Goal: Task Accomplishment & Management: Manage account settings

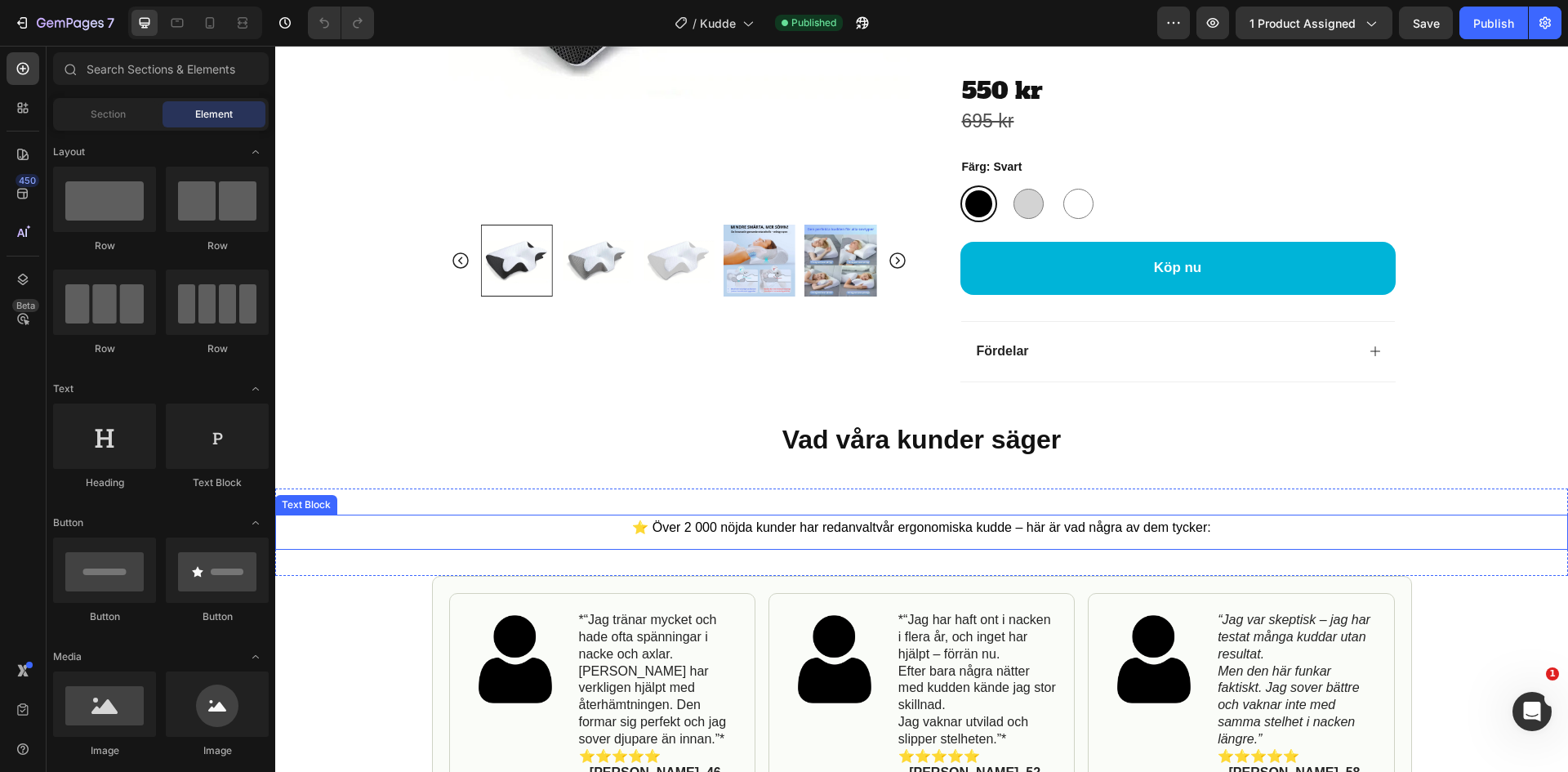
scroll to position [817, 0]
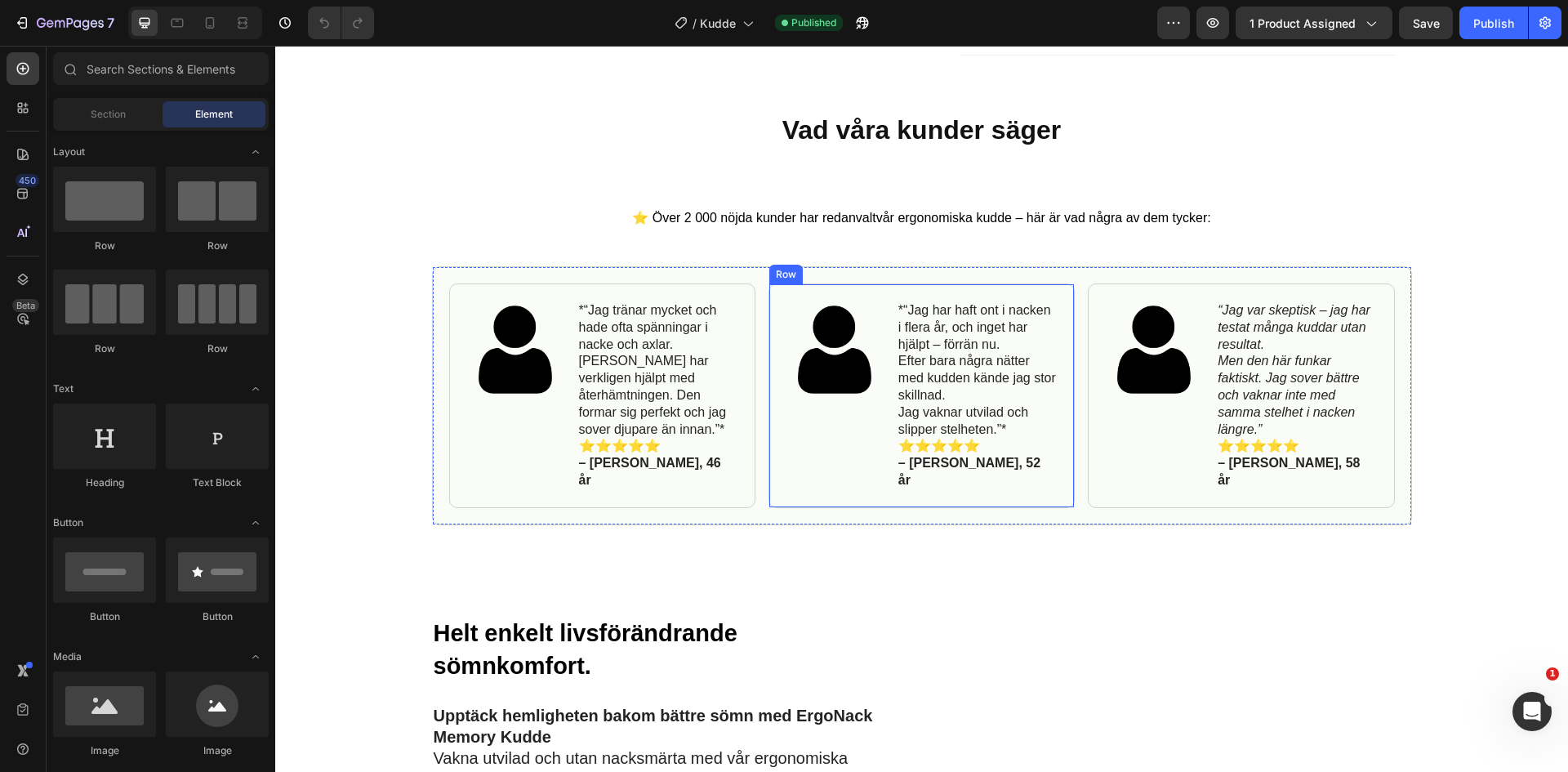
click at [889, 430] on div "Image *“Jag har haft ont i nacken i flera år, och inget har hjälpt – förrän nu.…" at bounding box center [921, 396] width 307 height 225
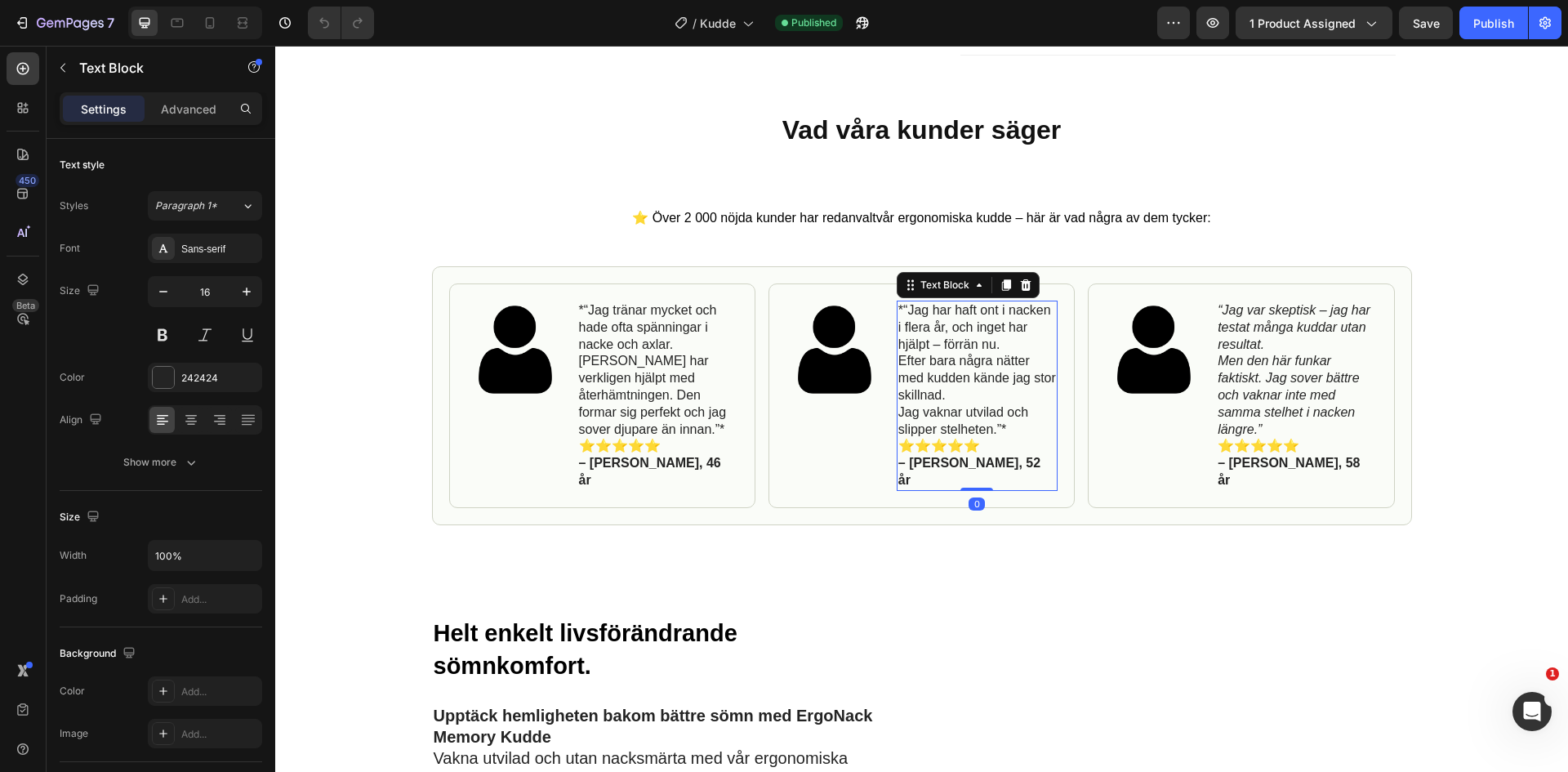
click at [981, 437] on p "⭐️⭐️⭐️⭐️⭐️ – [PERSON_NAME], 52 år" at bounding box center [977, 463] width 157 height 51
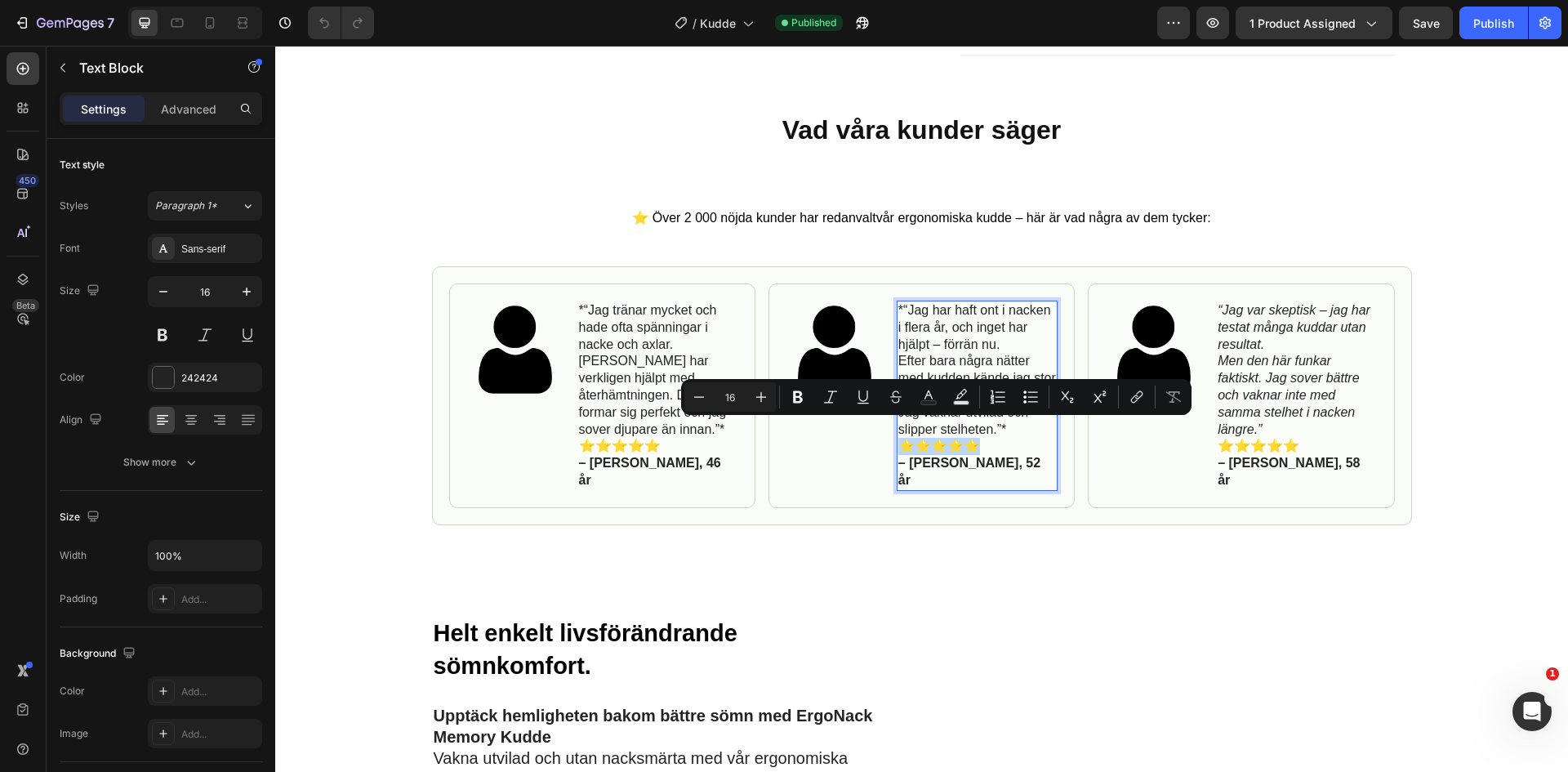
drag, startPoint x: 981, startPoint y: 431, endPoint x: 900, endPoint y: 430, distance: 81.0
click at [900, 437] on p "⭐️⭐️⭐️⭐️⭐️ – [PERSON_NAME], 52 år" at bounding box center [977, 463] width 157 height 51
copy p "⭐️⭐️⭐️⭐️⭐️"
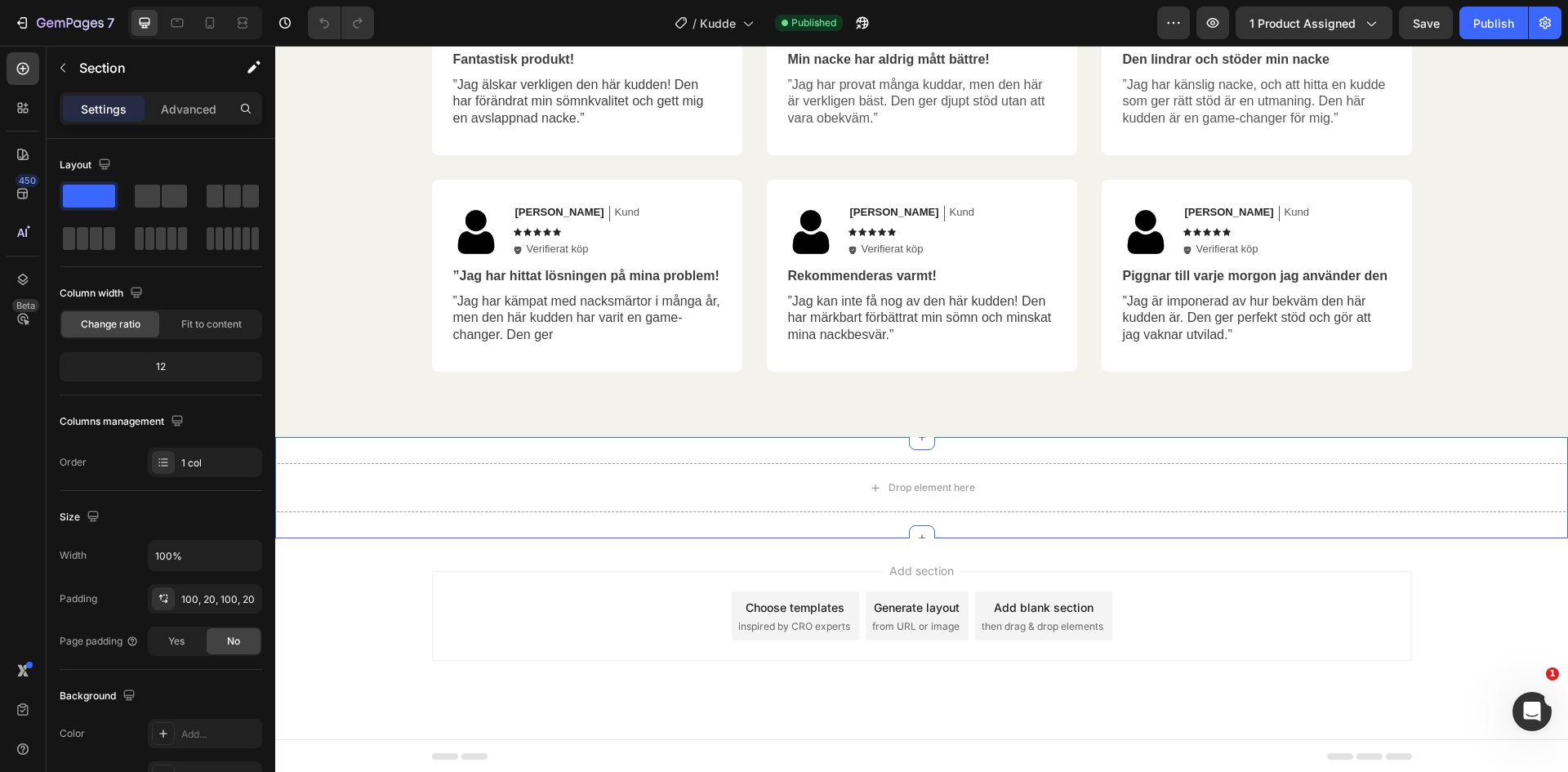
scroll to position [2653, 0]
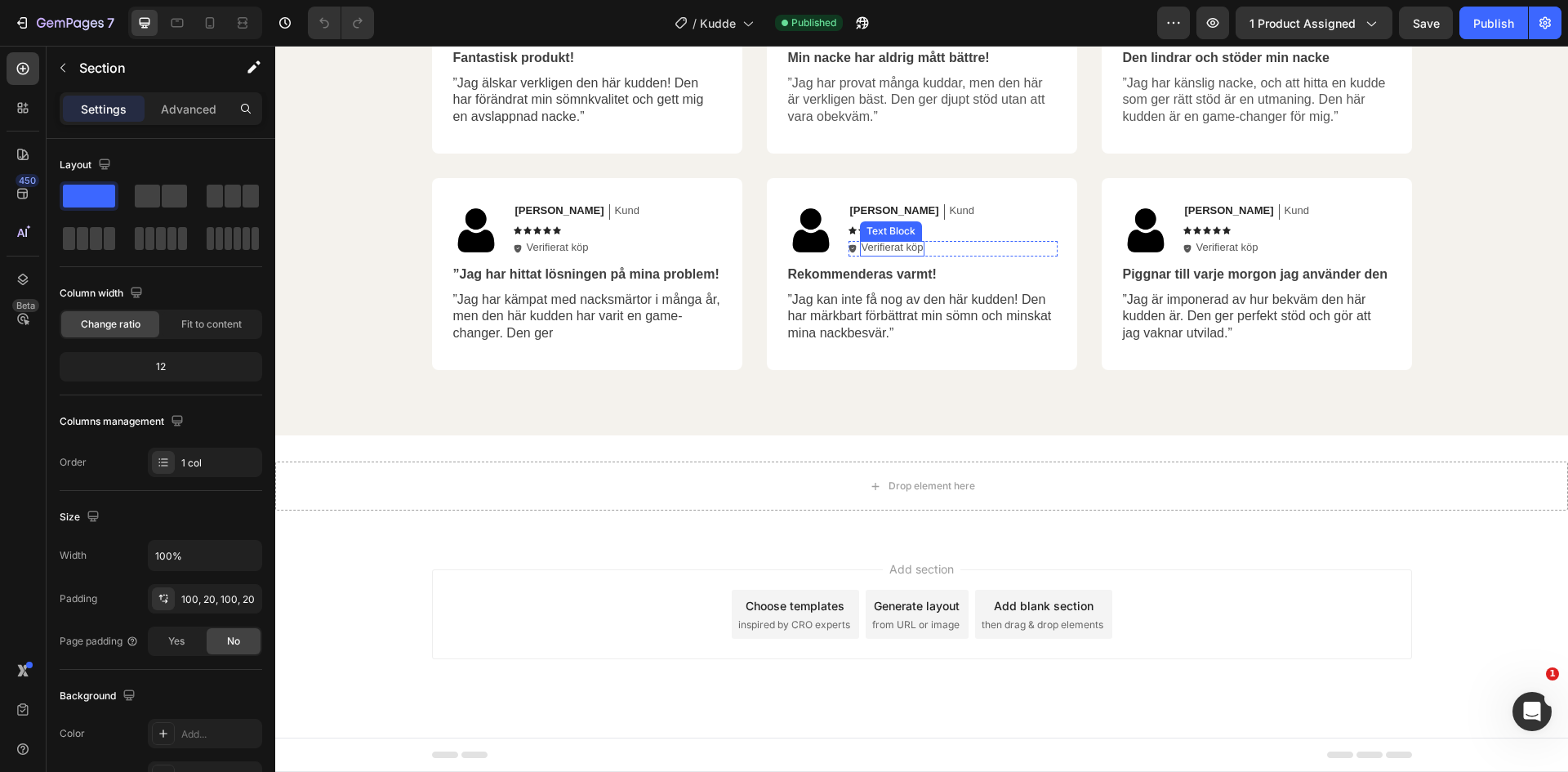
click at [880, 234] on div "Text Block" at bounding box center [891, 231] width 55 height 15
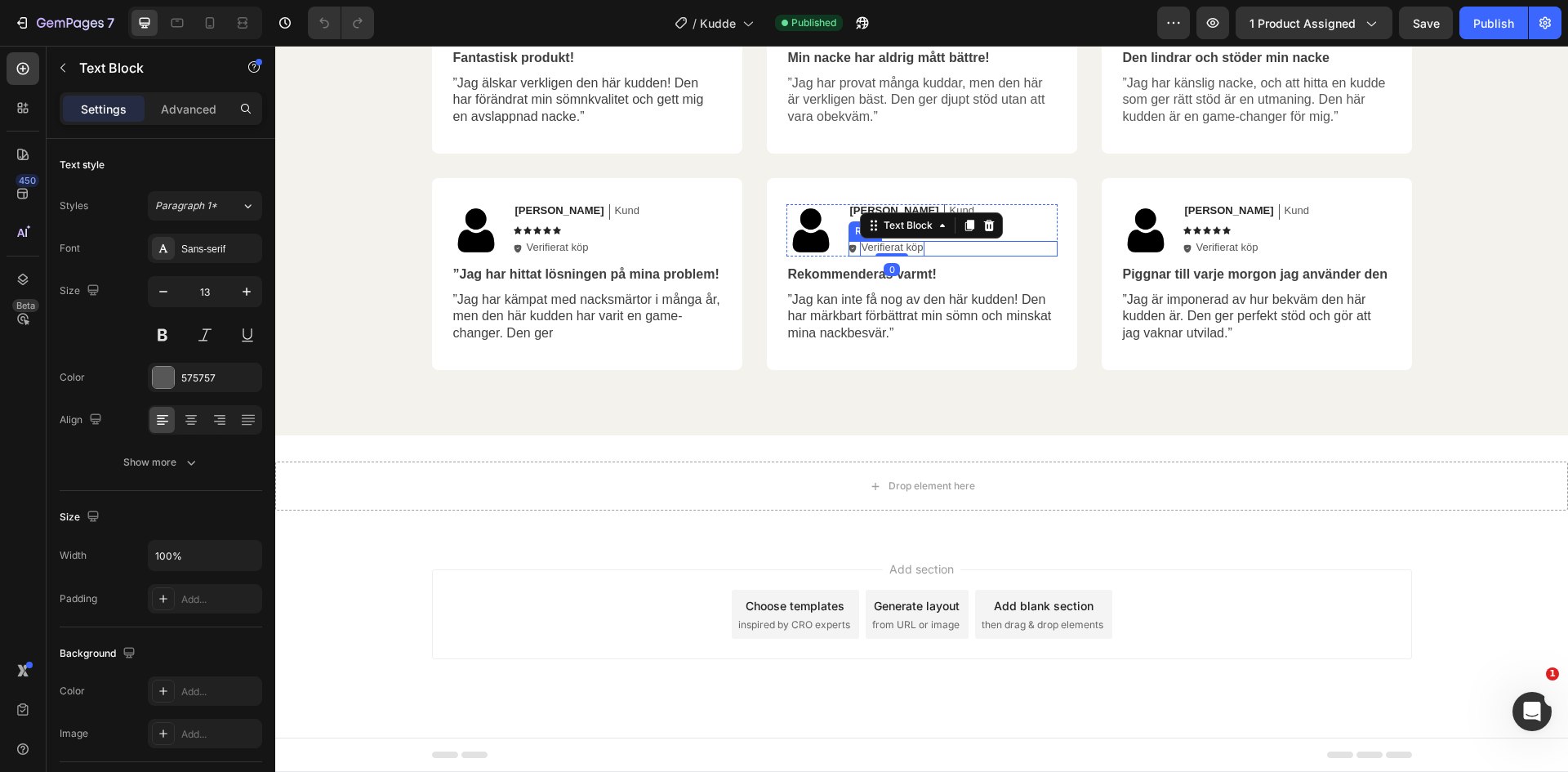
click at [1008, 251] on div "Icon Verifierat köp Text Block 0 Row" at bounding box center [953, 249] width 209 height 16
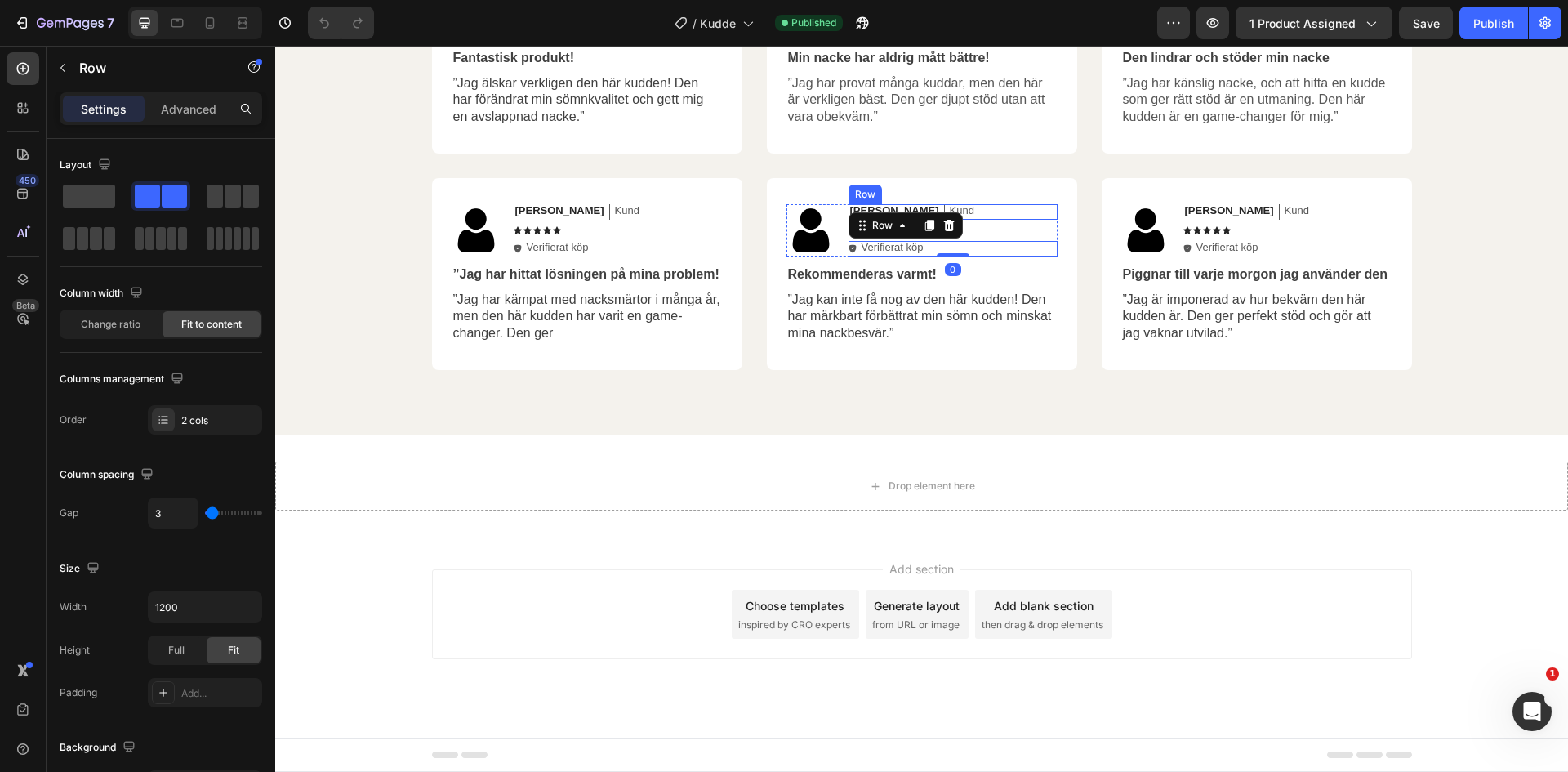
click at [998, 212] on div "Jessica Text Block Kund Text Block Row" at bounding box center [953, 212] width 209 height 16
click at [898, 230] on div "Icon Icon Icon Icon Icon" at bounding box center [953, 230] width 209 height 8
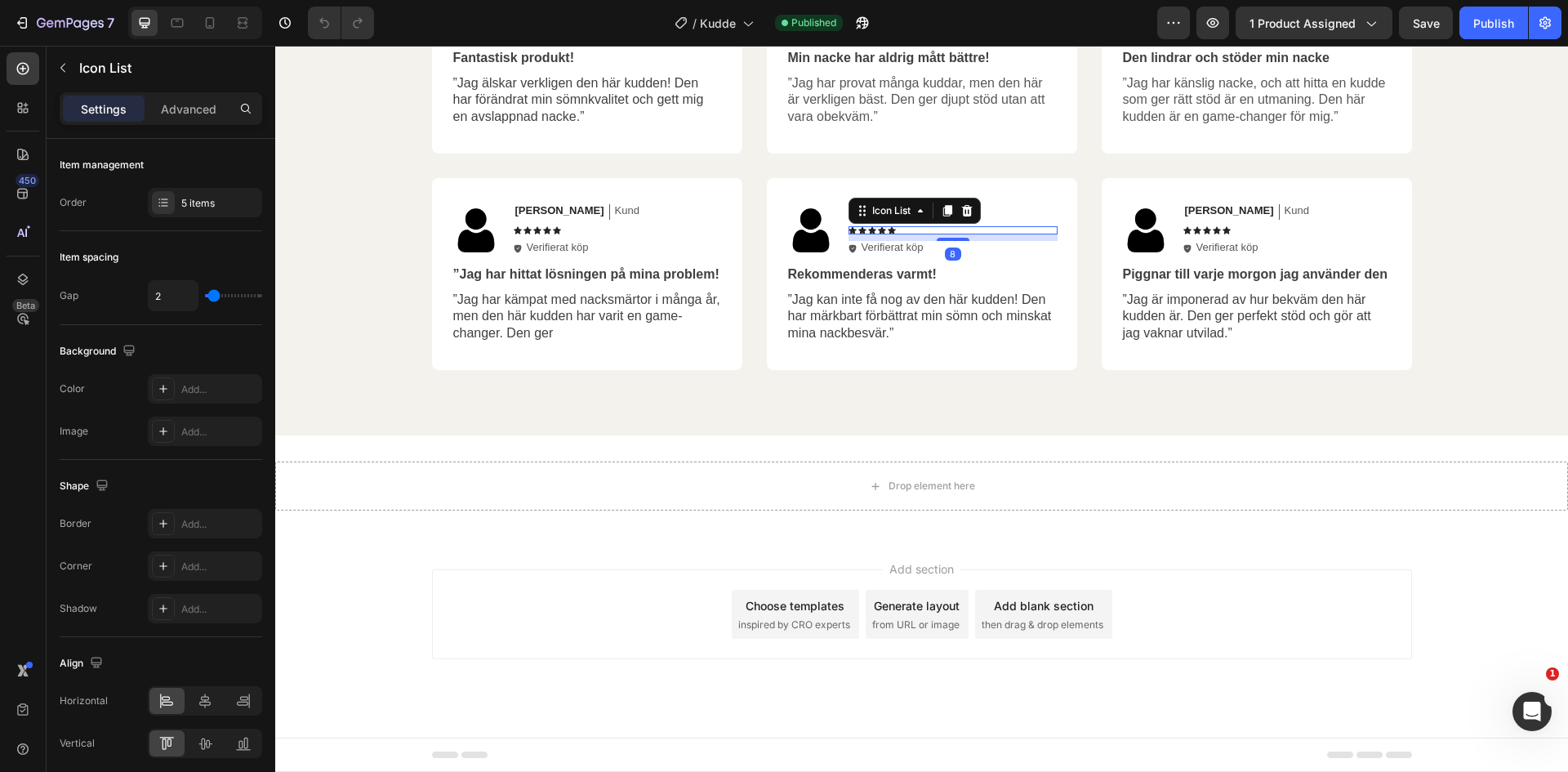
click at [898, 230] on div "Icon Icon Icon Icon Icon" at bounding box center [953, 230] width 209 height 8
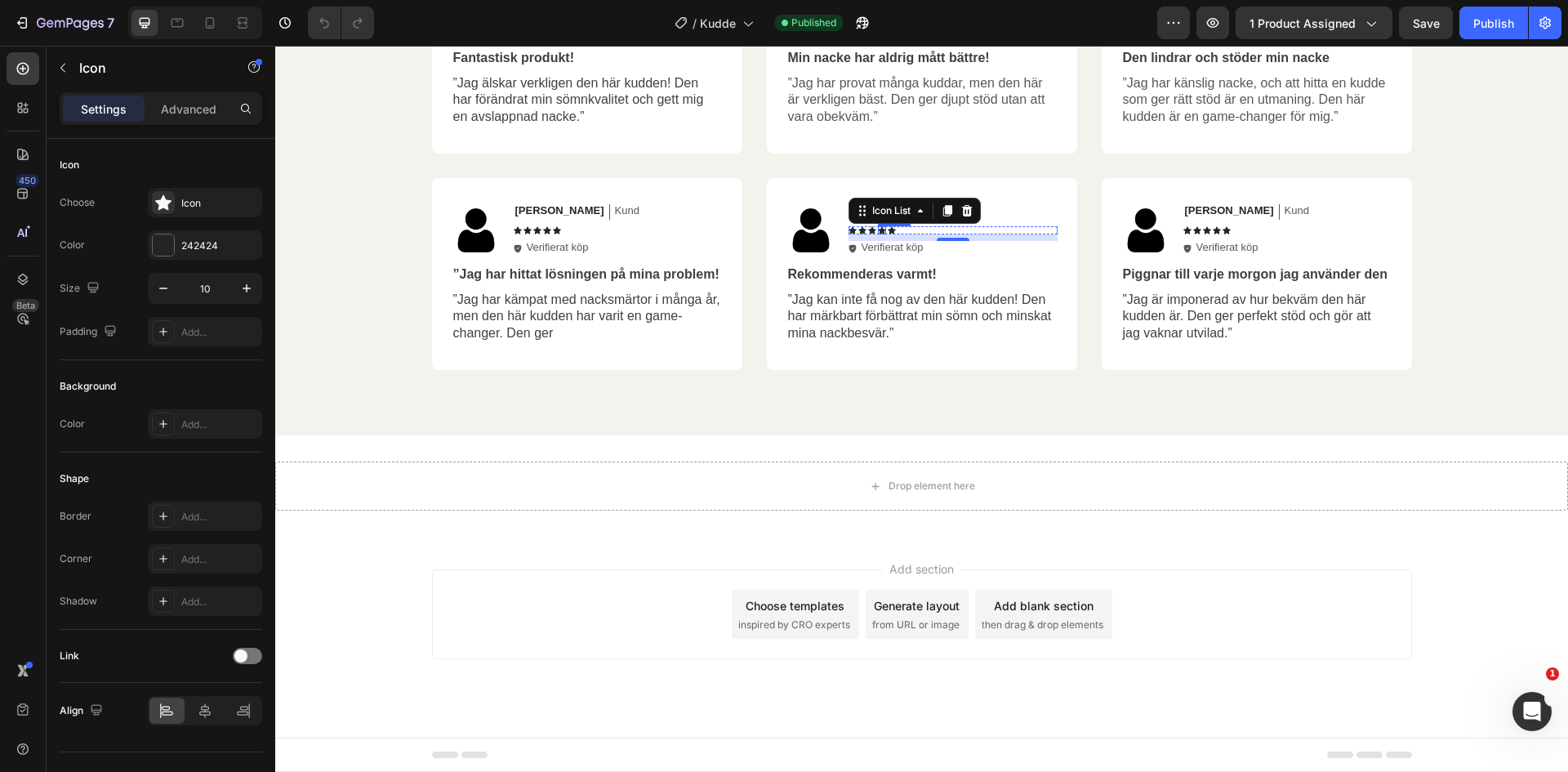
click at [878, 227] on icon at bounding box center [881, 230] width 8 height 7
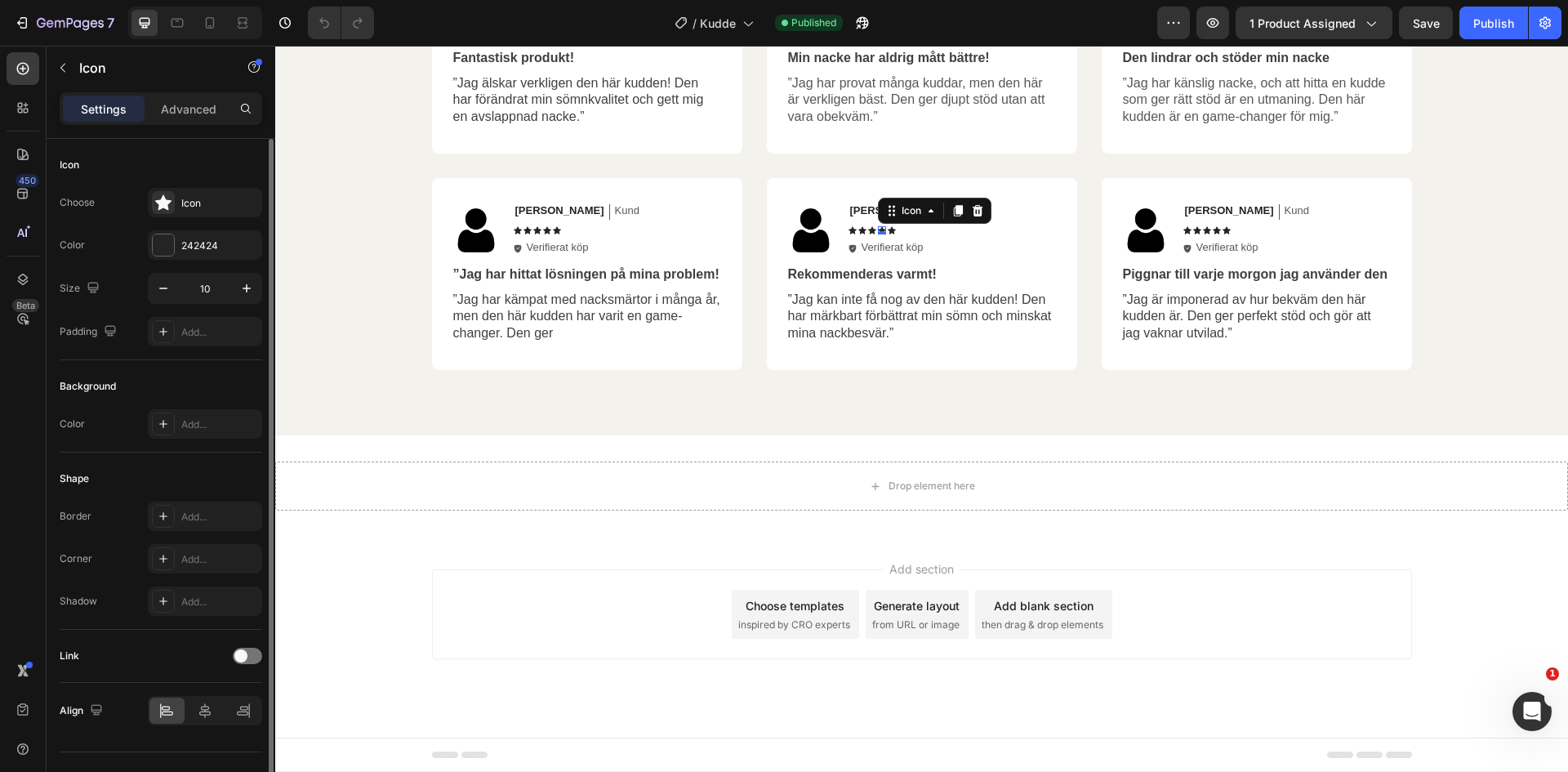
scroll to position [32, 0]
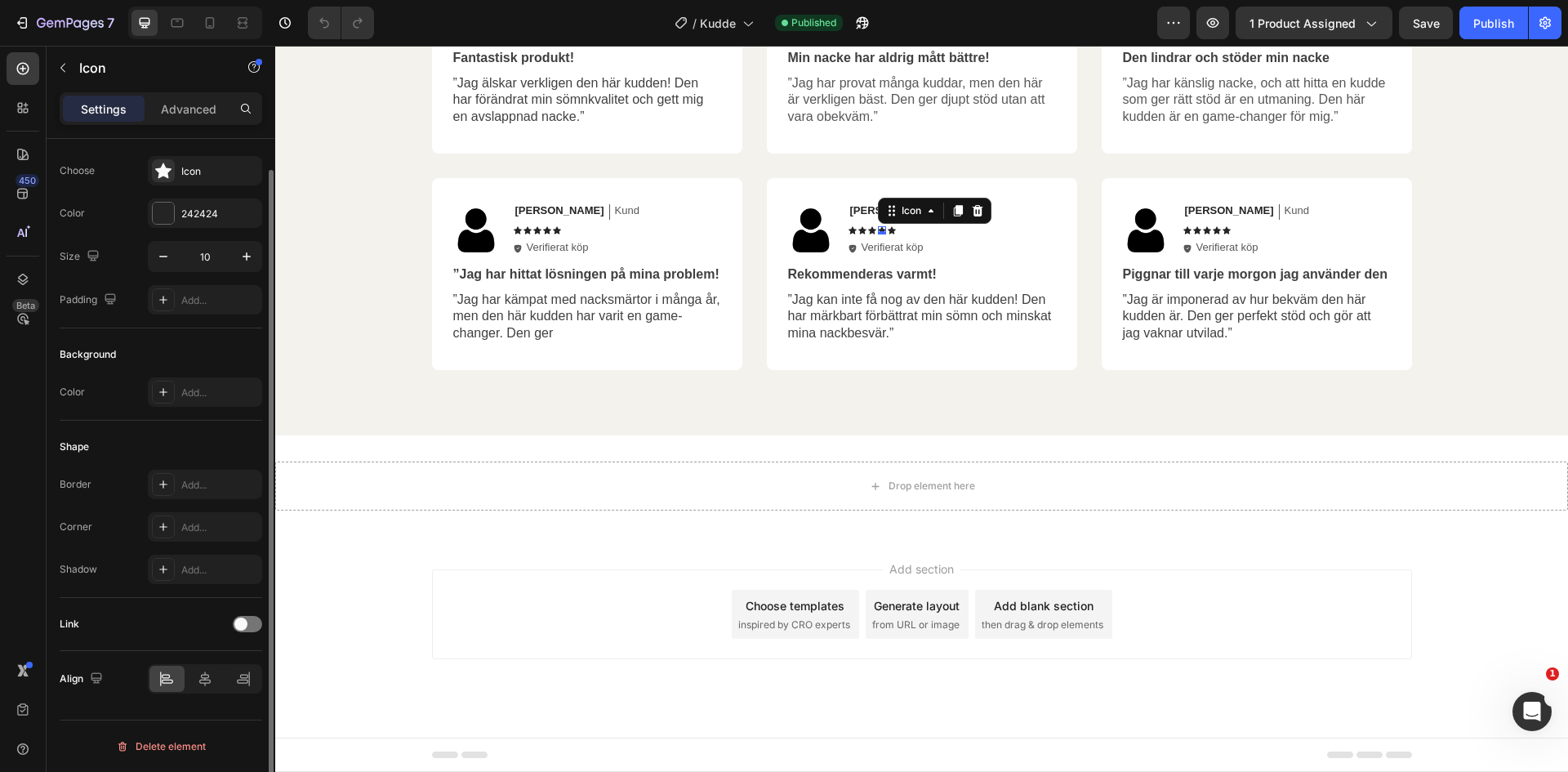
click at [87, 219] on div "Color 242424" at bounding box center [161, 213] width 203 height 29
click at [210, 214] on div "242424" at bounding box center [205, 213] width 47 height 15
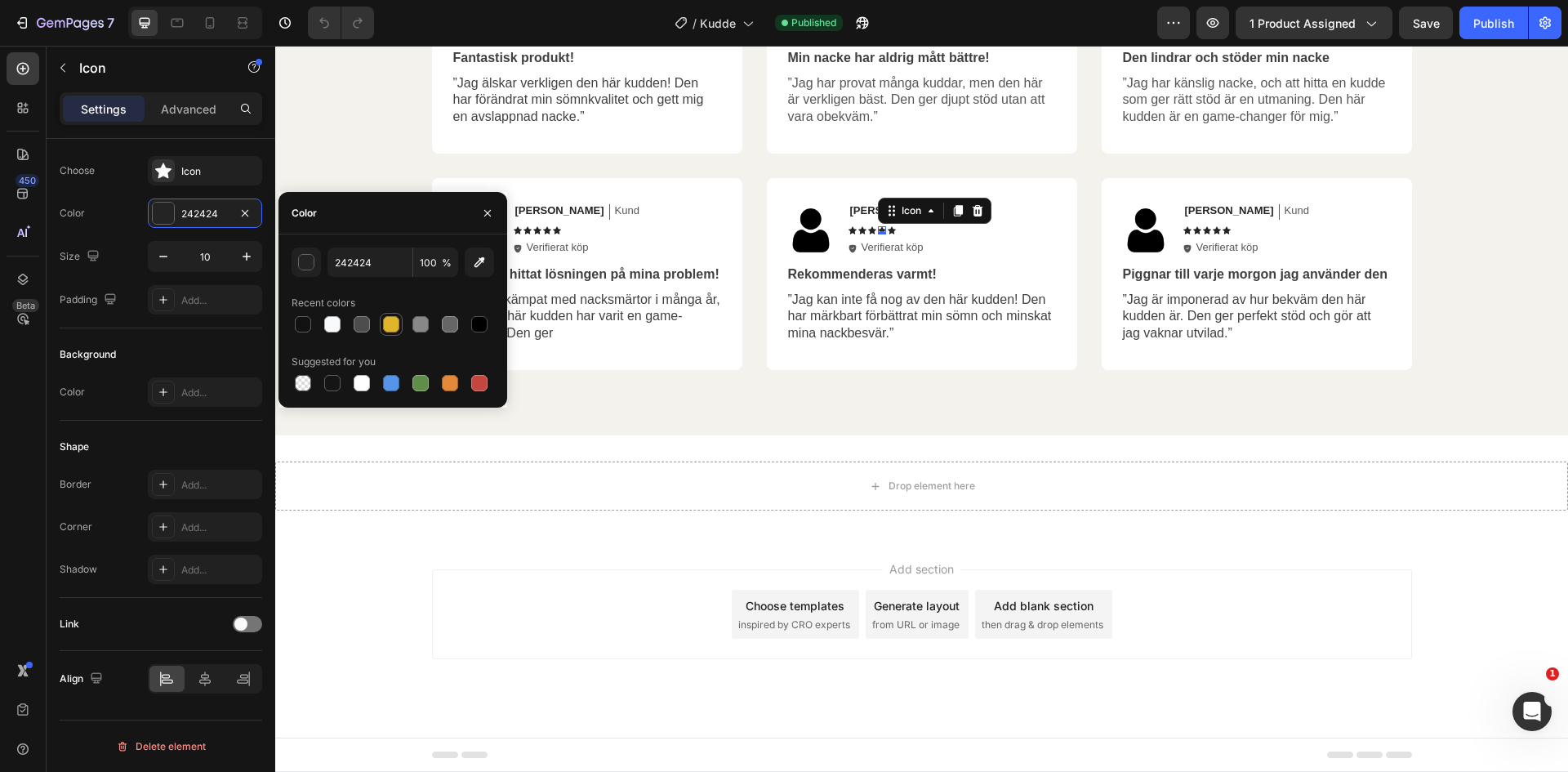
click at [392, 321] on div at bounding box center [391, 324] width 17 height 17
type input "DFB52C"
click at [952, 234] on div "Jessica Text Block Kund Text Block Row Icon Icon Icon Icon 0 Icon Icon List Ico…" at bounding box center [953, 230] width 209 height 53
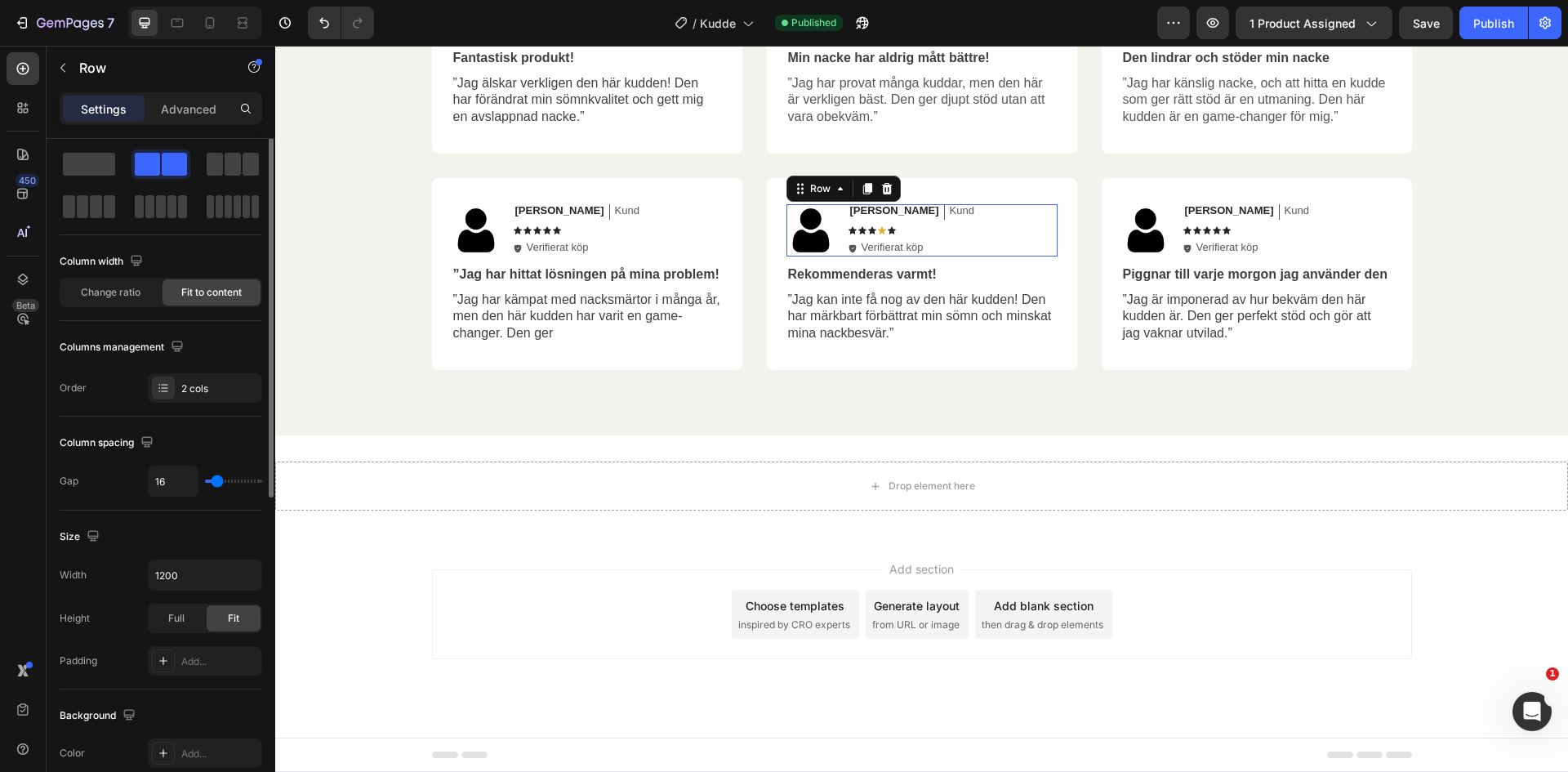
scroll to position [0, 0]
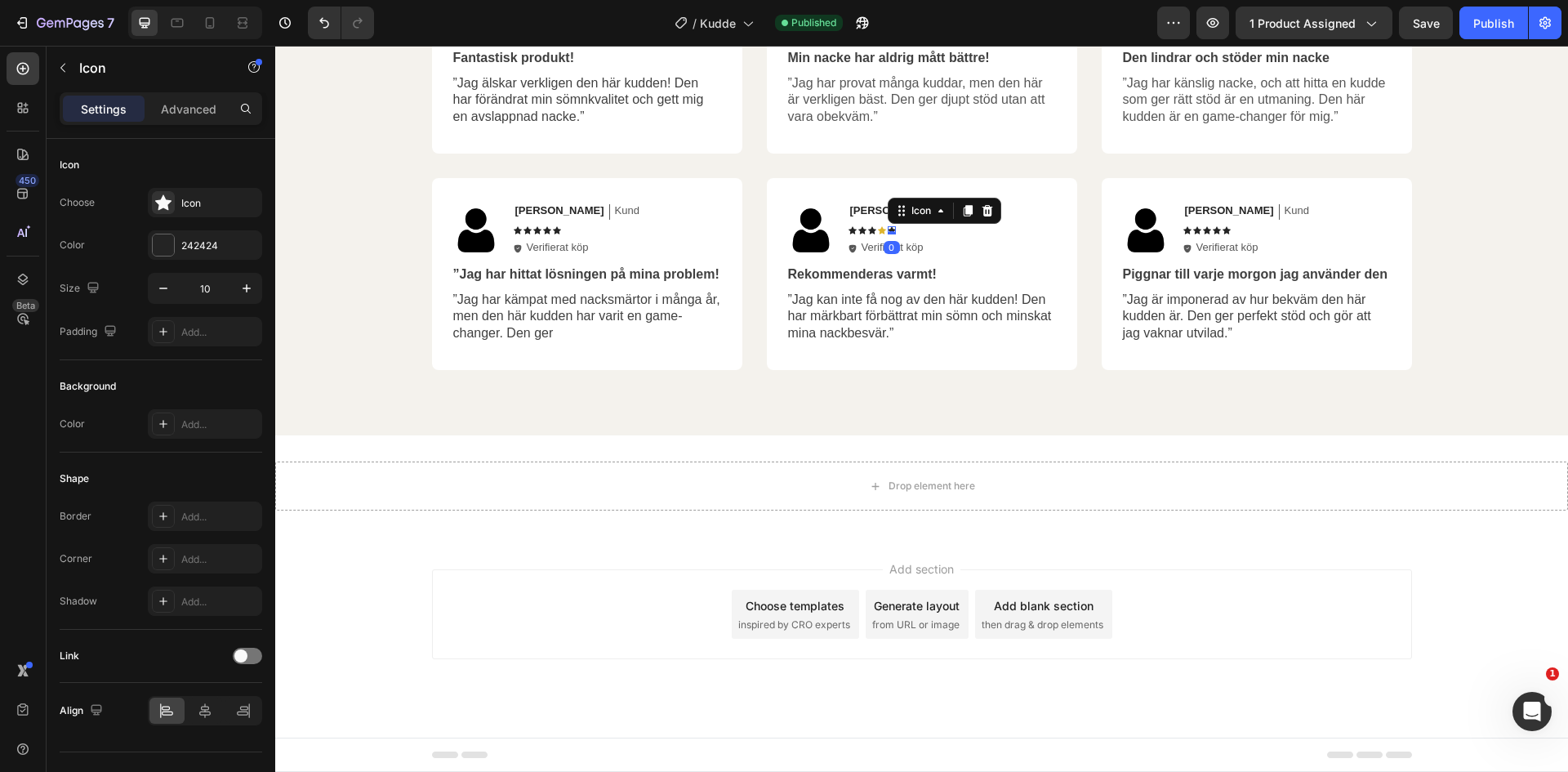
click at [888, 231] on div "Icon 0" at bounding box center [892, 230] width 8 height 8
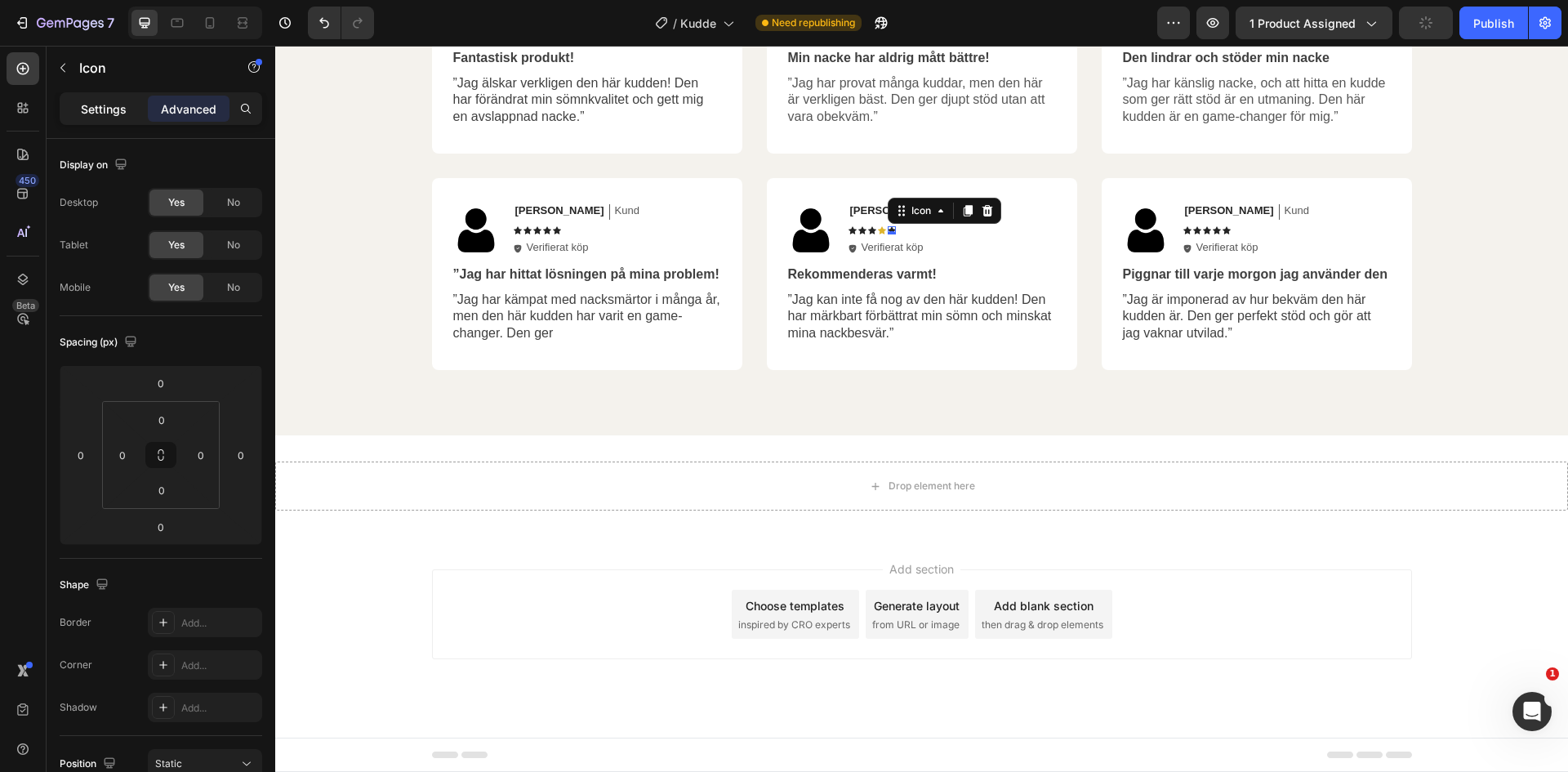
click at [105, 111] on p "Settings" at bounding box center [104, 109] width 46 height 18
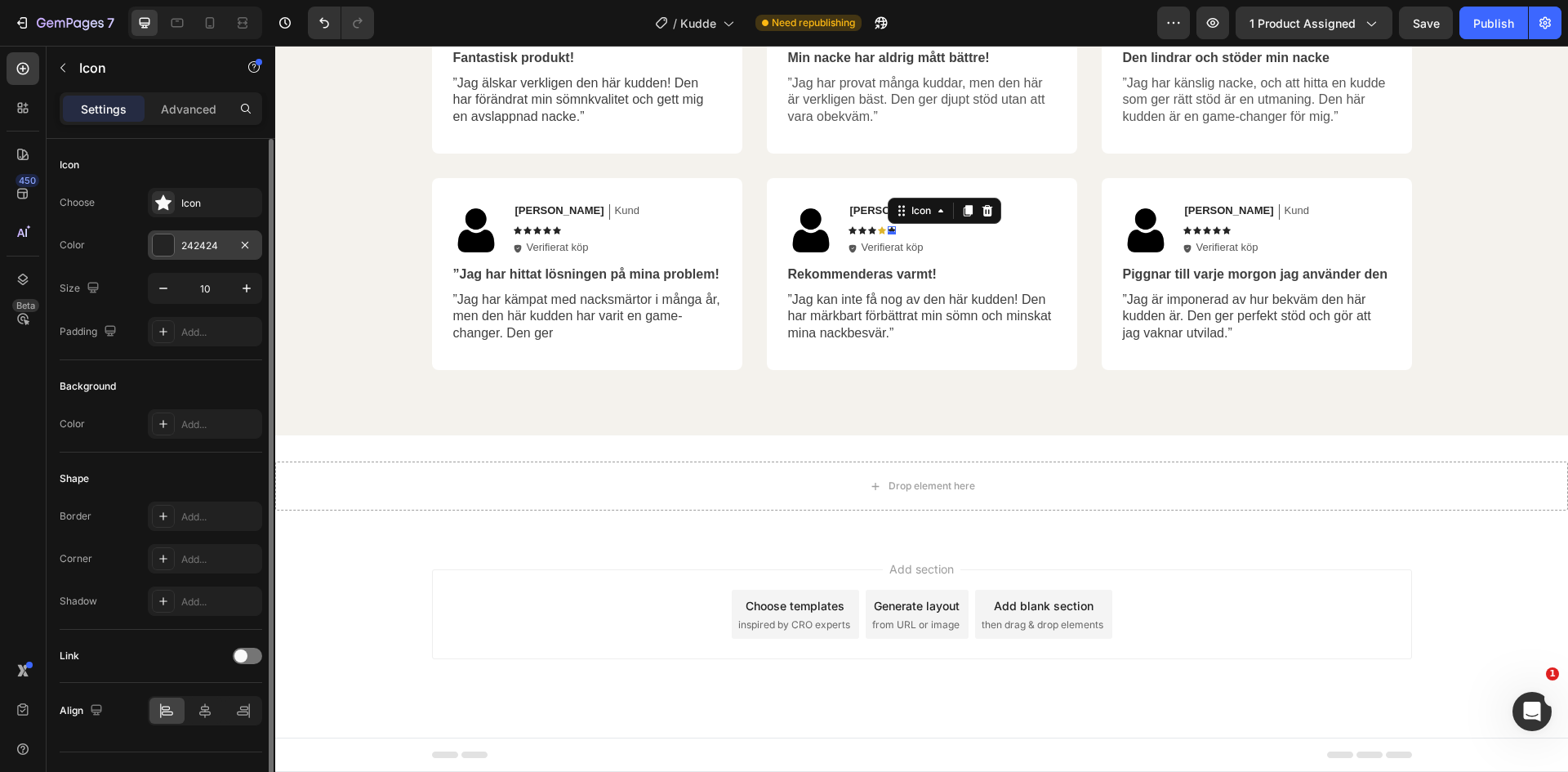
click at [194, 247] on div "242424" at bounding box center [205, 245] width 47 height 15
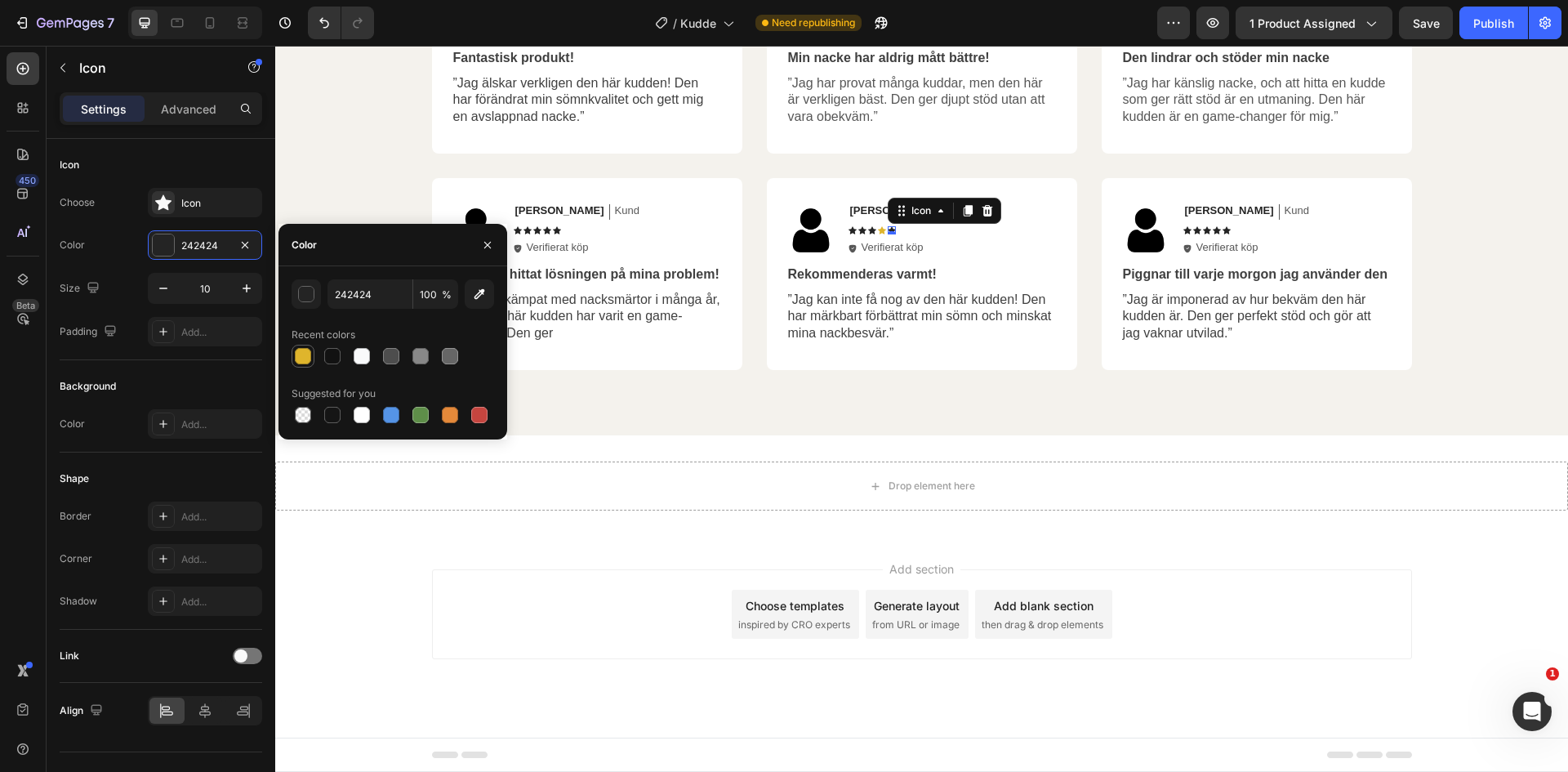
click at [308, 352] on div at bounding box center [303, 356] width 17 height 17
type input "DFB52C"
click at [868, 228] on icon at bounding box center [871, 230] width 8 height 8
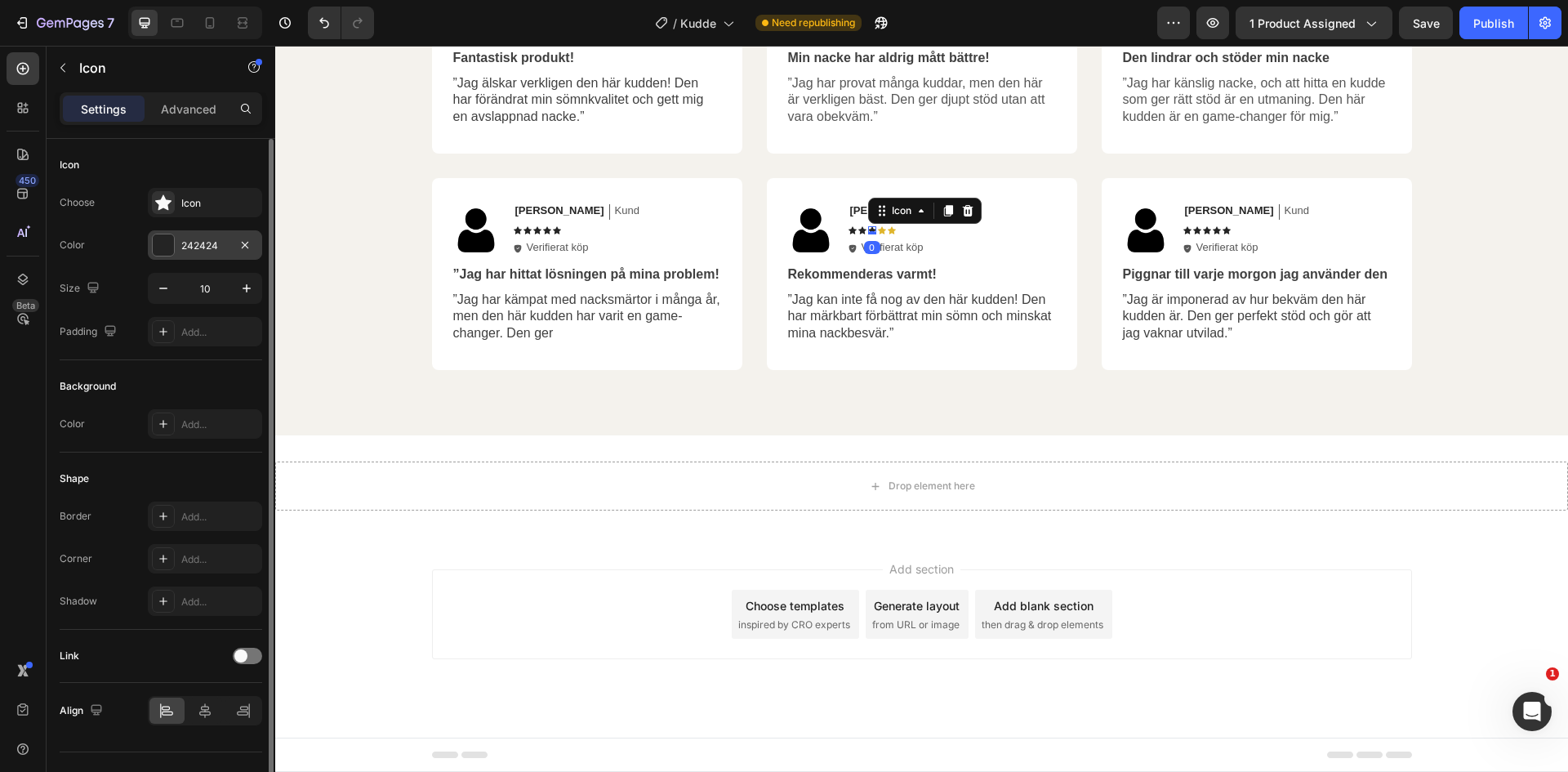
click at [208, 246] on div "242424" at bounding box center [205, 245] width 47 height 15
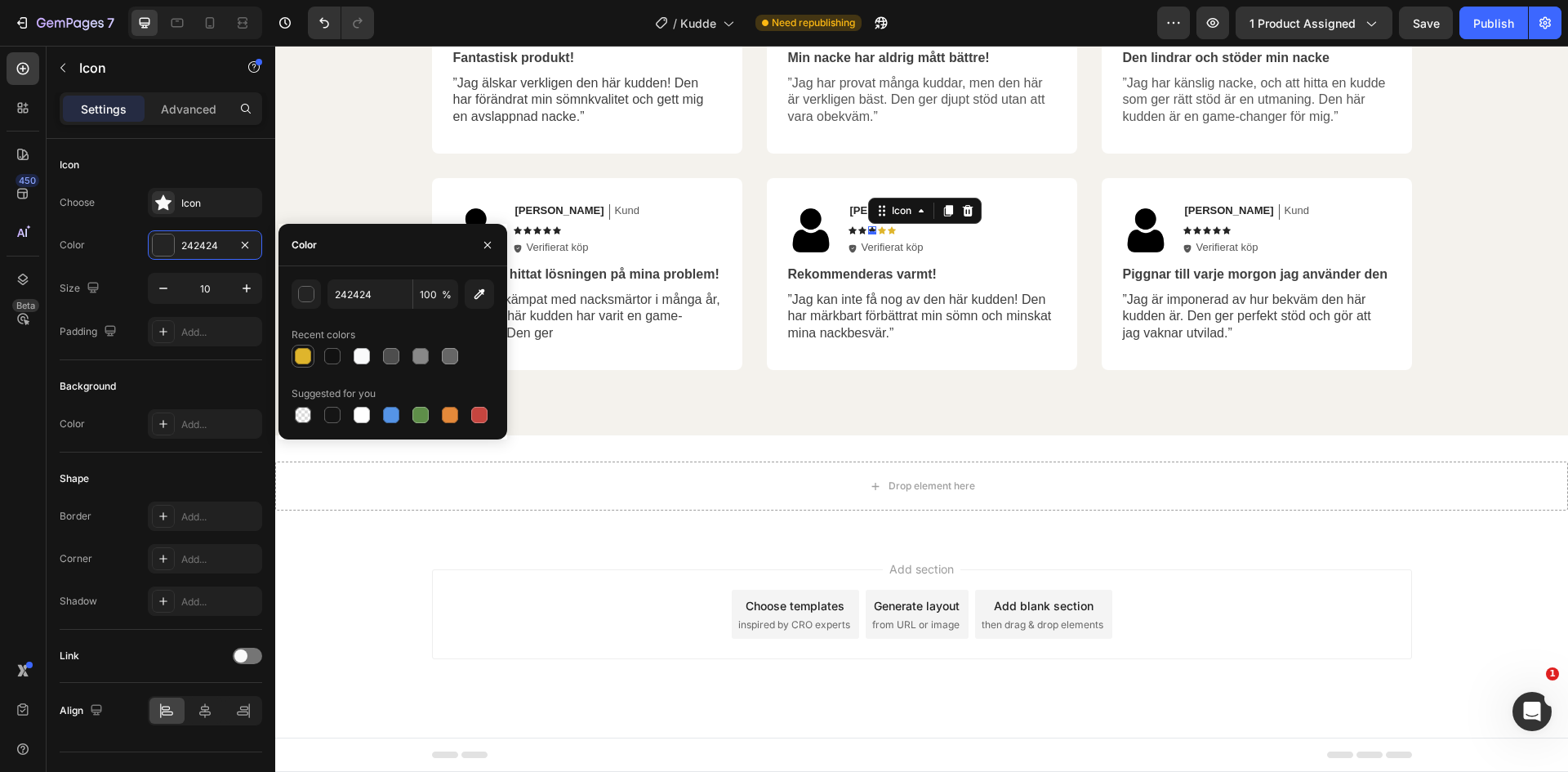
click at [306, 354] on div at bounding box center [303, 356] width 17 height 17
type input "DFB52C"
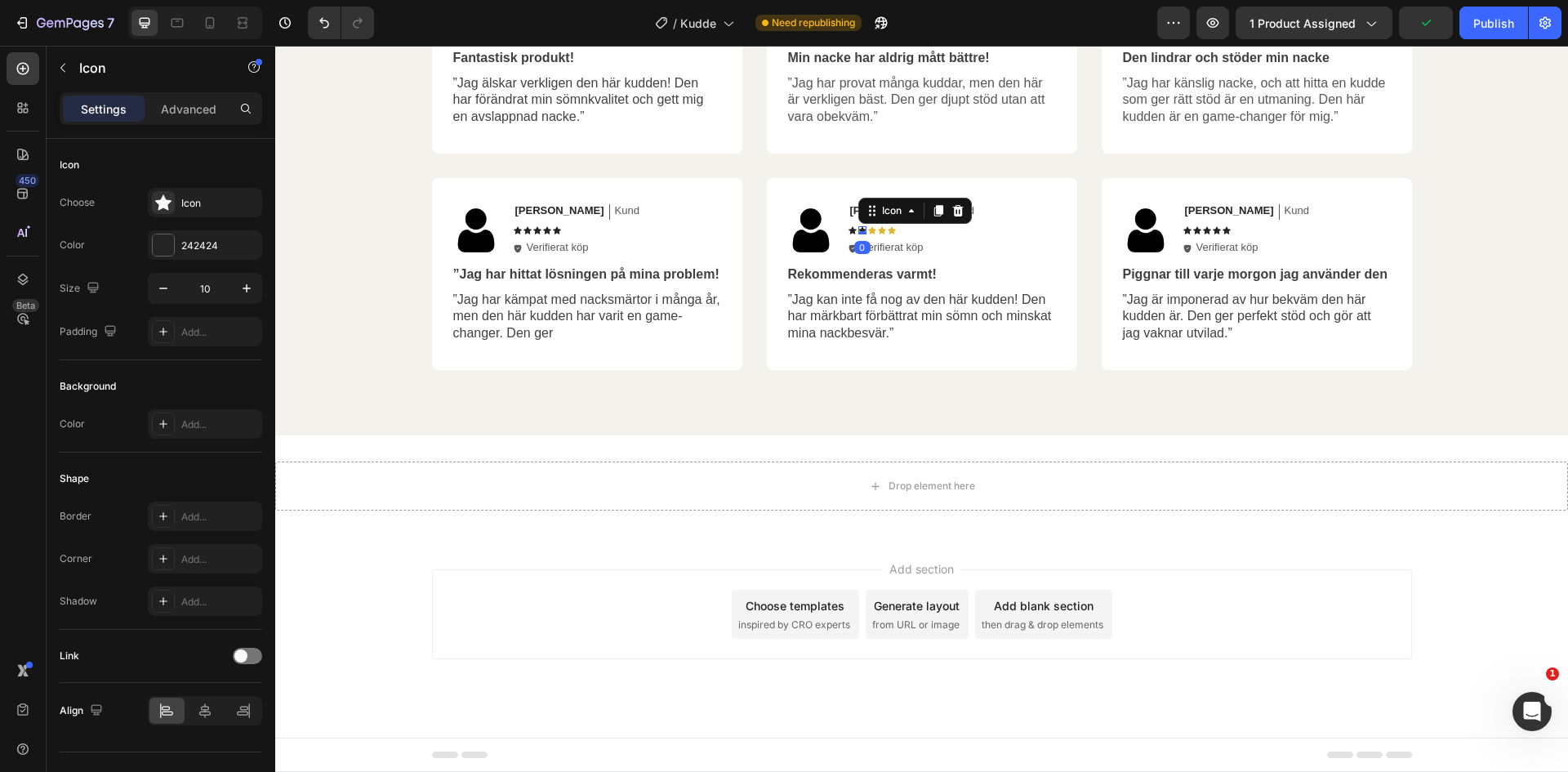
click at [858, 233] on div "Icon 0" at bounding box center [862, 230] width 8 height 8
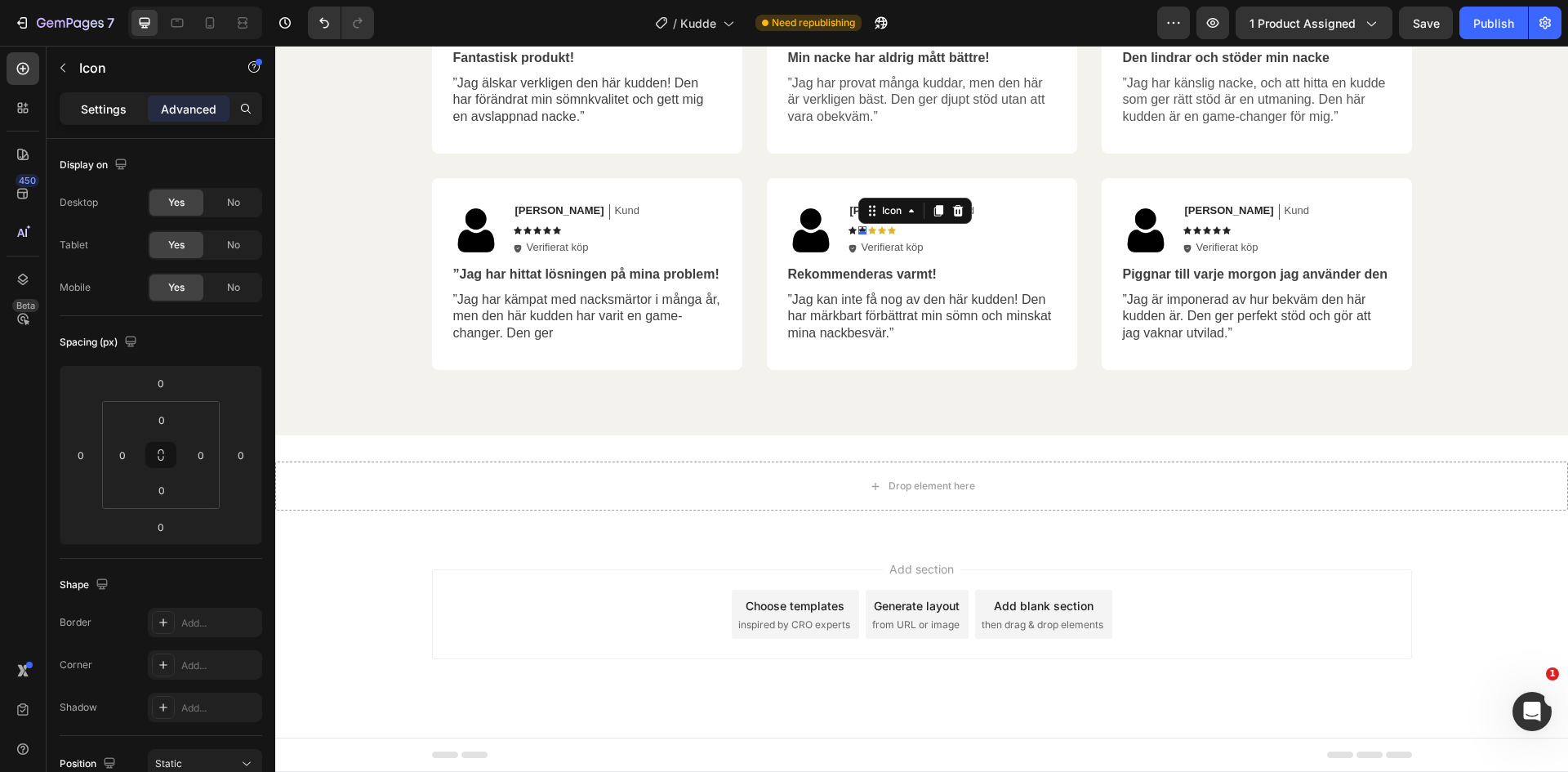
click at [96, 112] on p "Settings" at bounding box center [104, 109] width 46 height 18
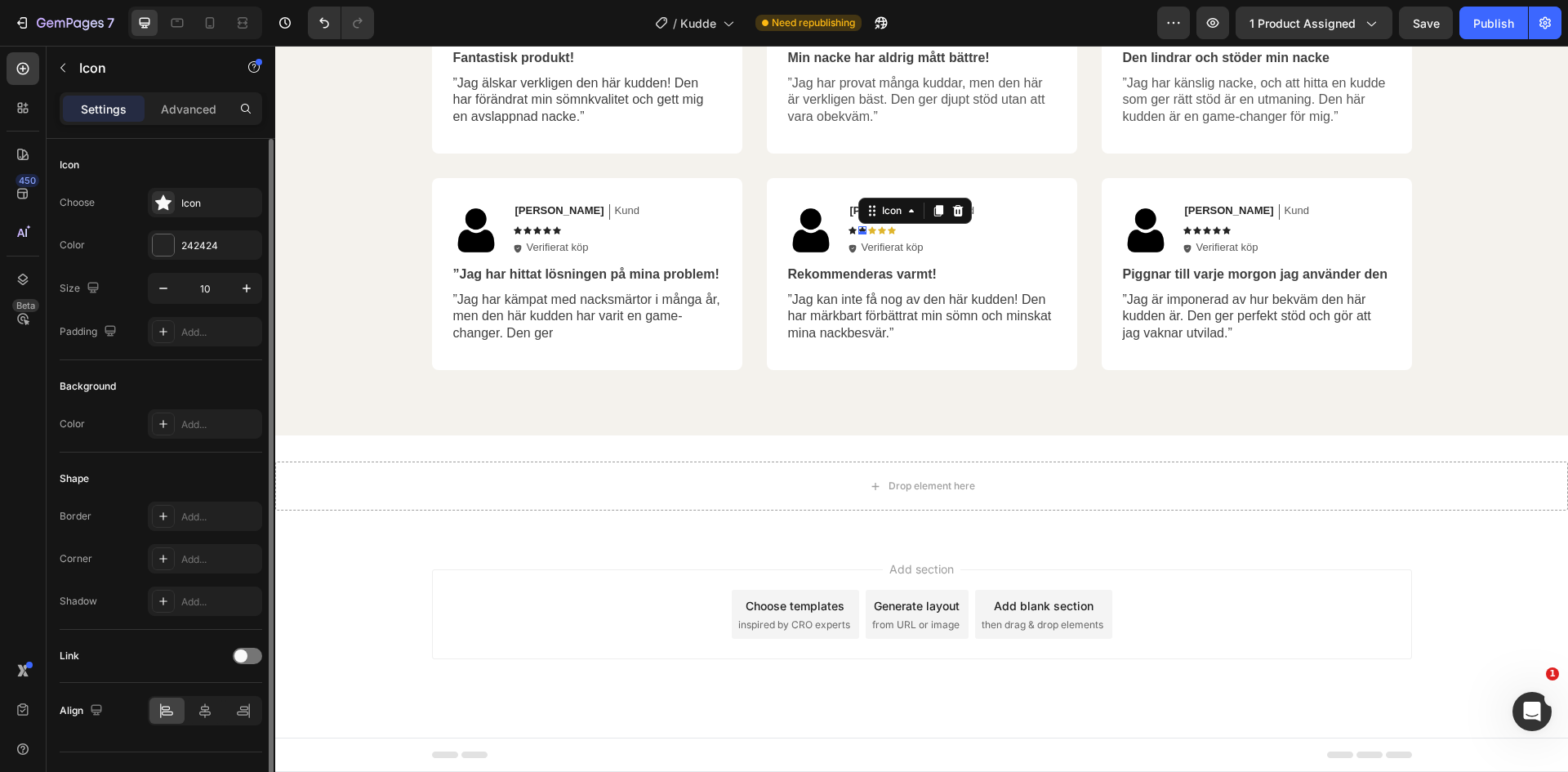
click at [76, 424] on div "Color" at bounding box center [72, 423] width 25 height 15
click at [79, 244] on div "Color" at bounding box center [72, 245] width 25 height 15
click at [218, 236] on div "242424" at bounding box center [205, 244] width 114 height 29
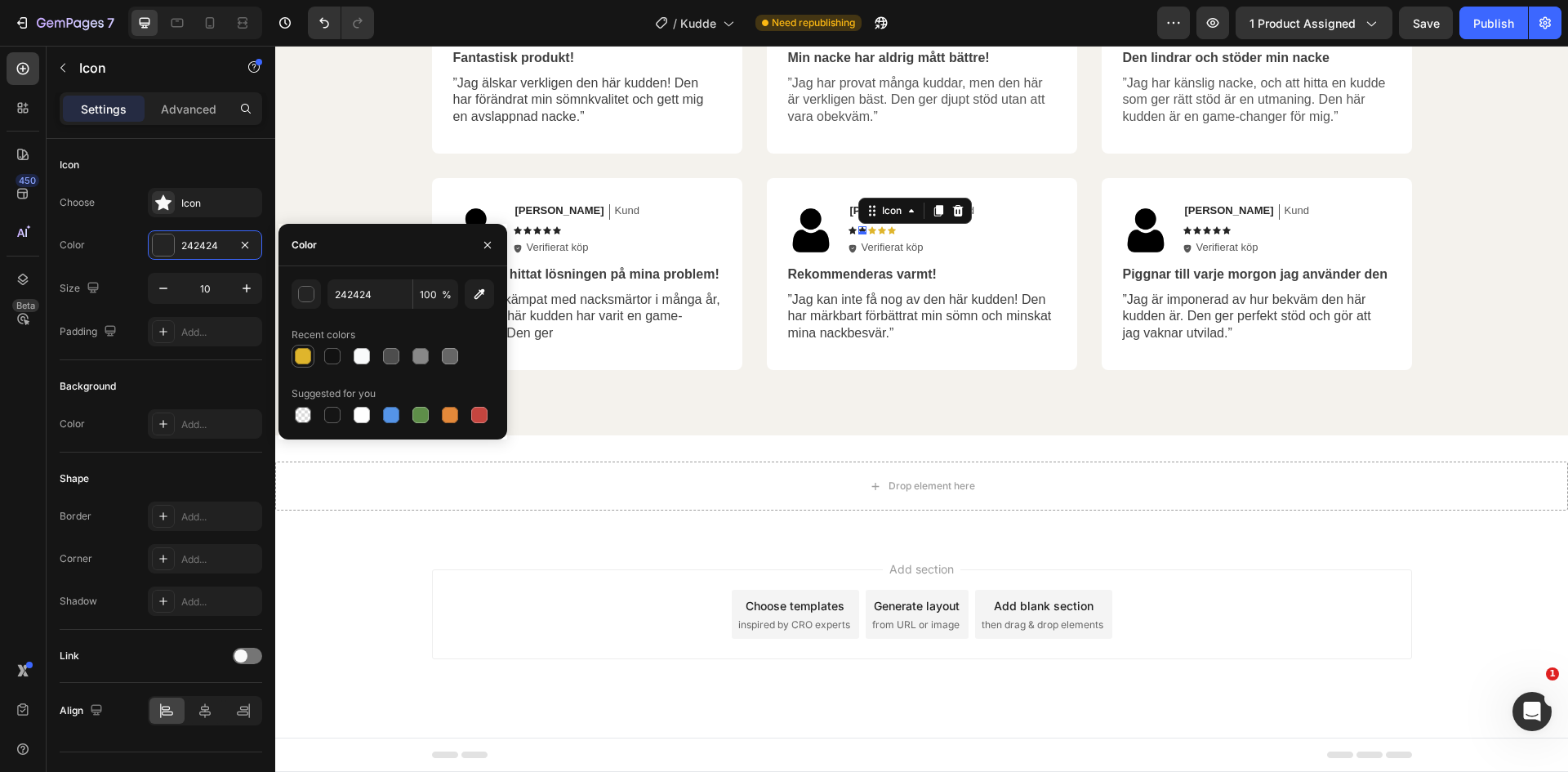
click at [308, 352] on div at bounding box center [303, 356] width 17 height 17
type input "DFB52C"
click at [849, 227] on icon at bounding box center [852, 230] width 8 height 7
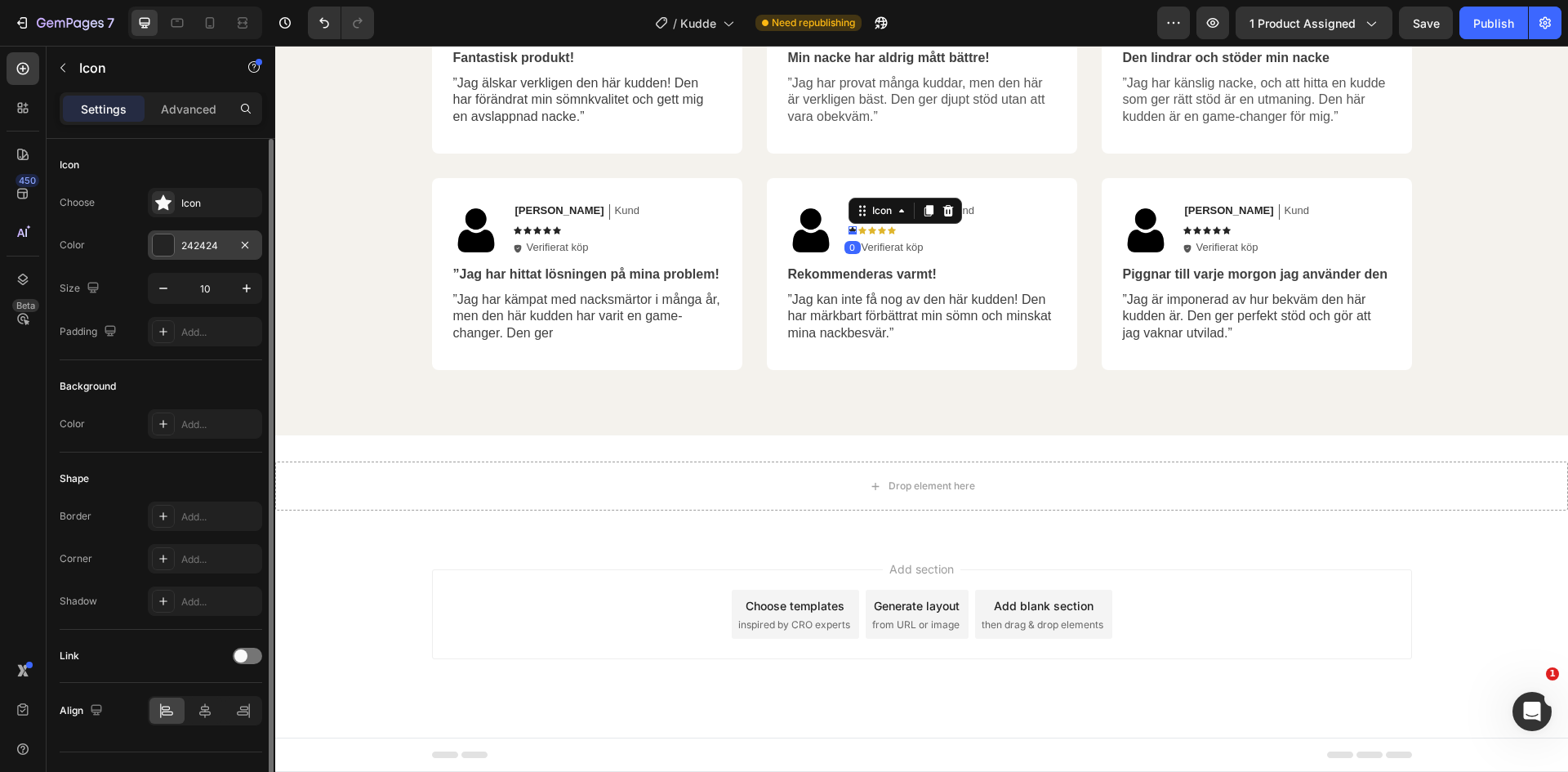
click at [194, 245] on div "242424" at bounding box center [205, 245] width 47 height 15
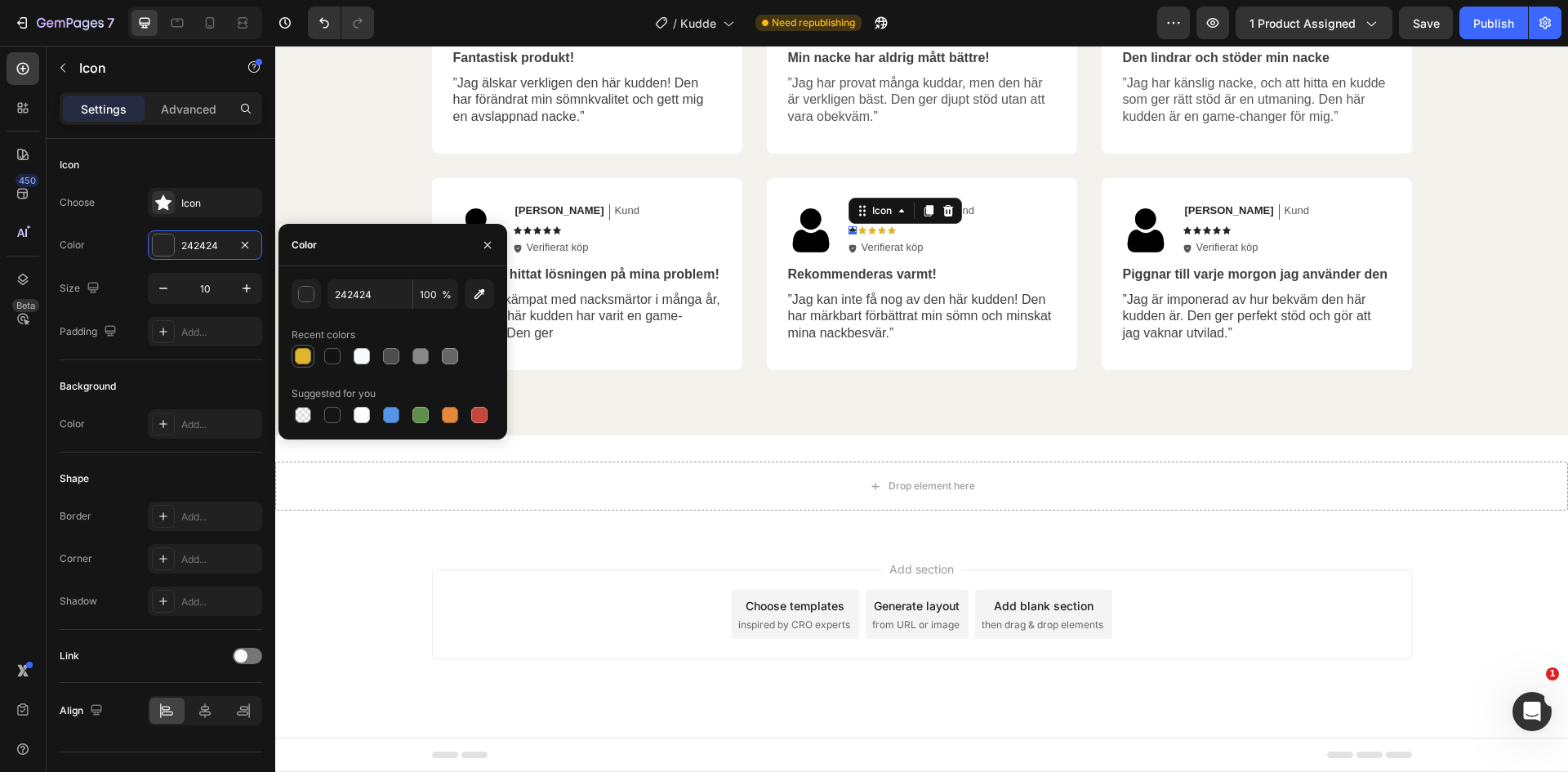
click at [300, 355] on div at bounding box center [303, 356] width 17 height 17
type input "DFB52C"
click at [781, 368] on div "Image Jessica Text Block Kund Text Block Row Icon 0 Icon Icon Icon Icon Icon Li…" at bounding box center [921, 274] width 310 height 191
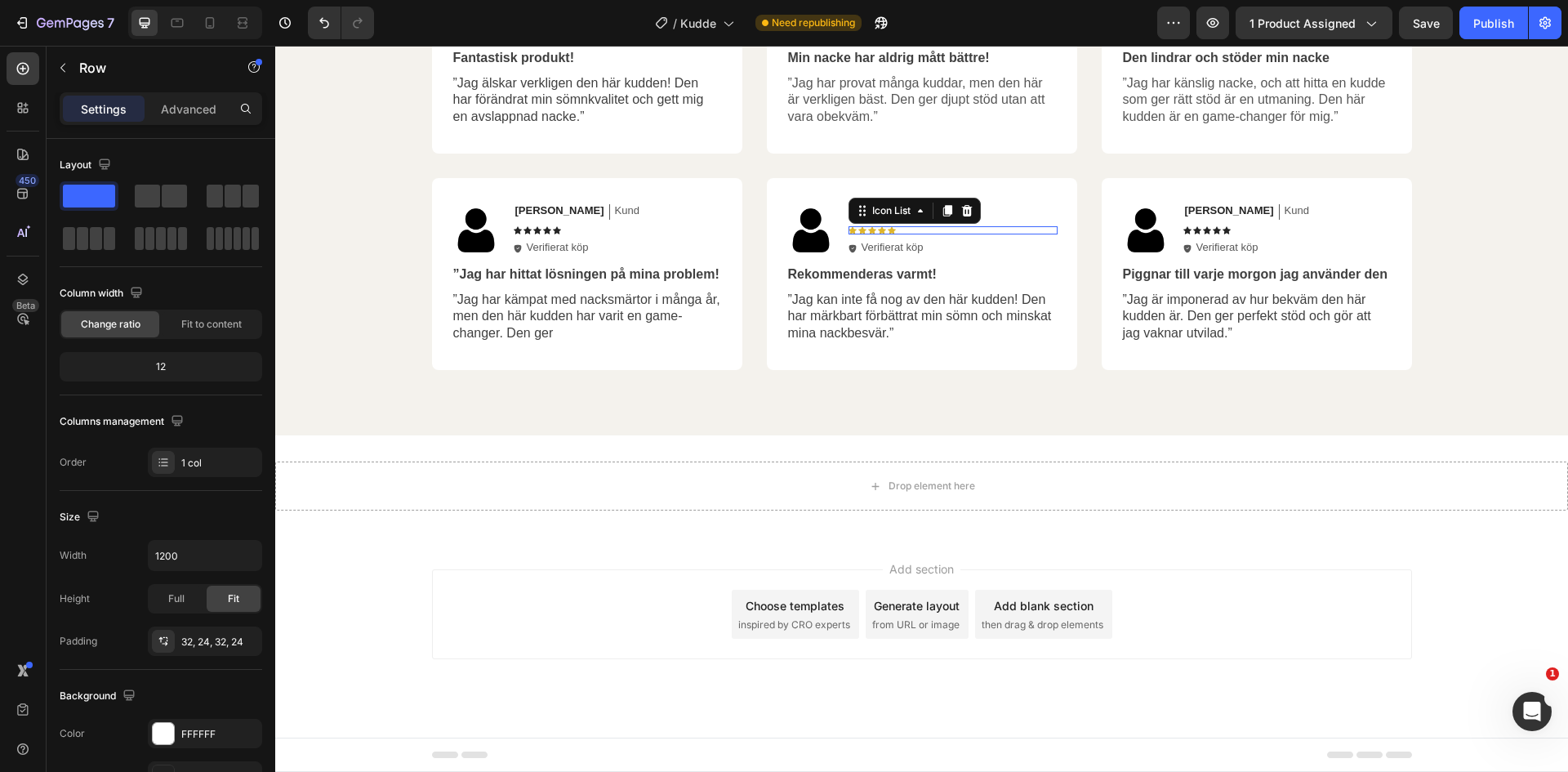
click at [904, 227] on div "Icon Icon Icon Icon Icon" at bounding box center [953, 230] width 209 height 8
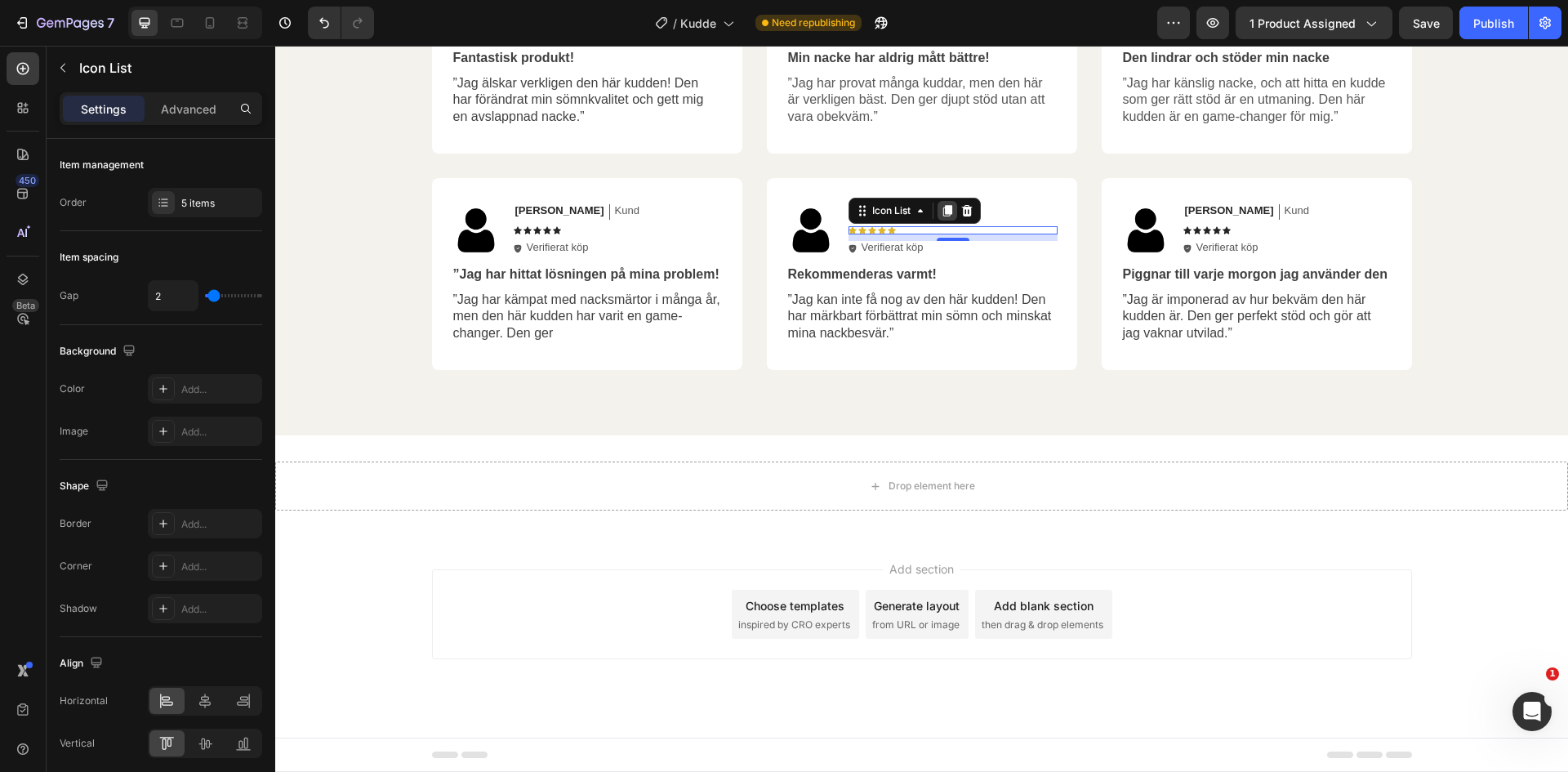
click at [943, 212] on icon at bounding box center [947, 210] width 9 height 11
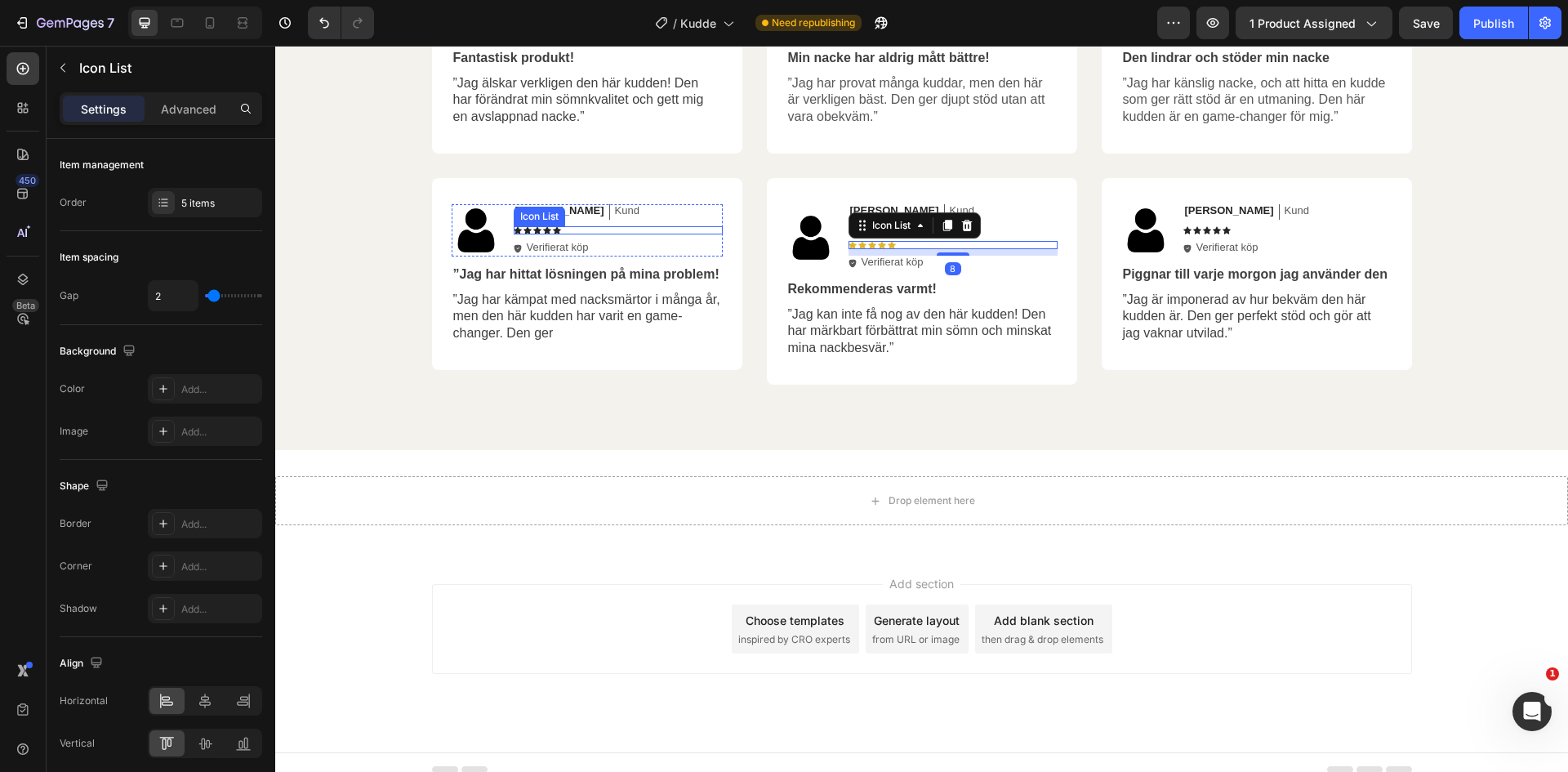
click at [582, 232] on div "Icon Icon Icon Icon Icon" at bounding box center [618, 230] width 209 height 8
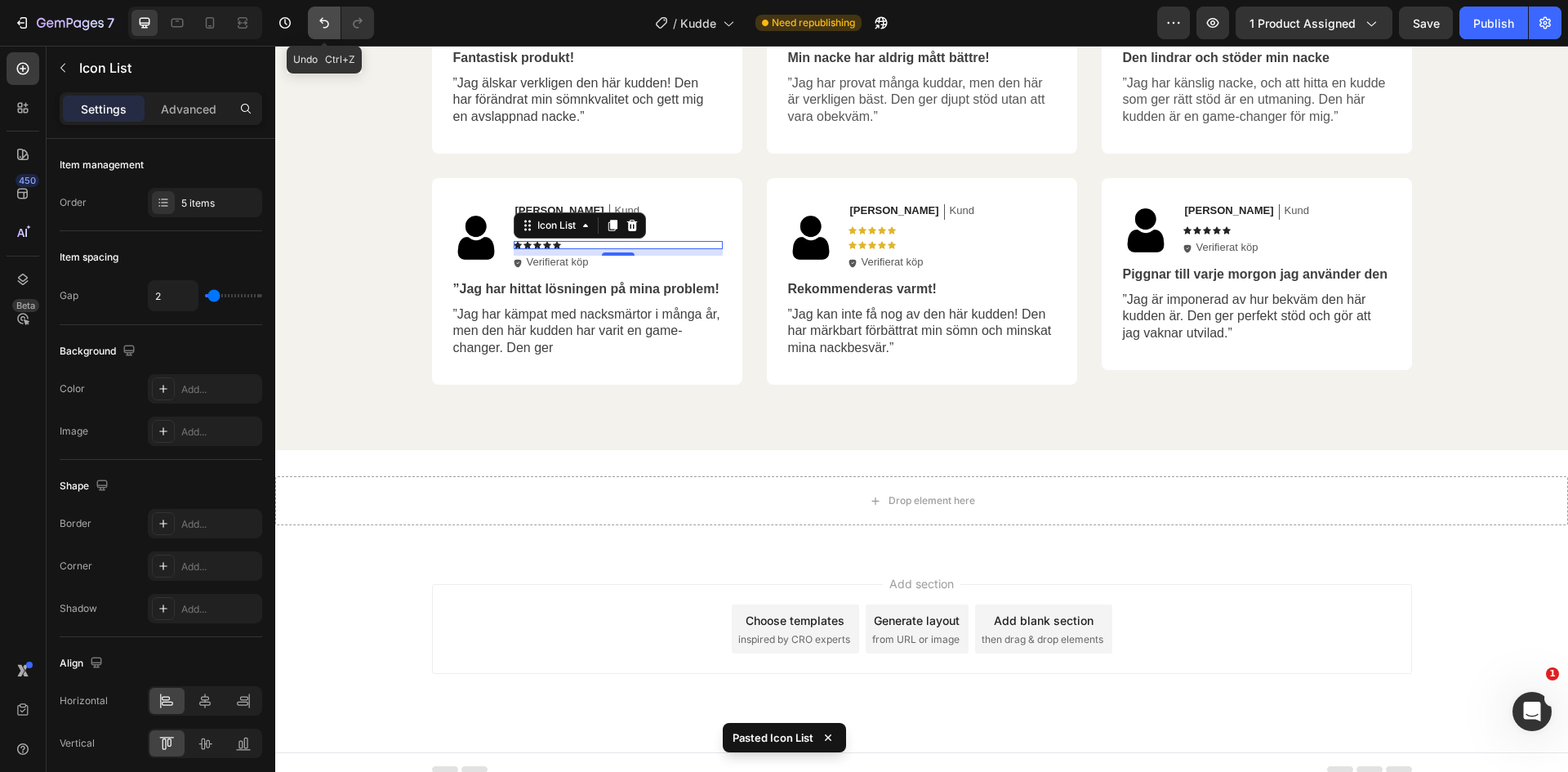
click at [327, 19] on icon "Undo/Redo" at bounding box center [324, 23] width 17 height 17
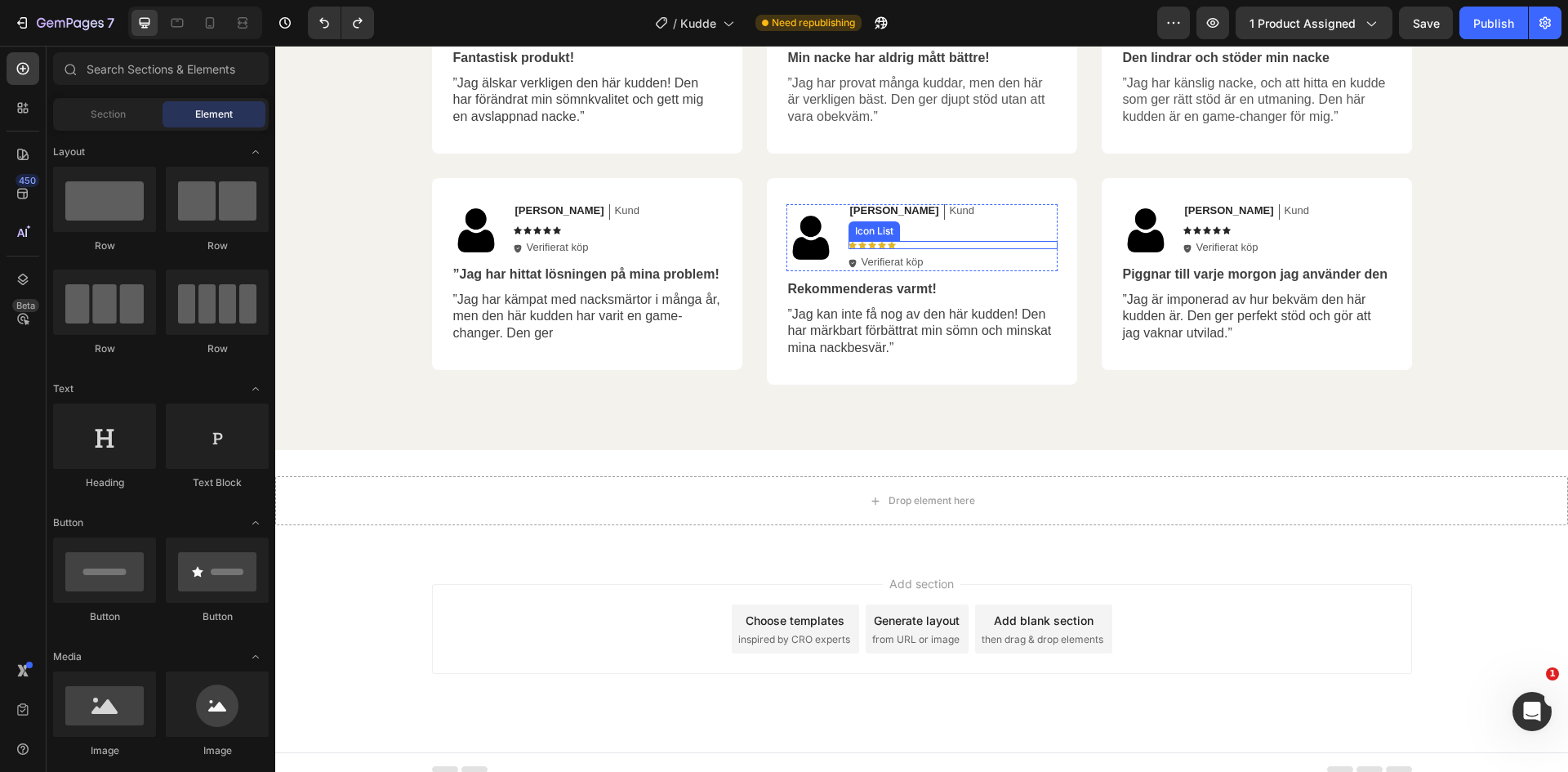
click at [915, 245] on div "Icon Icon Icon Icon Icon" at bounding box center [953, 244] width 209 height 8
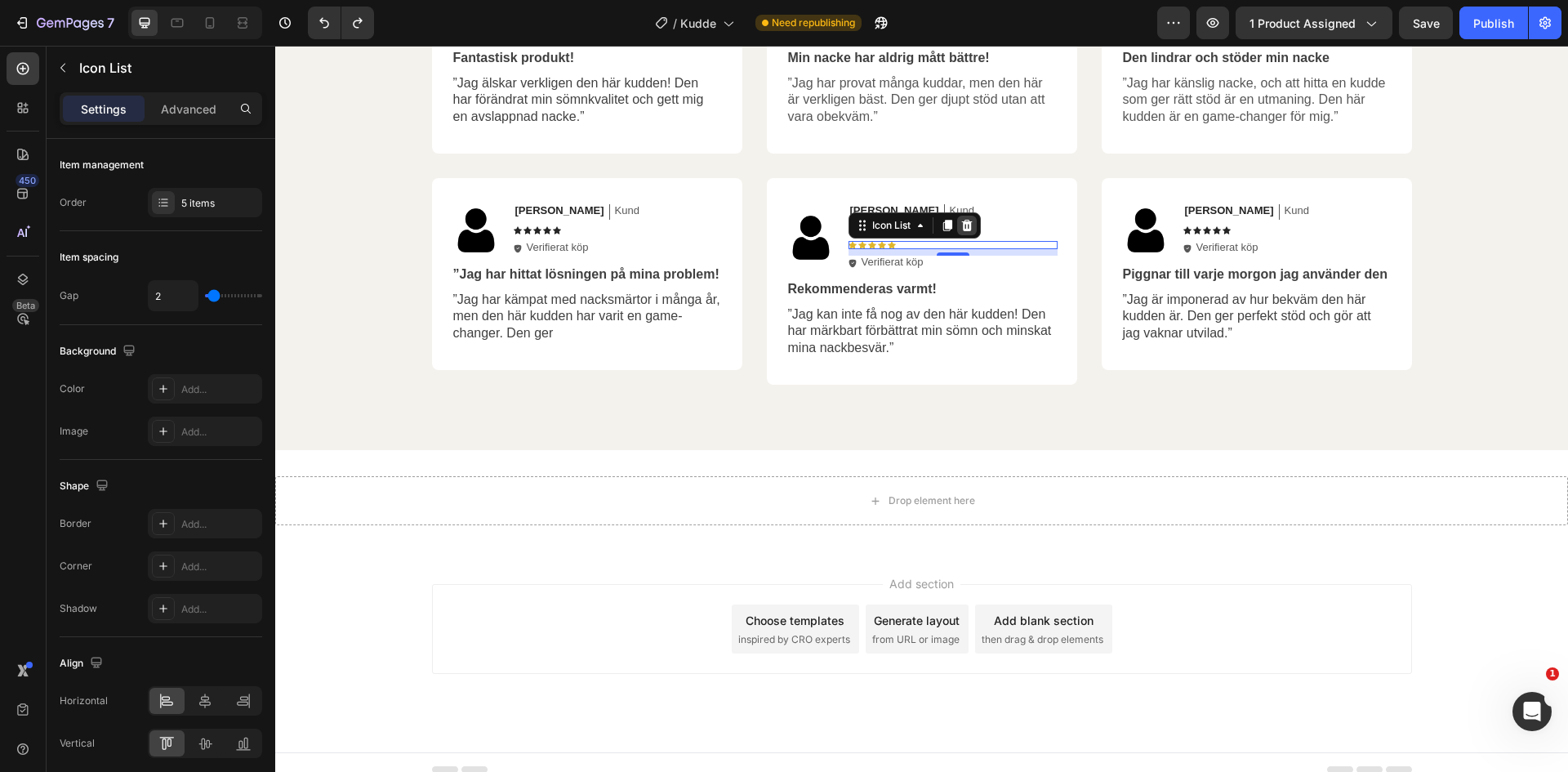
click at [961, 227] on icon at bounding box center [966, 225] width 11 height 11
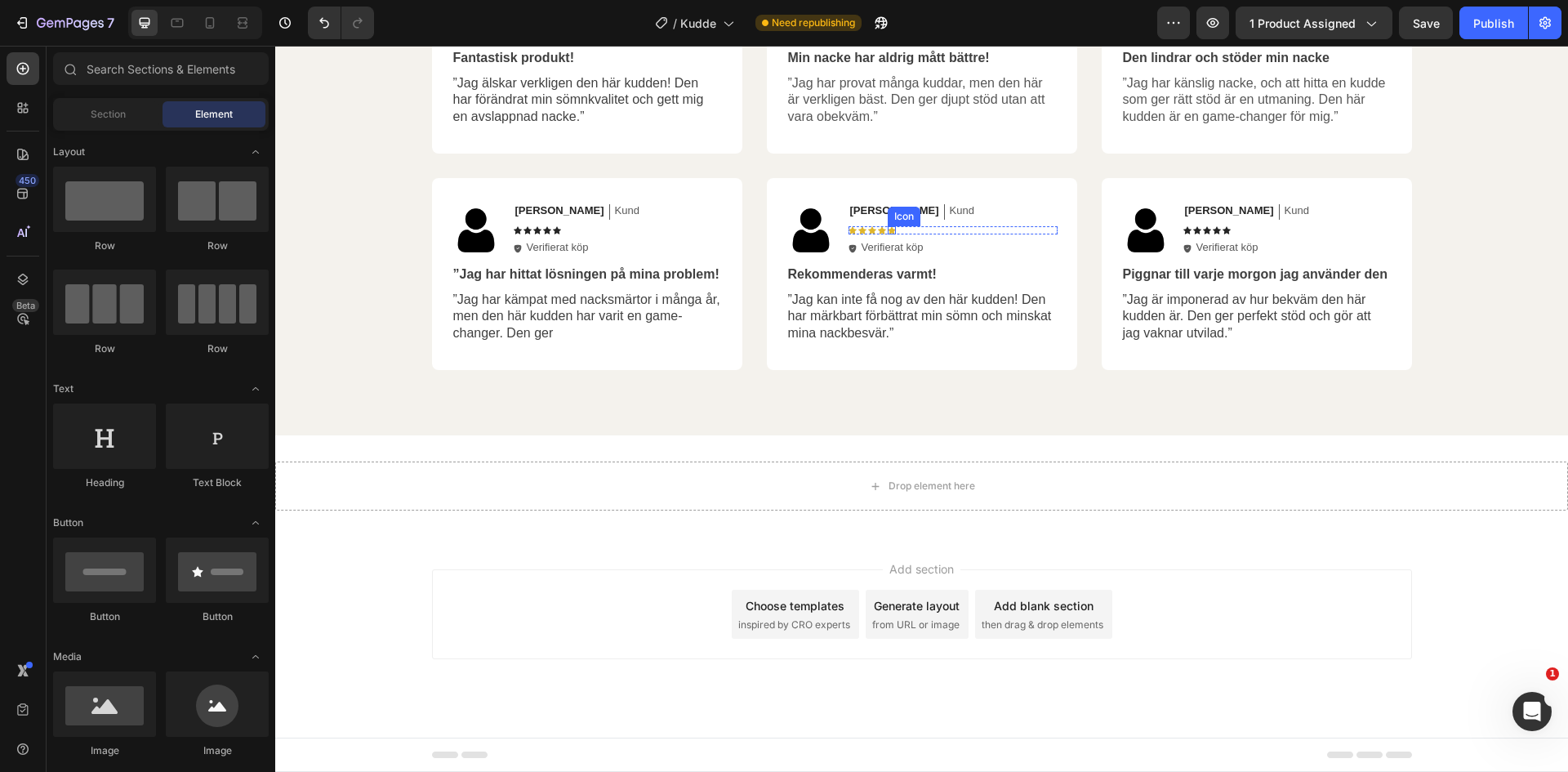
click at [888, 229] on icon at bounding box center [892, 230] width 8 height 7
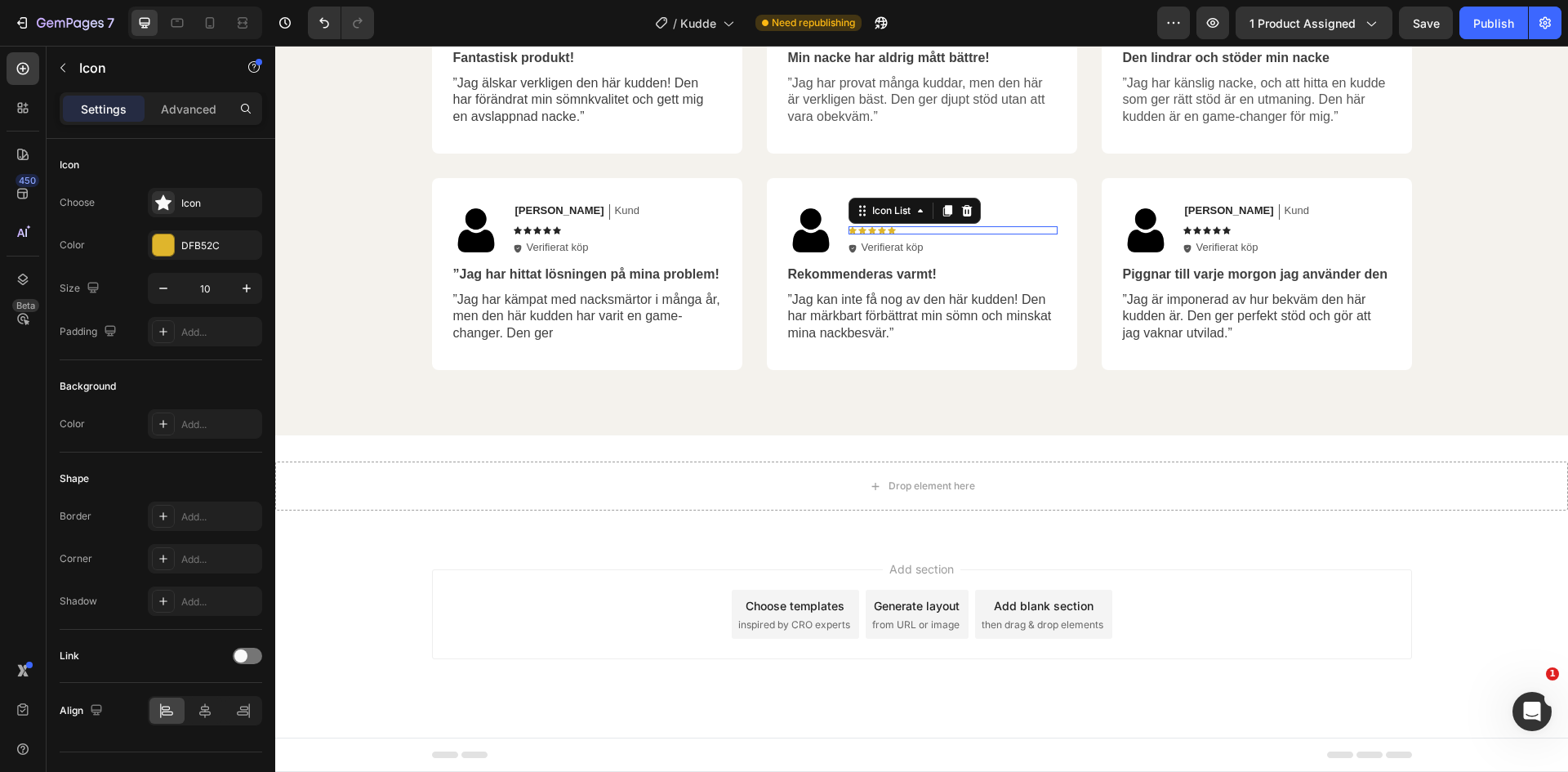
click at [929, 228] on div "Icon Icon Icon Icon Icon" at bounding box center [953, 230] width 209 height 8
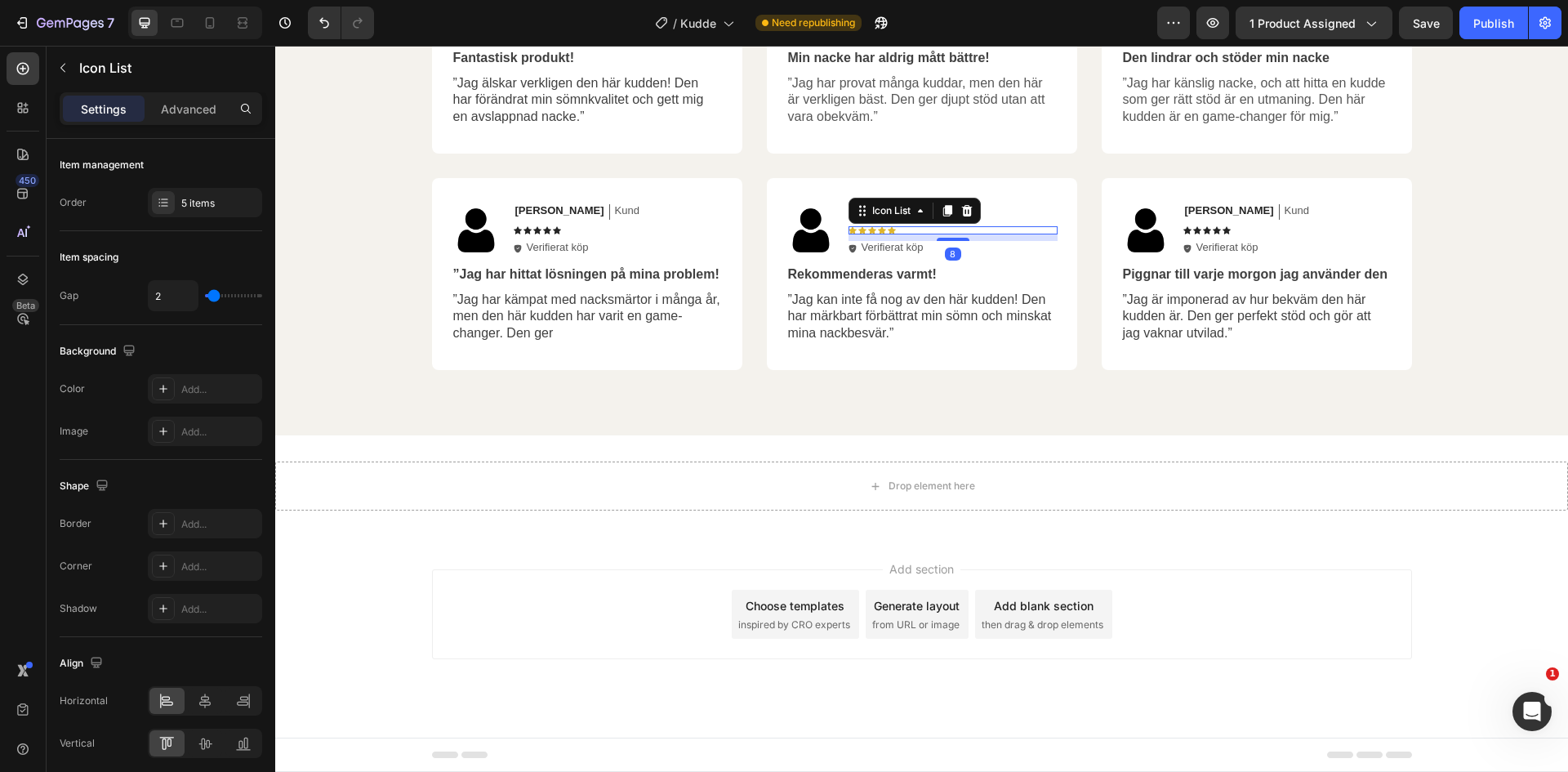
click at [929, 228] on div "Icon Icon Icon Icon Icon" at bounding box center [953, 230] width 209 height 8
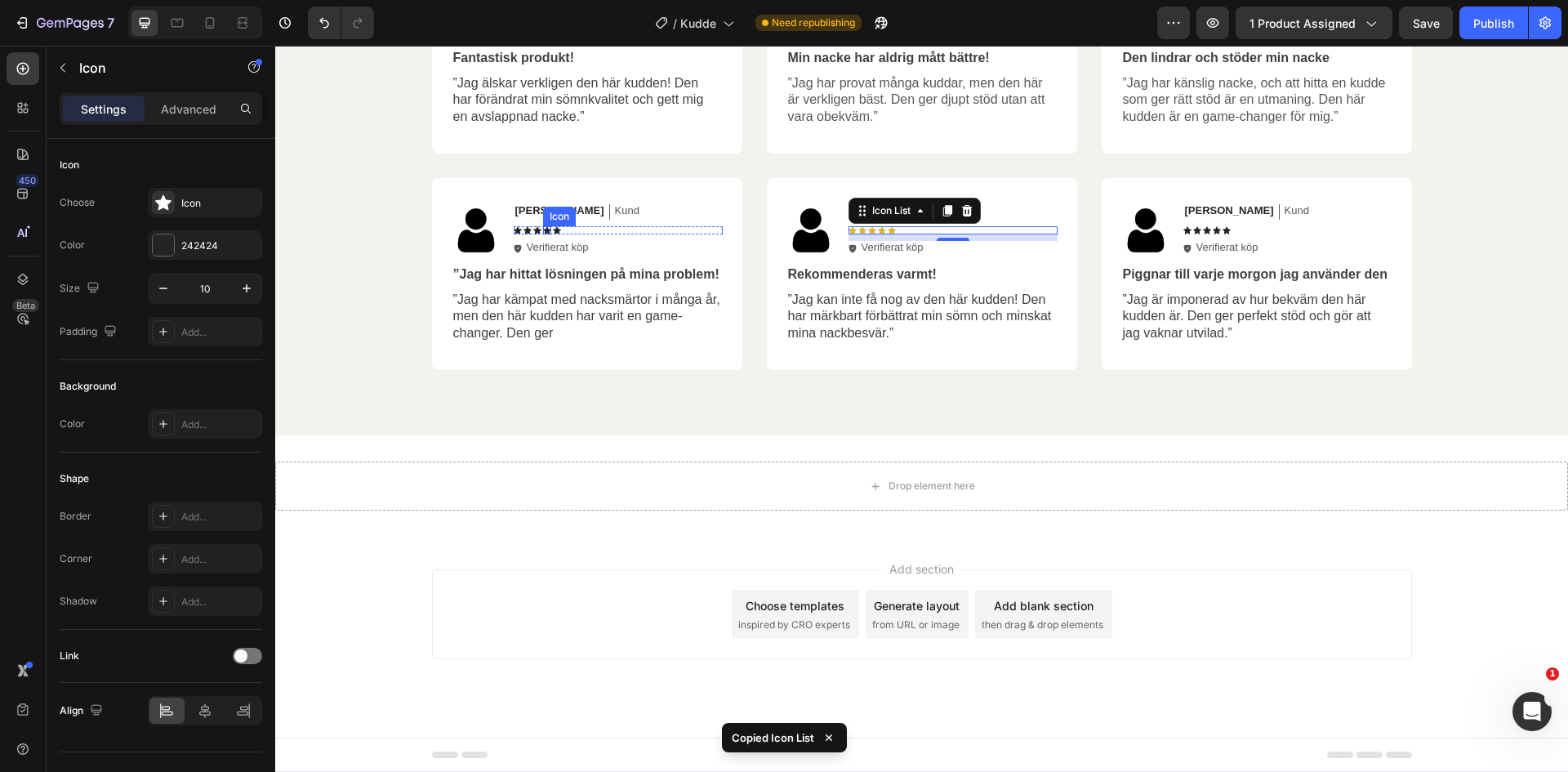
click at [544, 234] on icon at bounding box center [546, 230] width 8 height 8
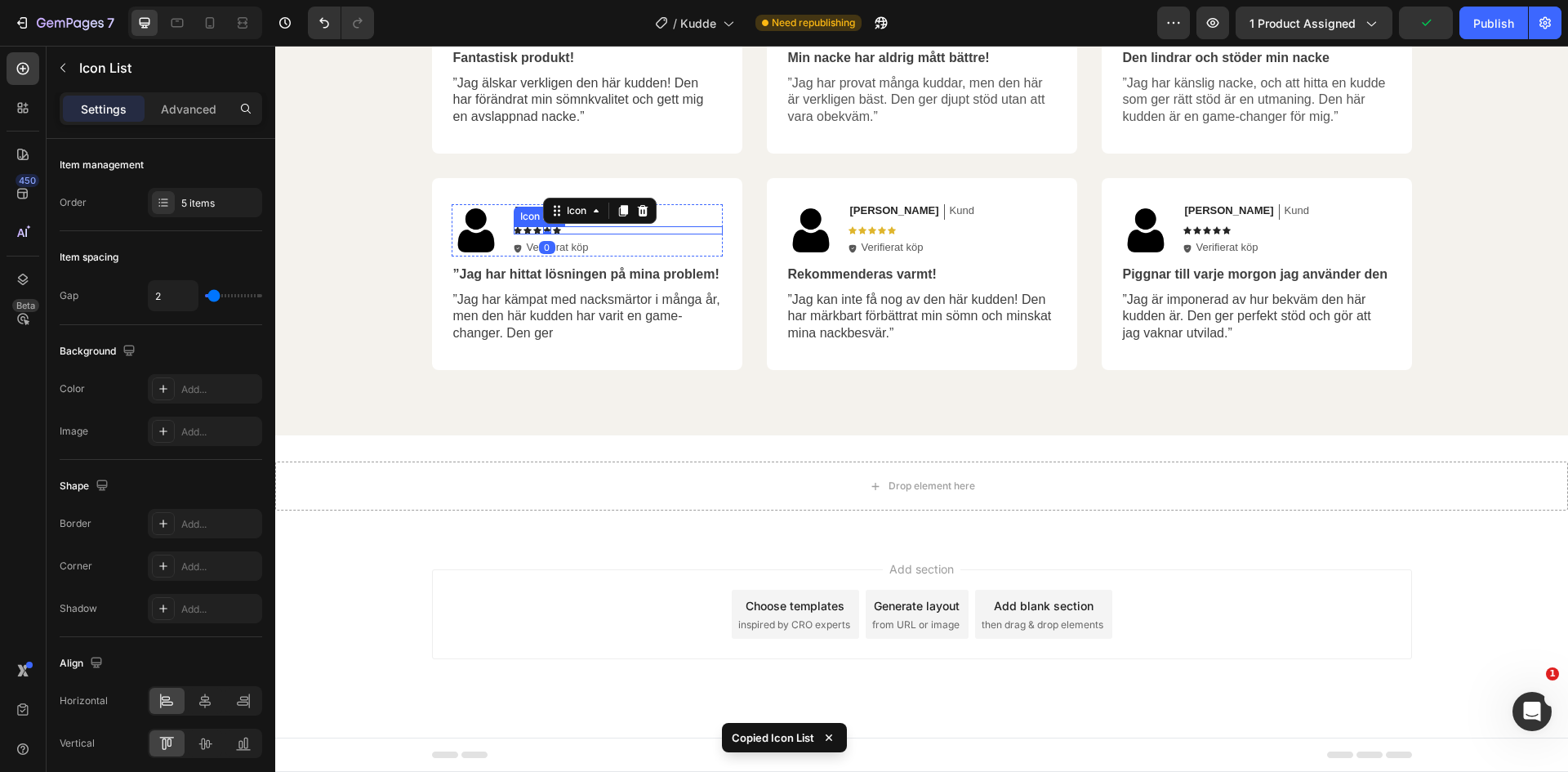
click at [567, 227] on div "Icon Icon Icon Icon 0 Icon" at bounding box center [618, 230] width 209 height 8
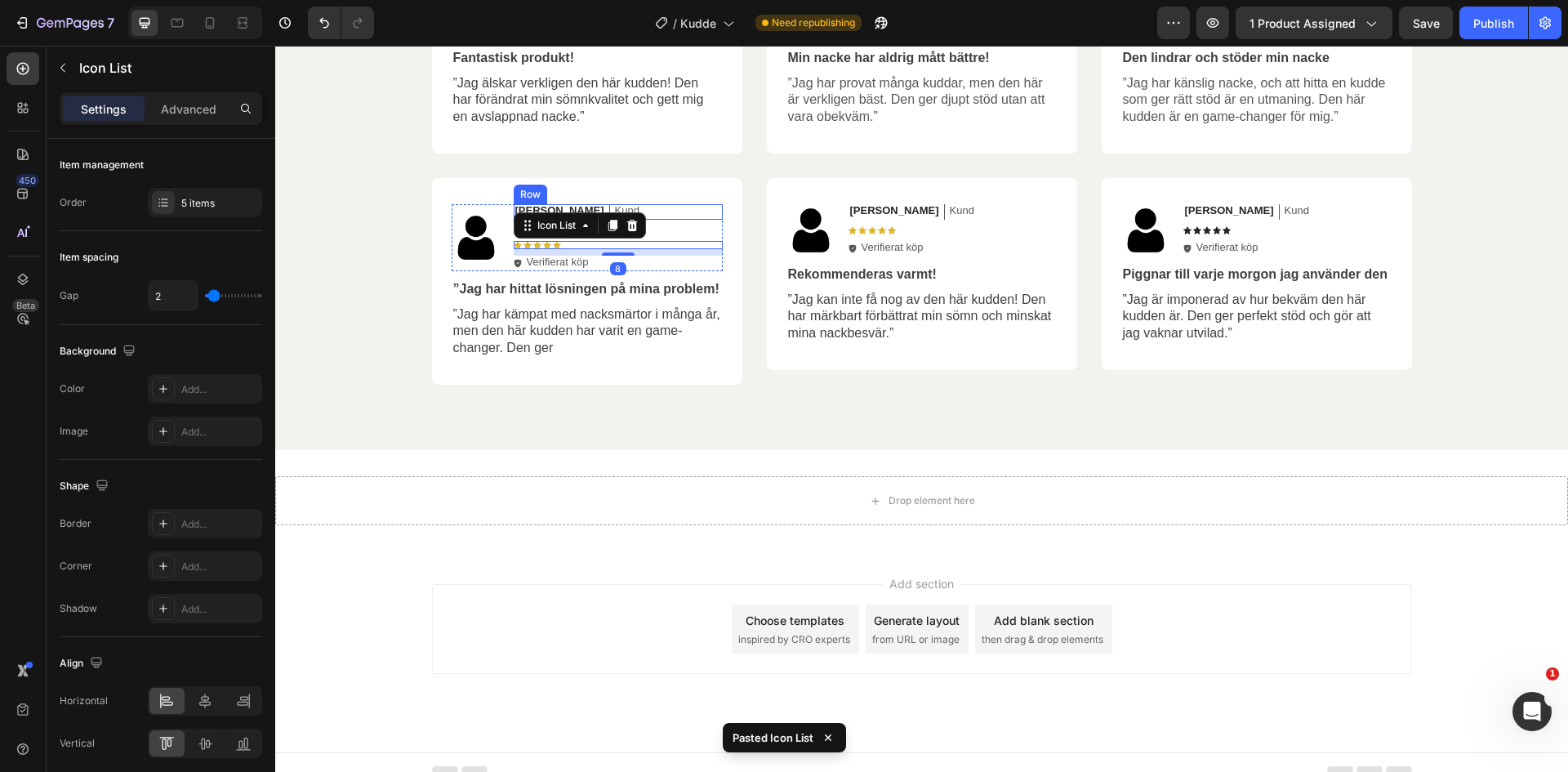
click at [654, 206] on div "Michael Text Block Kund Text Block Row" at bounding box center [618, 212] width 209 height 16
click at [566, 231] on div "Icon Icon Icon Icon Icon" at bounding box center [618, 230] width 209 height 8
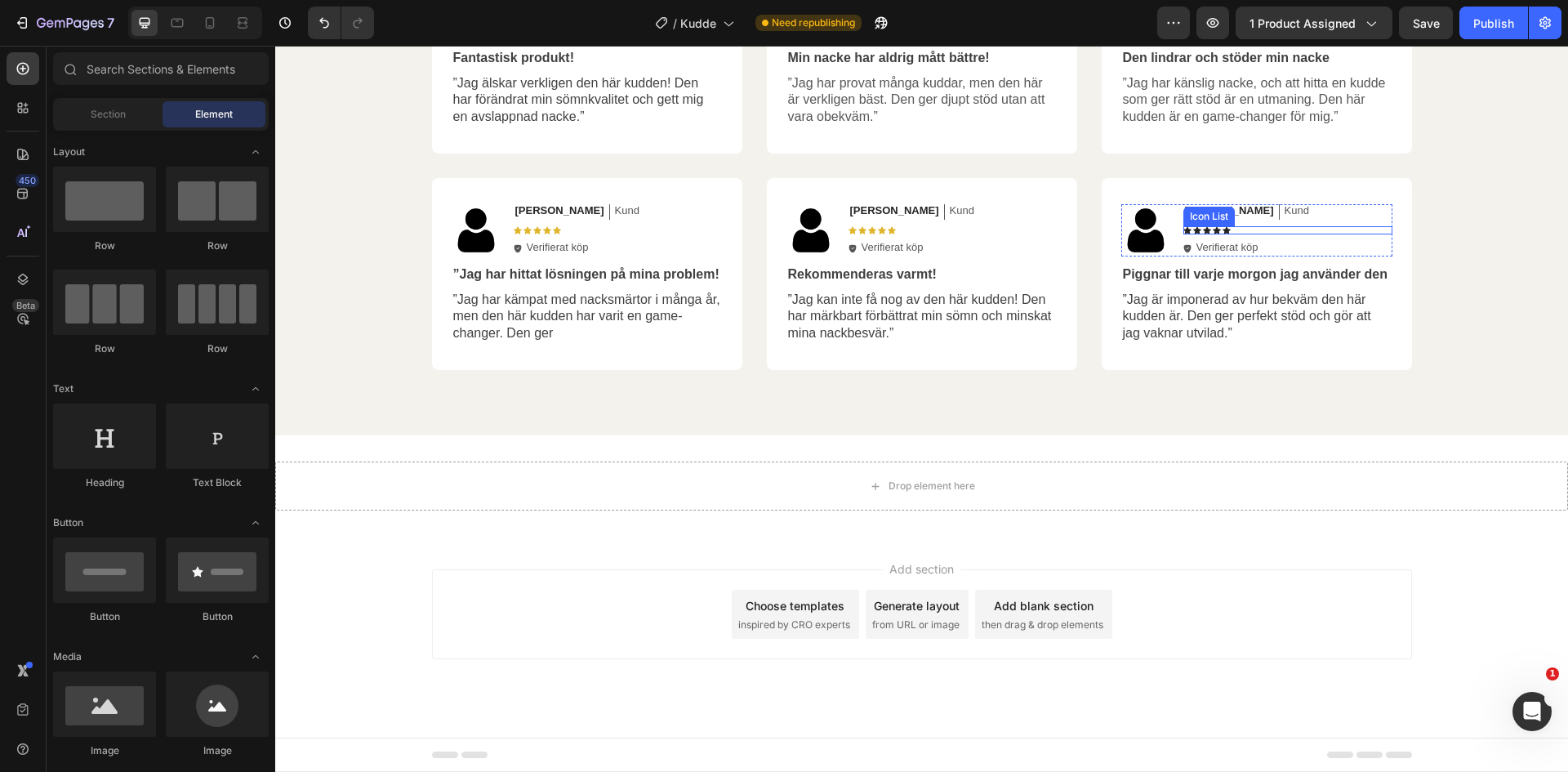
click at [1261, 227] on div "Icon Icon Icon Icon Icon" at bounding box center [1288, 230] width 209 height 8
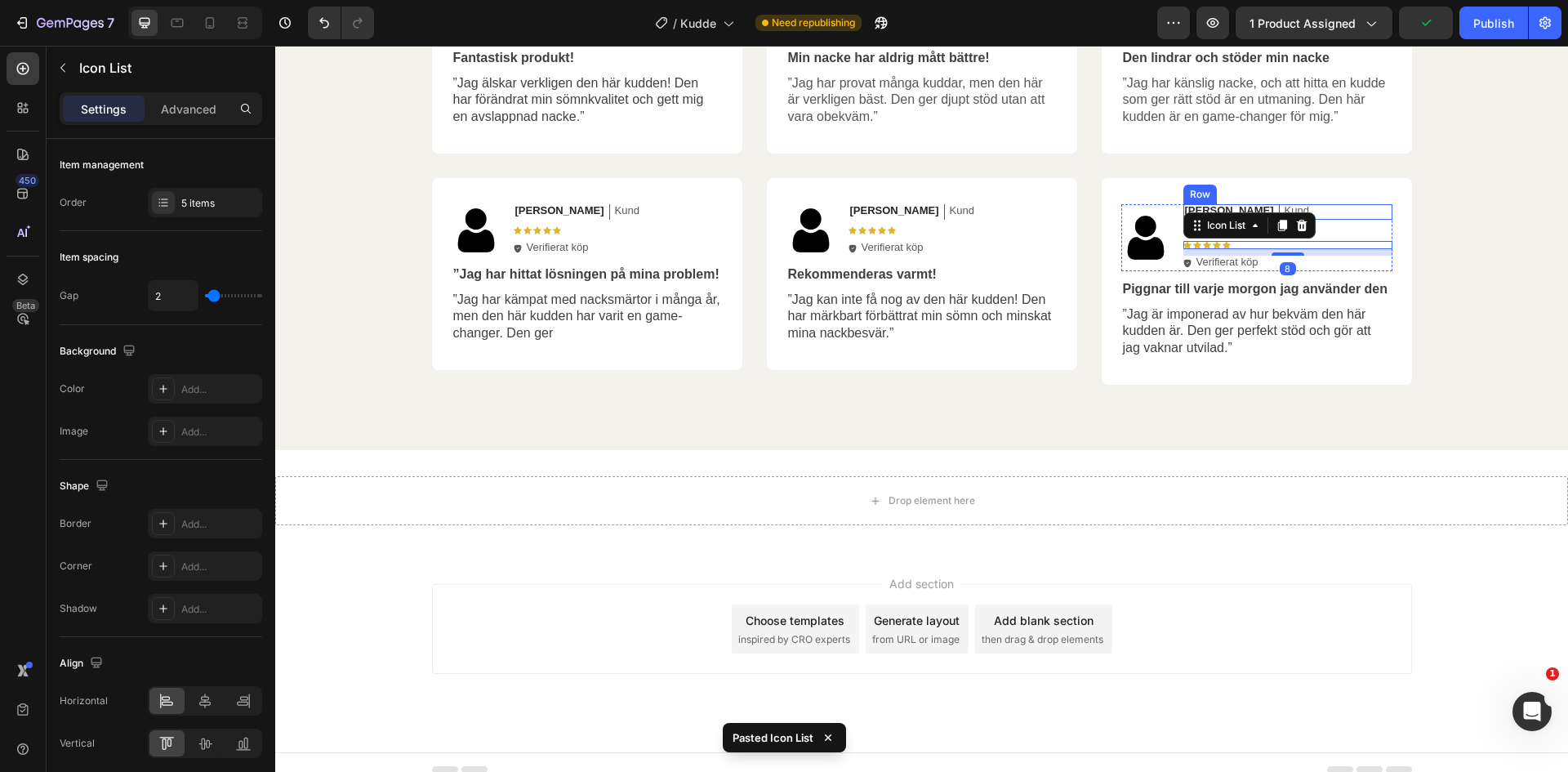
click at [1341, 223] on div "Olivia Text Block Kund Text Block Row Icon Icon Icon Icon Icon Icon List Icon I…" at bounding box center [1288, 237] width 209 height 67
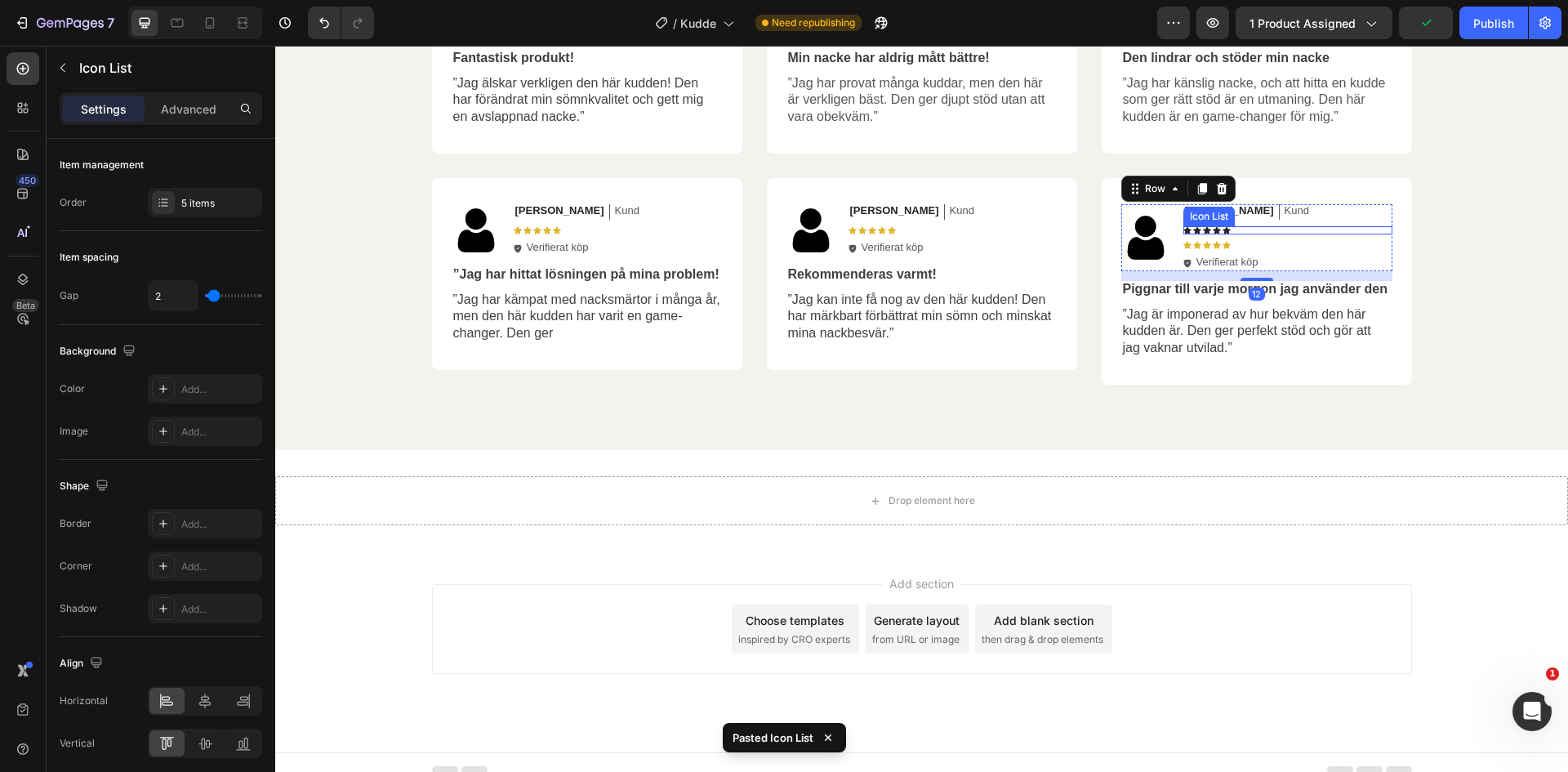
click at [1232, 232] on div "Icon Icon Icon Icon Icon" at bounding box center [1288, 230] width 209 height 8
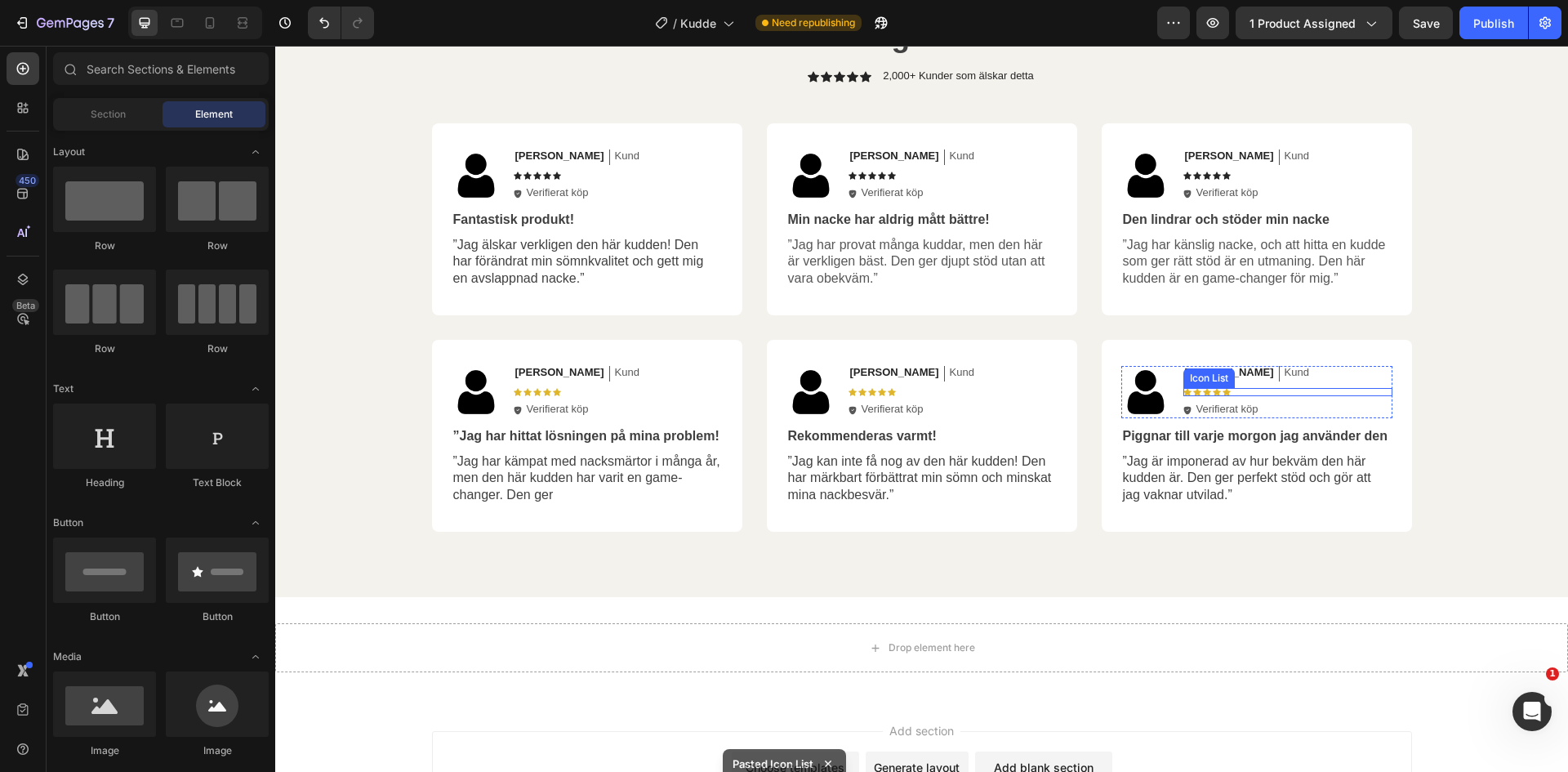
scroll to position [2490, 0]
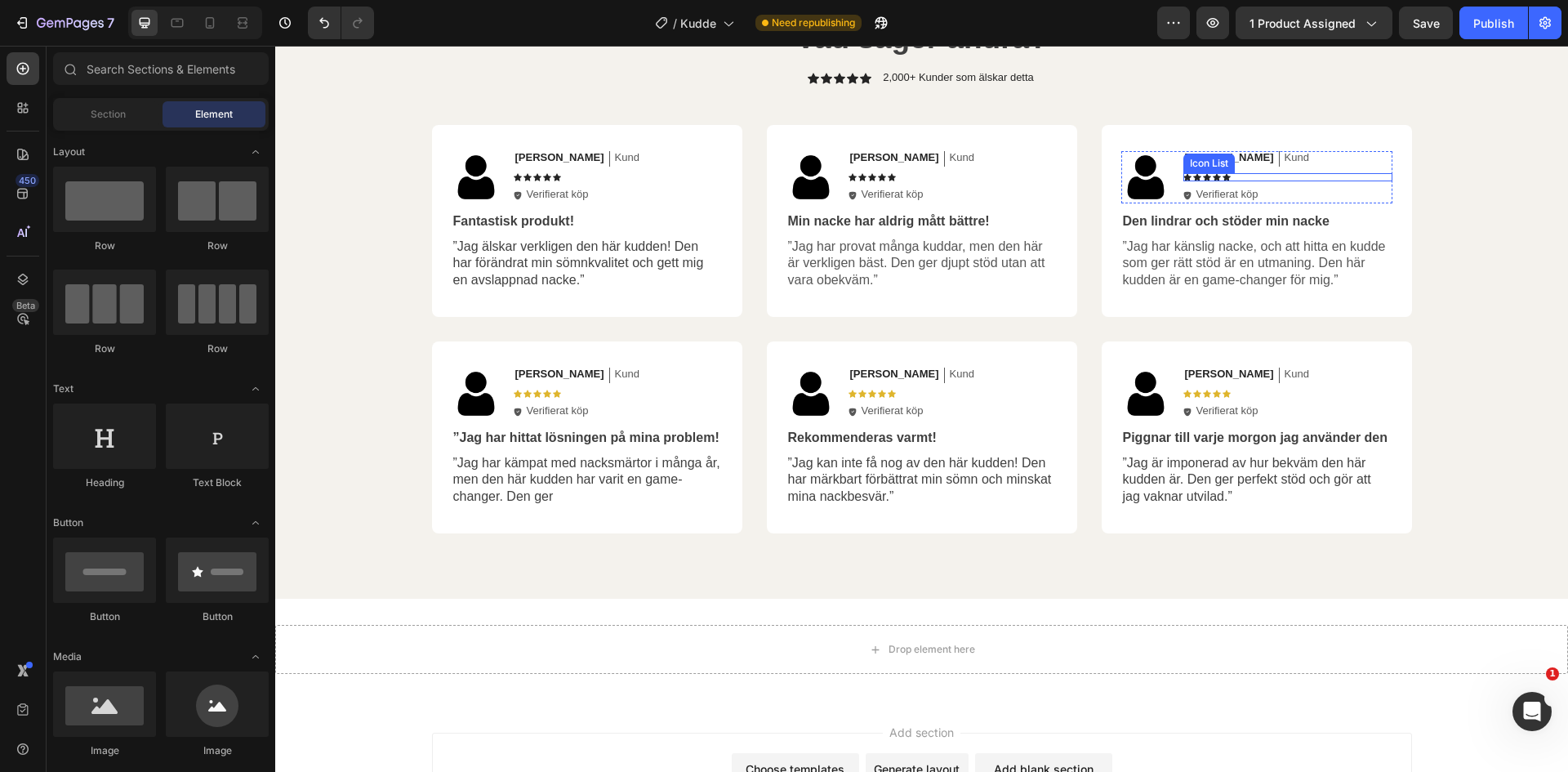
click at [1264, 176] on div "Icon Icon Icon Icon Icon" at bounding box center [1288, 177] width 209 height 8
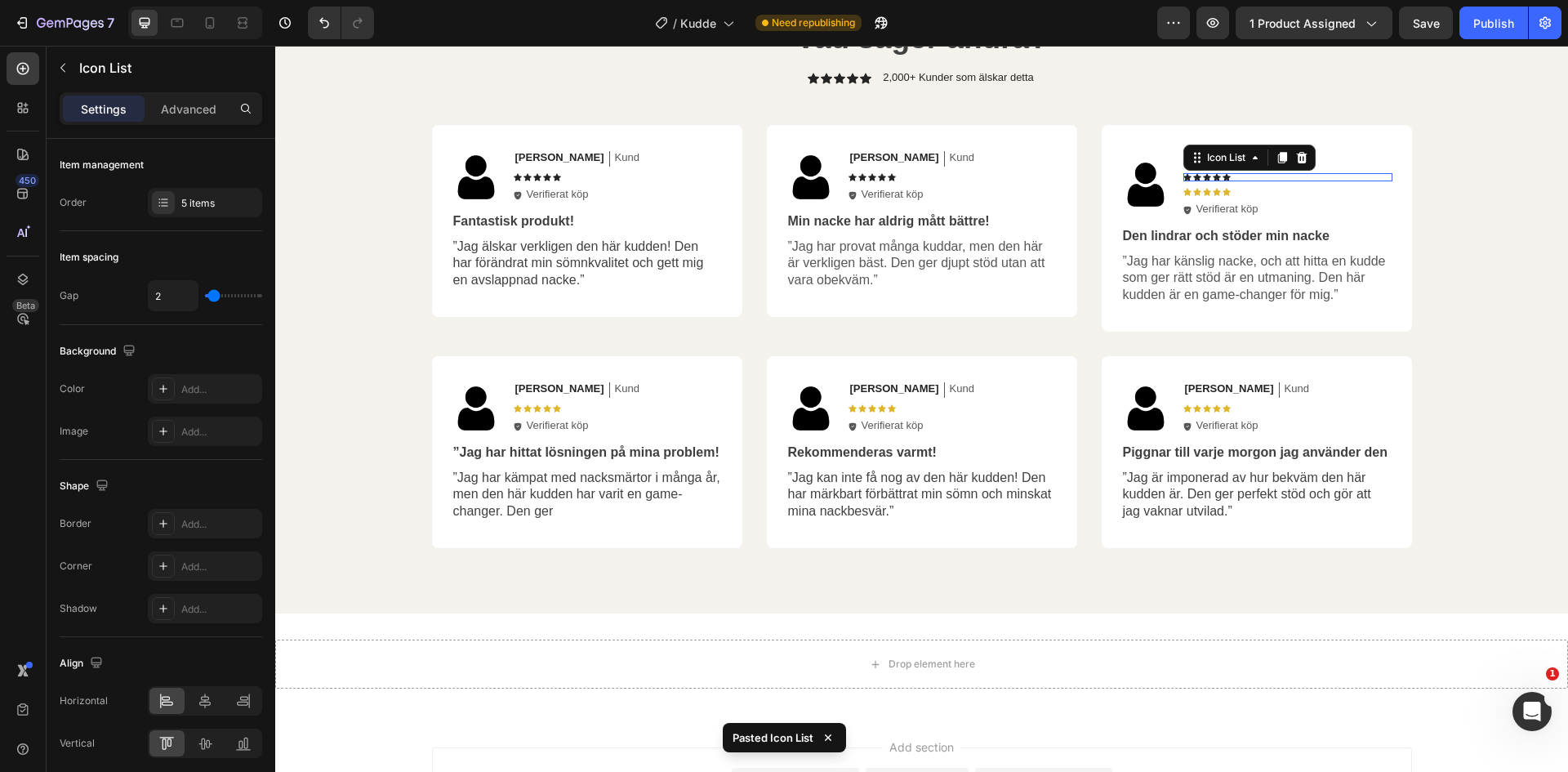
click at [1319, 173] on div "Icon Icon Icon Icon Icon" at bounding box center [1288, 177] width 209 height 8
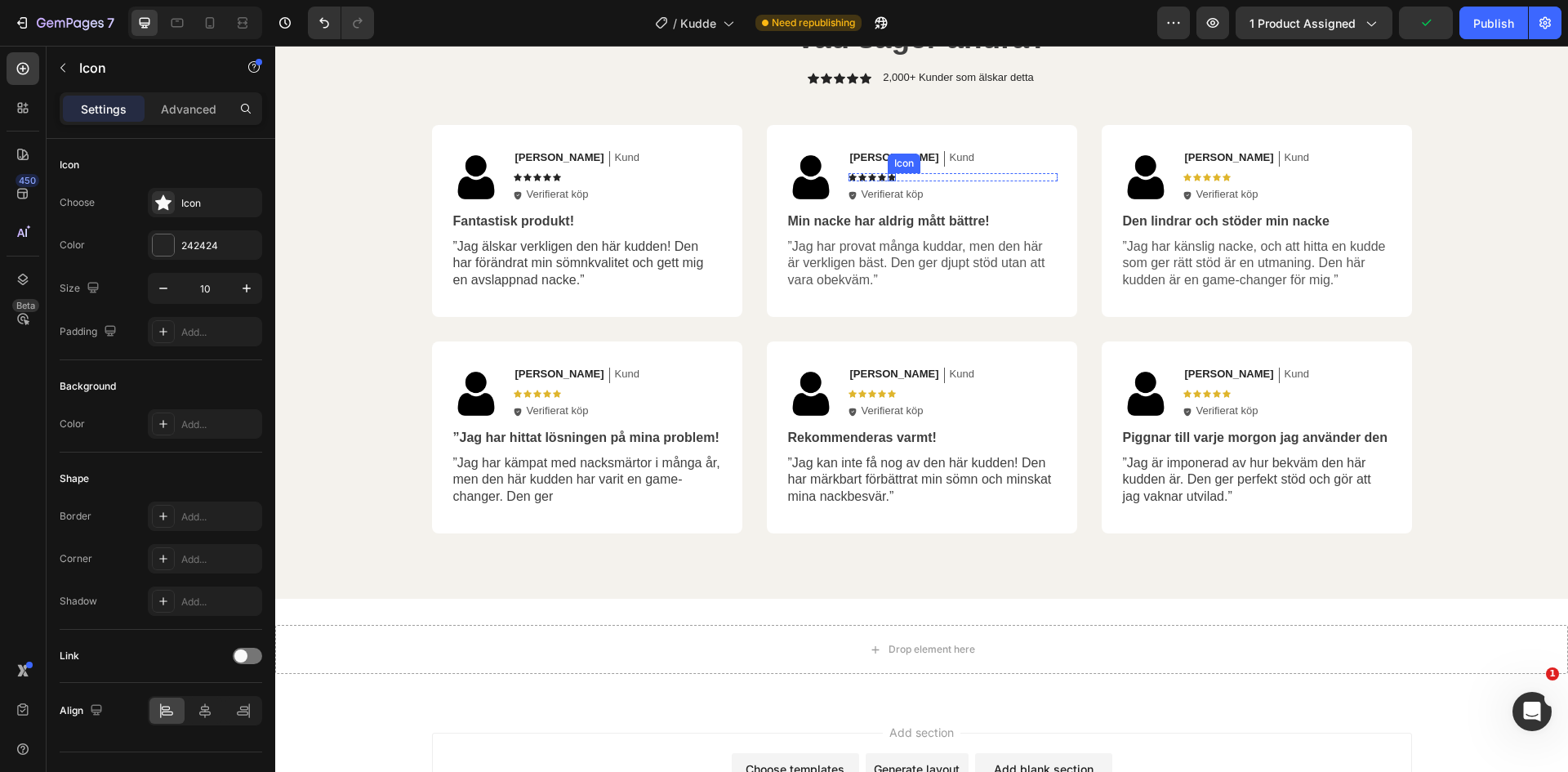
click at [888, 177] on icon at bounding box center [892, 177] width 8 height 7
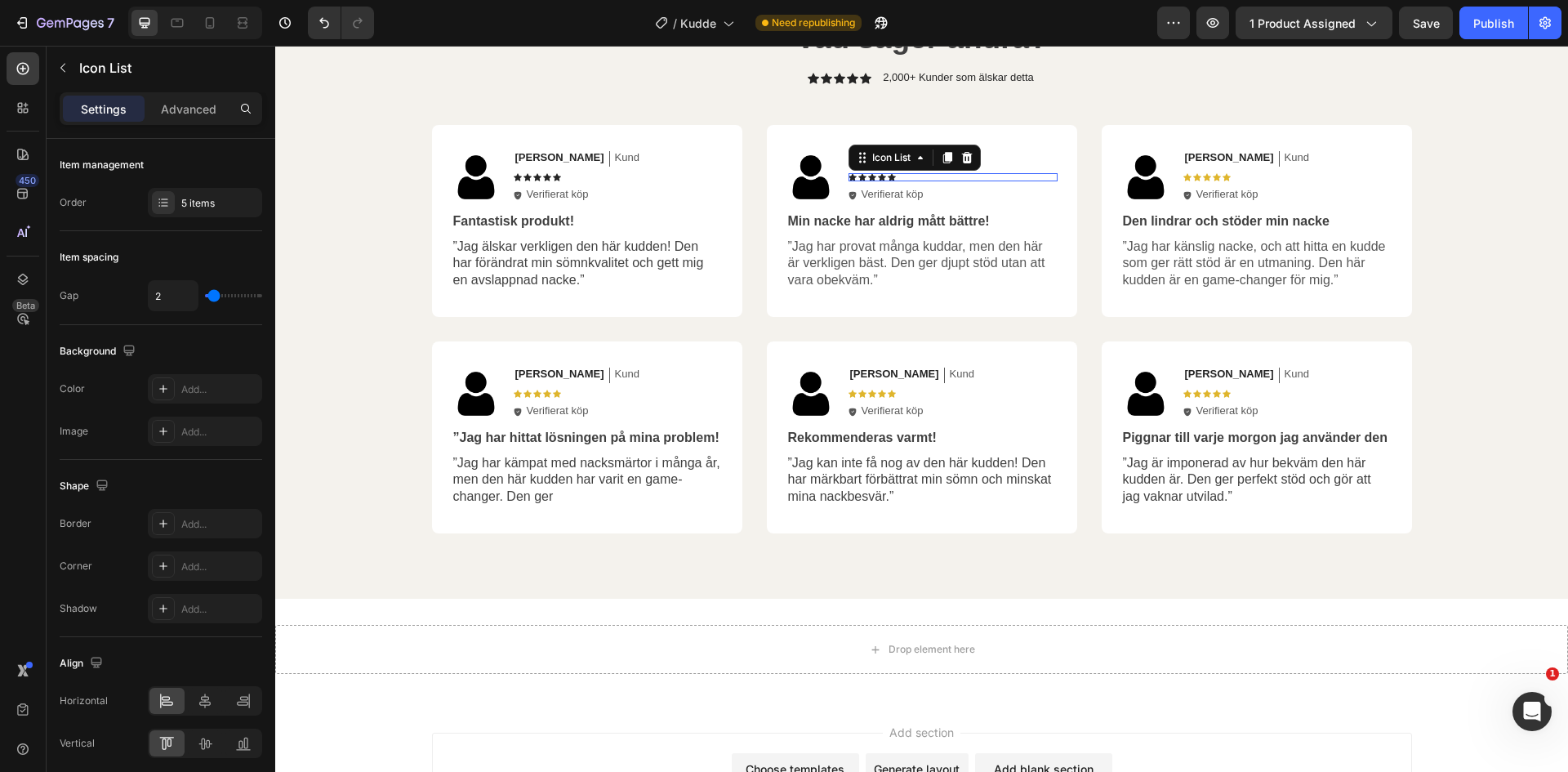
click at [914, 176] on div "Icon Icon Icon Icon Icon" at bounding box center [953, 177] width 209 height 8
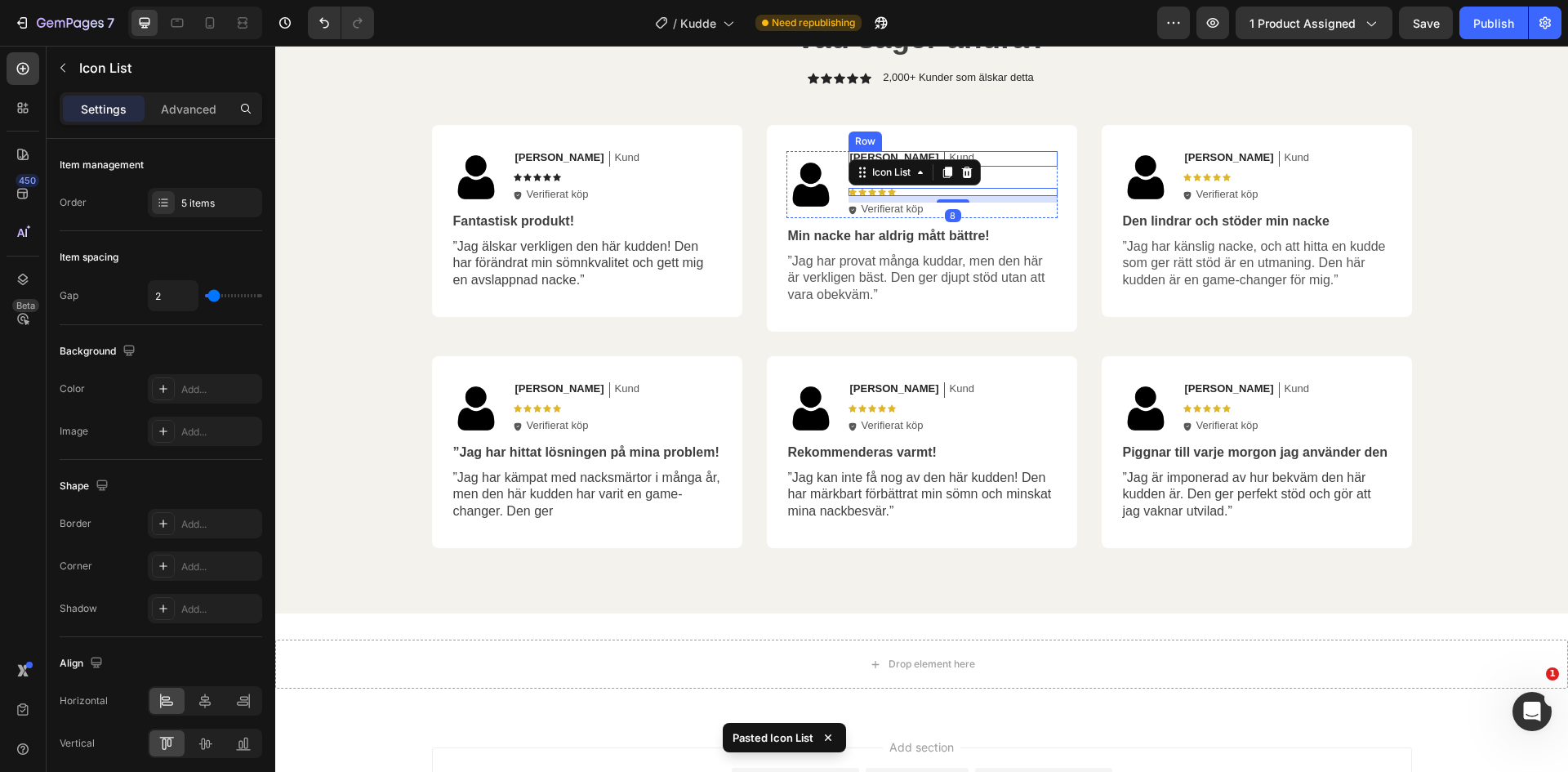
click at [1020, 161] on div "Sarah Text Block Kund Text Block Row" at bounding box center [953, 159] width 209 height 16
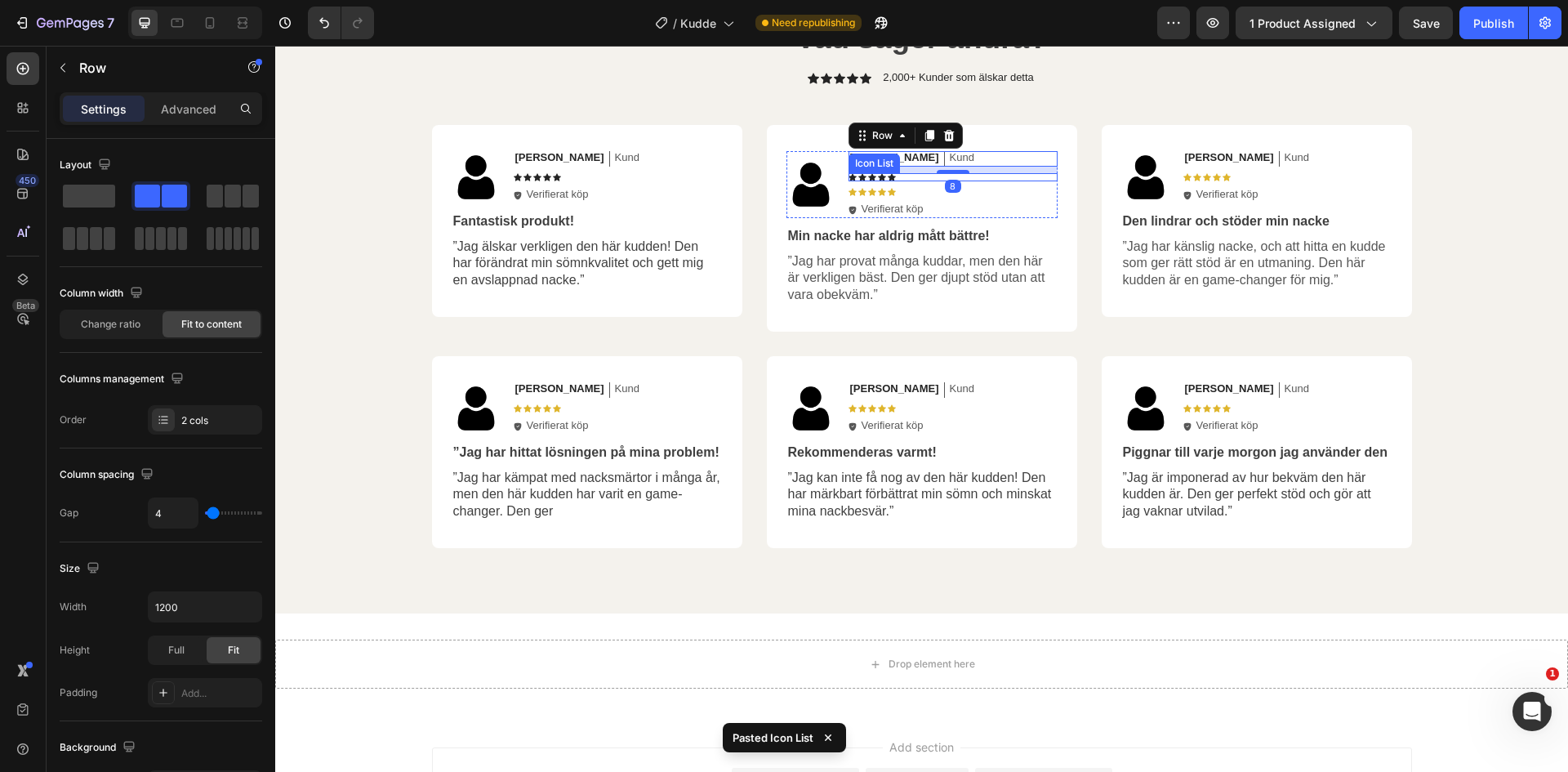
click at [893, 180] on div "Icon Icon Icon Icon Icon" at bounding box center [953, 177] width 209 height 8
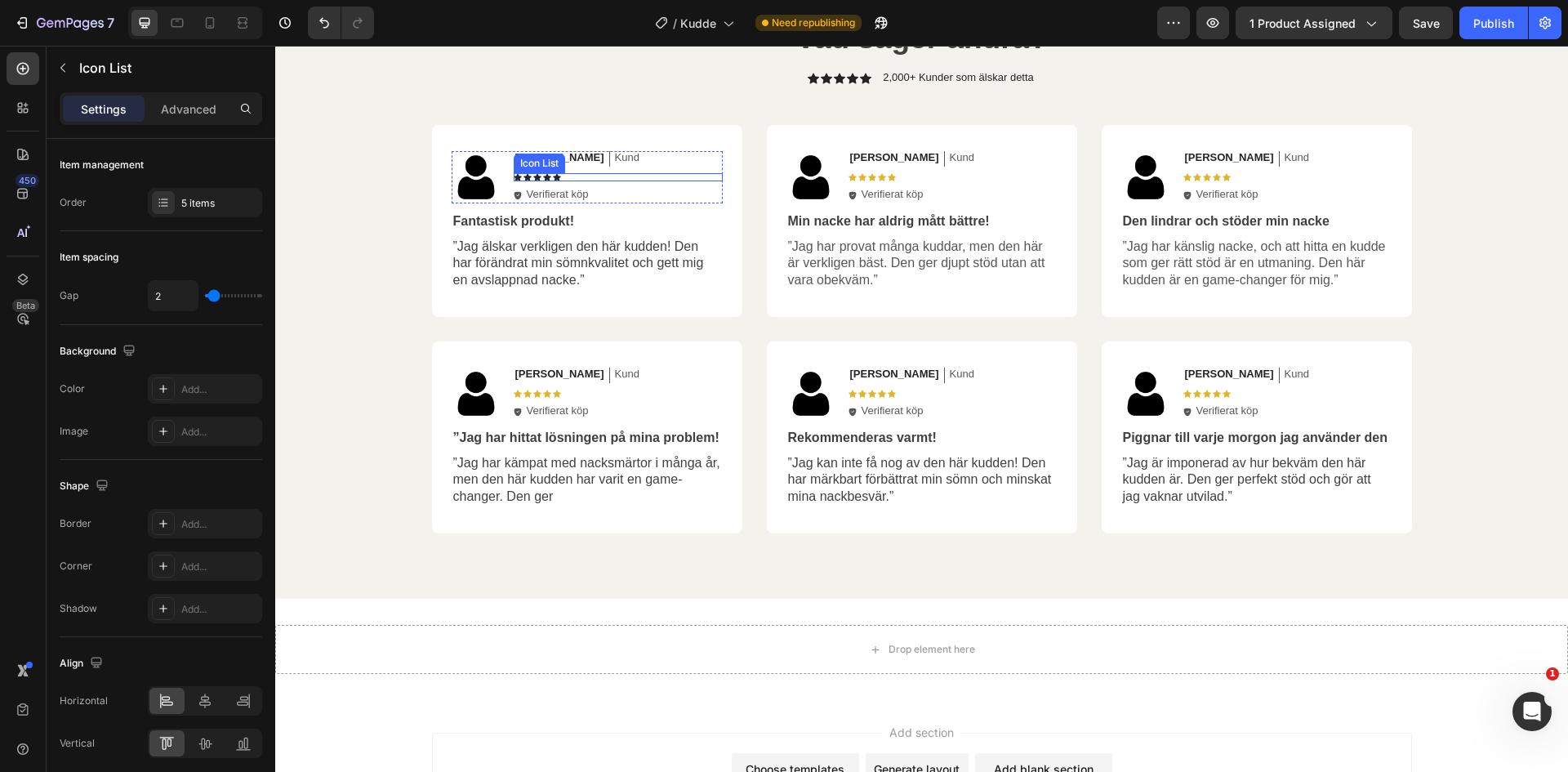
click at [605, 177] on div "Icon Icon Icon Icon Icon" at bounding box center [618, 177] width 209 height 8
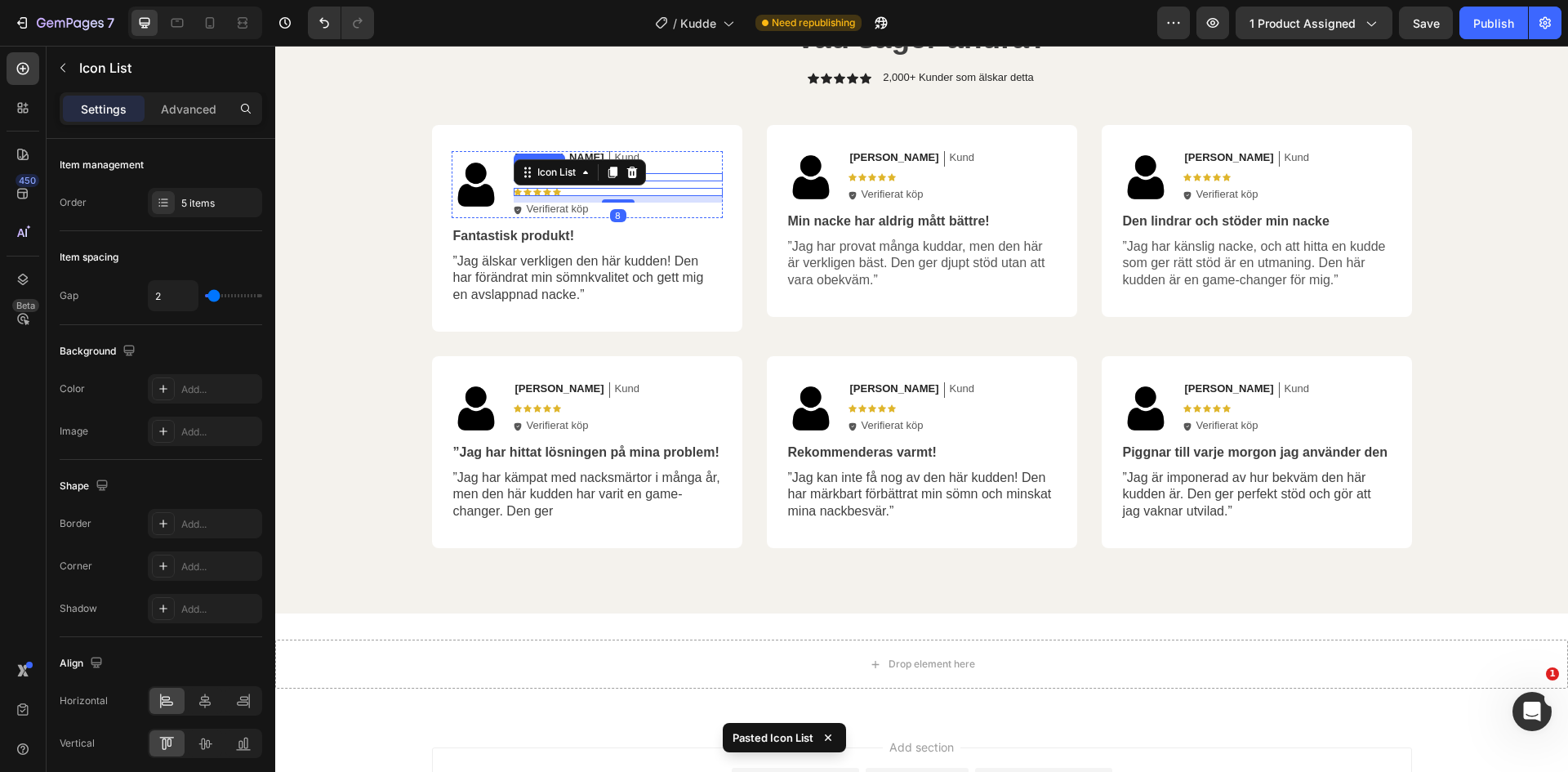
click at [657, 180] on div "Icon Icon Icon Icon Icon Icon List" at bounding box center [618, 177] width 209 height 8
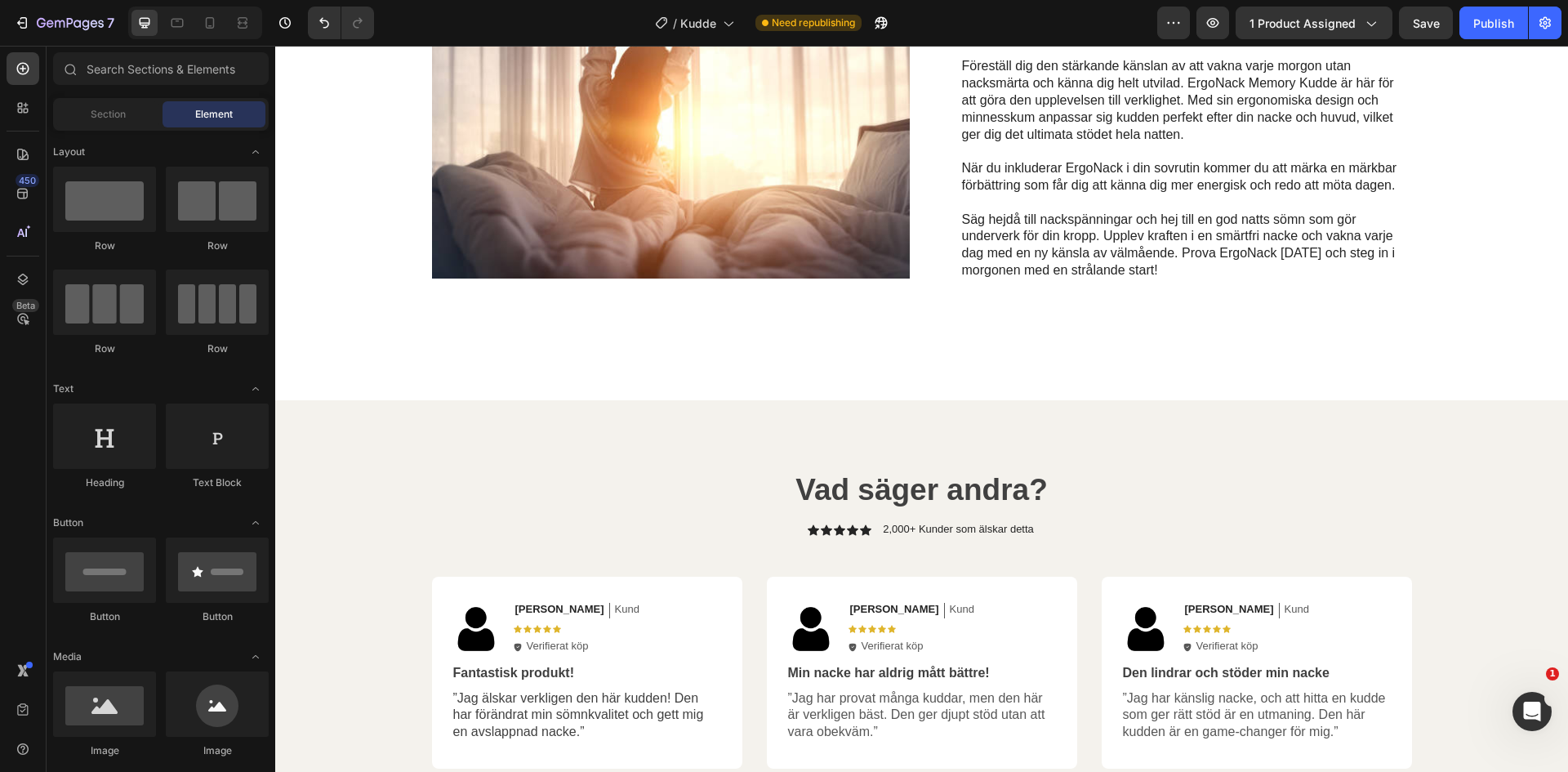
scroll to position [2365, 0]
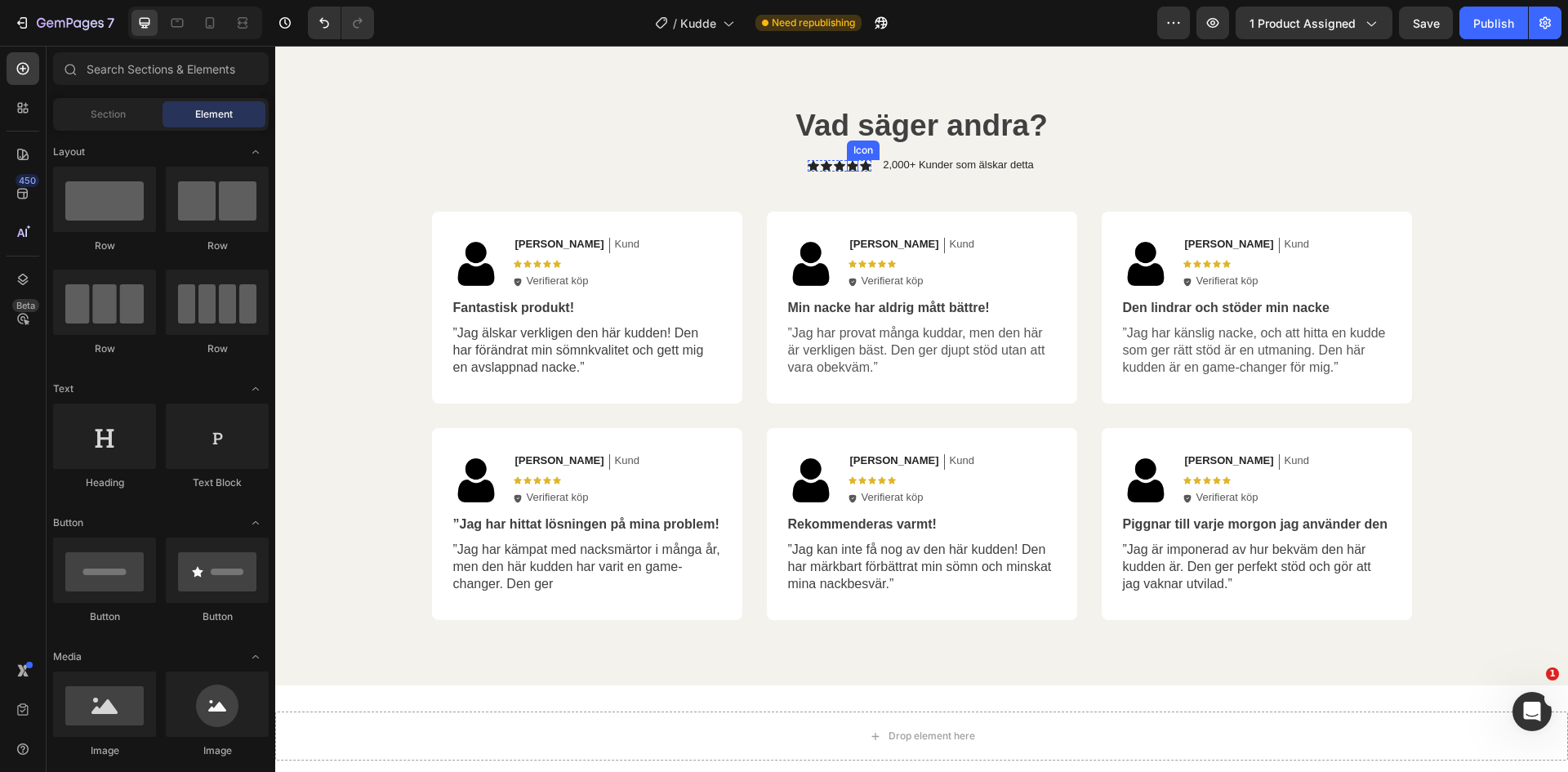
click at [848, 170] on icon at bounding box center [852, 165] width 11 height 11
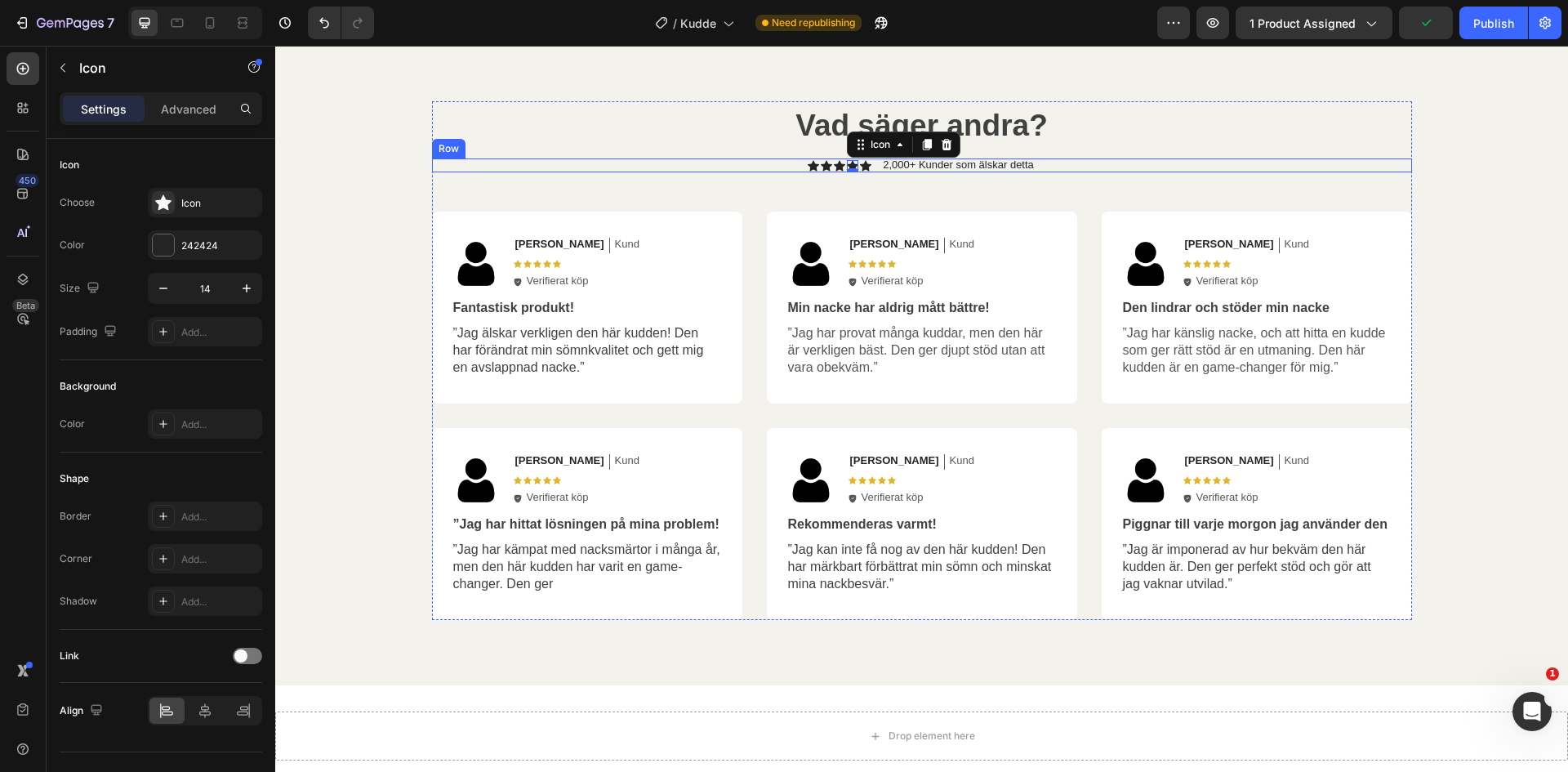
click at [867, 173] on div "Icon Icon Icon Icon 0 Icon Icon List 2,000+ Kunder som älskar detta Text Block …" at bounding box center [922, 165] width 980 height 15
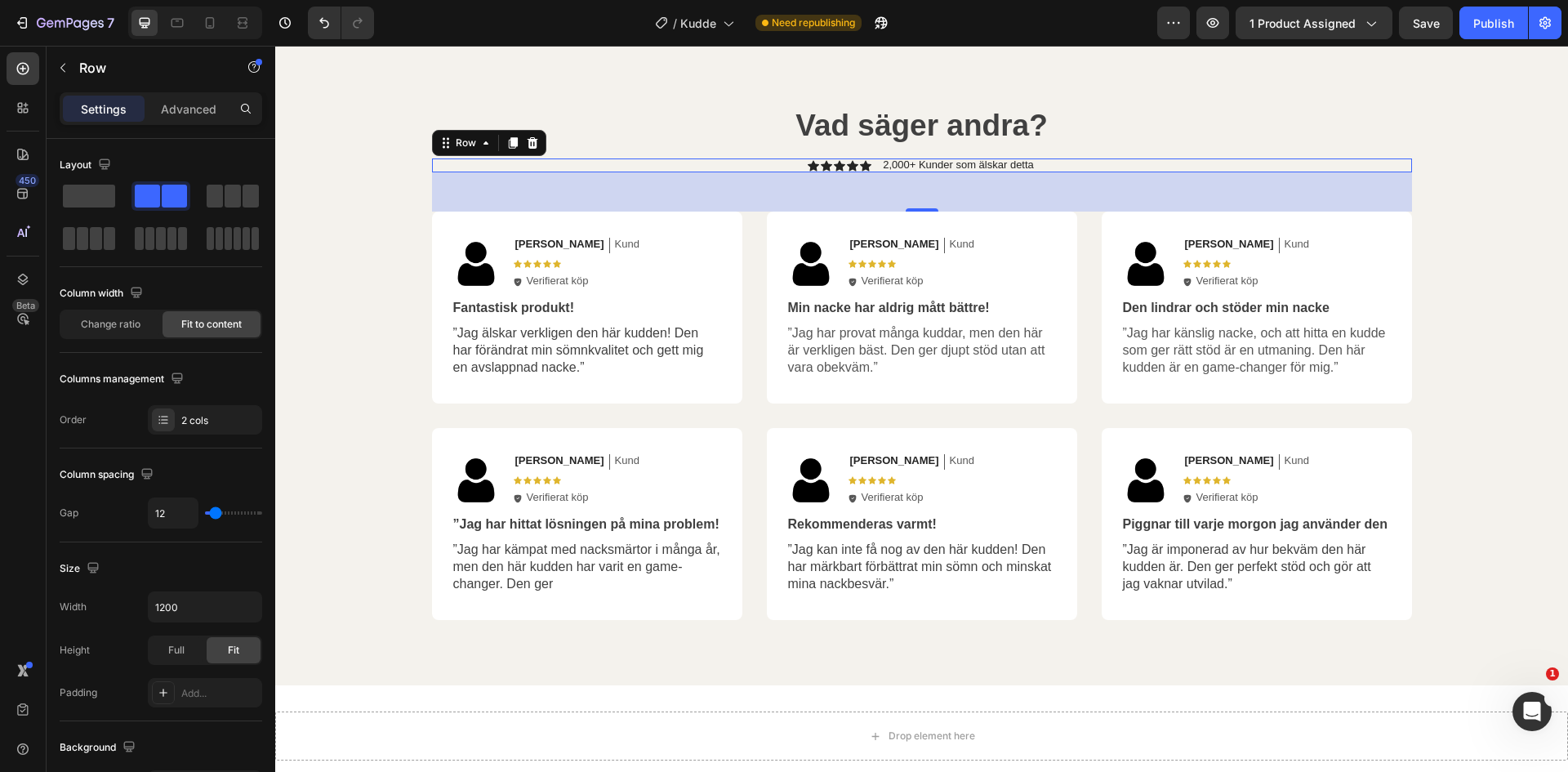
click at [840, 212] on div "48" at bounding box center [922, 191] width 980 height 40
click at [808, 170] on icon at bounding box center [813, 165] width 11 height 11
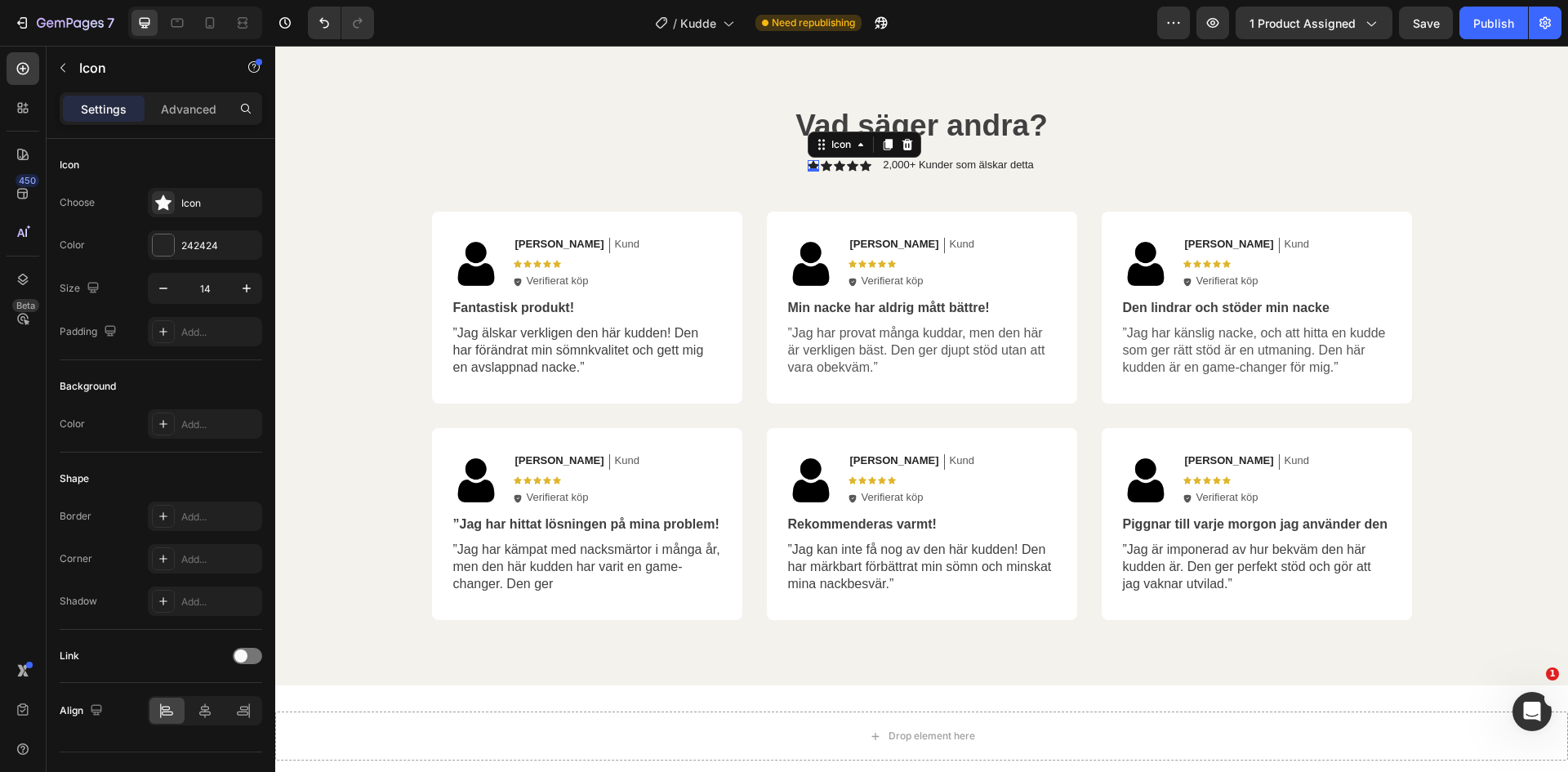
click at [808, 170] on icon at bounding box center [813, 165] width 11 height 11
click at [199, 250] on div "242424" at bounding box center [205, 245] width 47 height 15
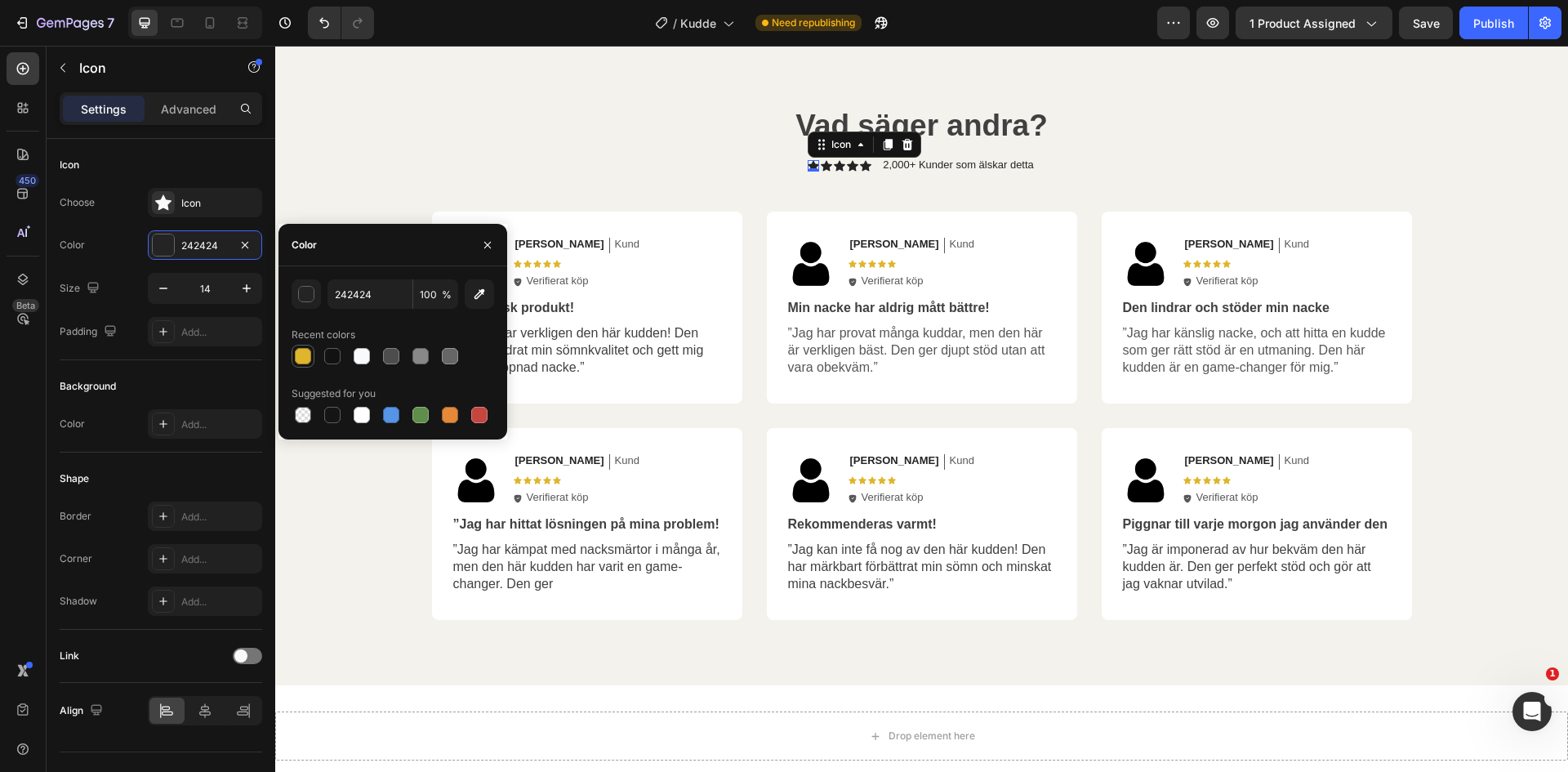
click at [308, 354] on div at bounding box center [303, 356] width 17 height 17
type input "DFB52C"
click at [820, 171] on div "Icon" at bounding box center [826, 165] width 11 height 11
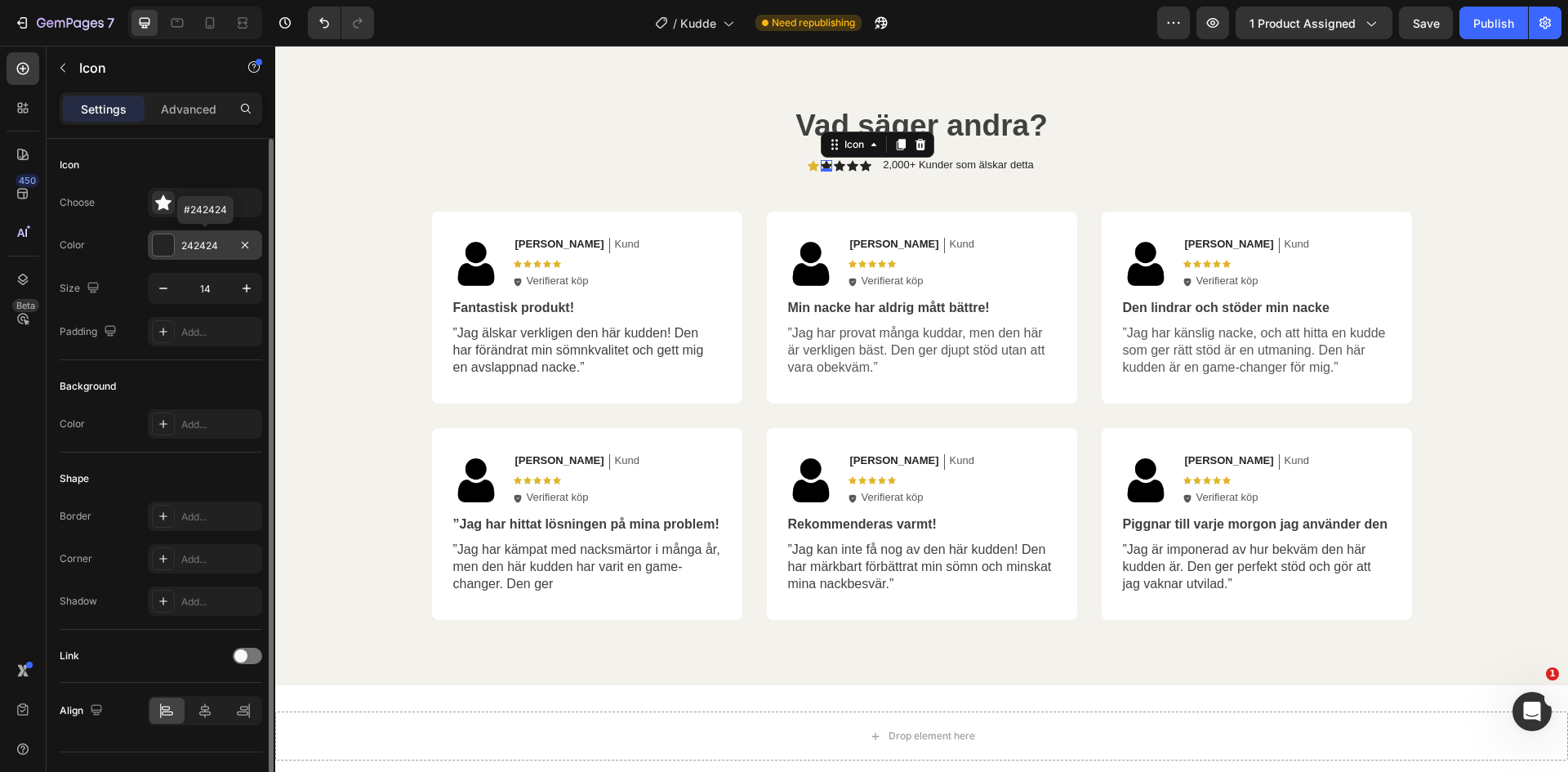
click at [217, 246] on div "242424" at bounding box center [205, 245] width 47 height 15
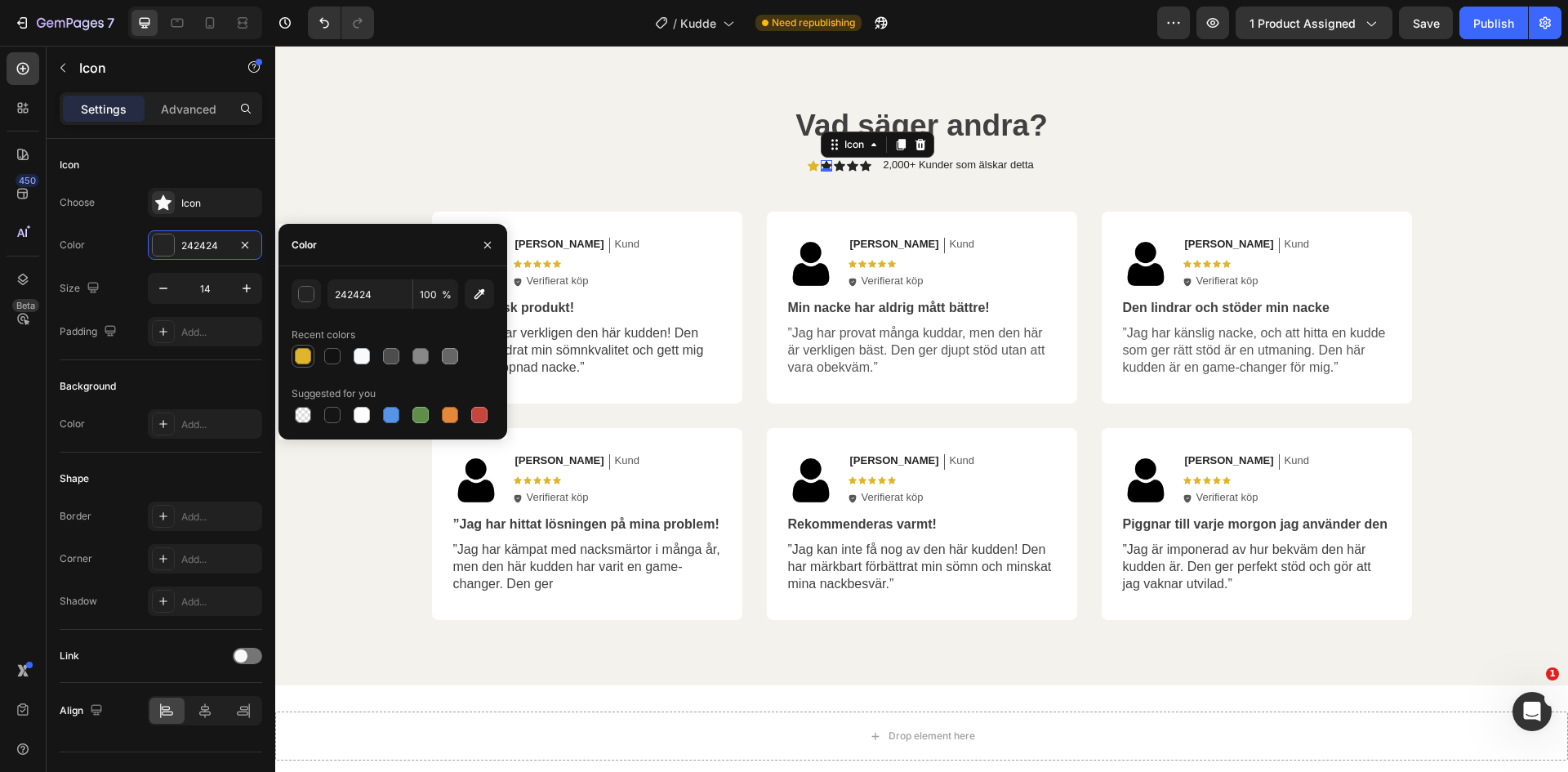
click at [308, 353] on div at bounding box center [303, 356] width 17 height 17
type input "DFB52C"
click at [834, 171] on div "Icon" at bounding box center [839, 165] width 11 height 11
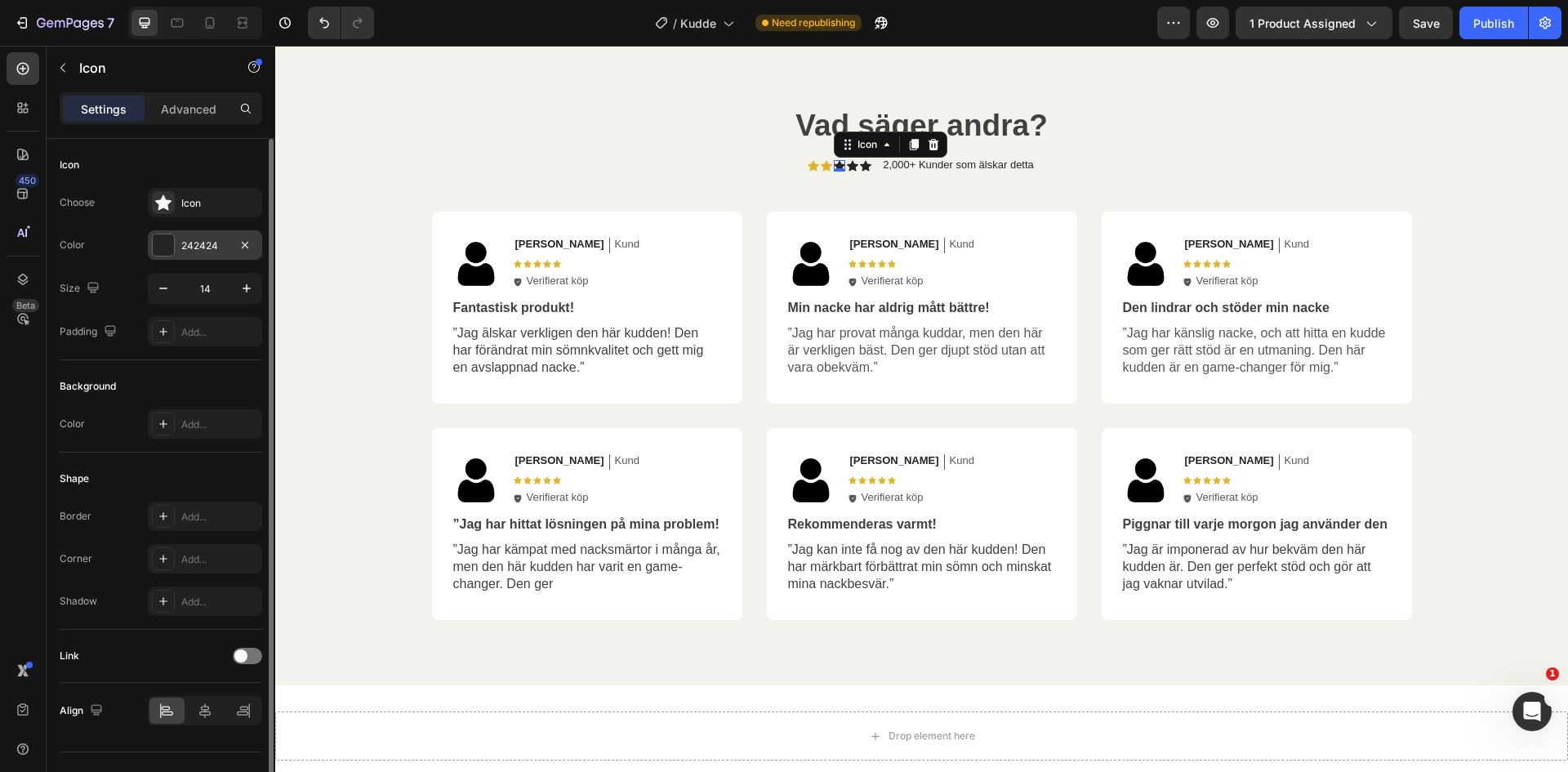
click at [192, 241] on div "242424" at bounding box center [205, 245] width 47 height 15
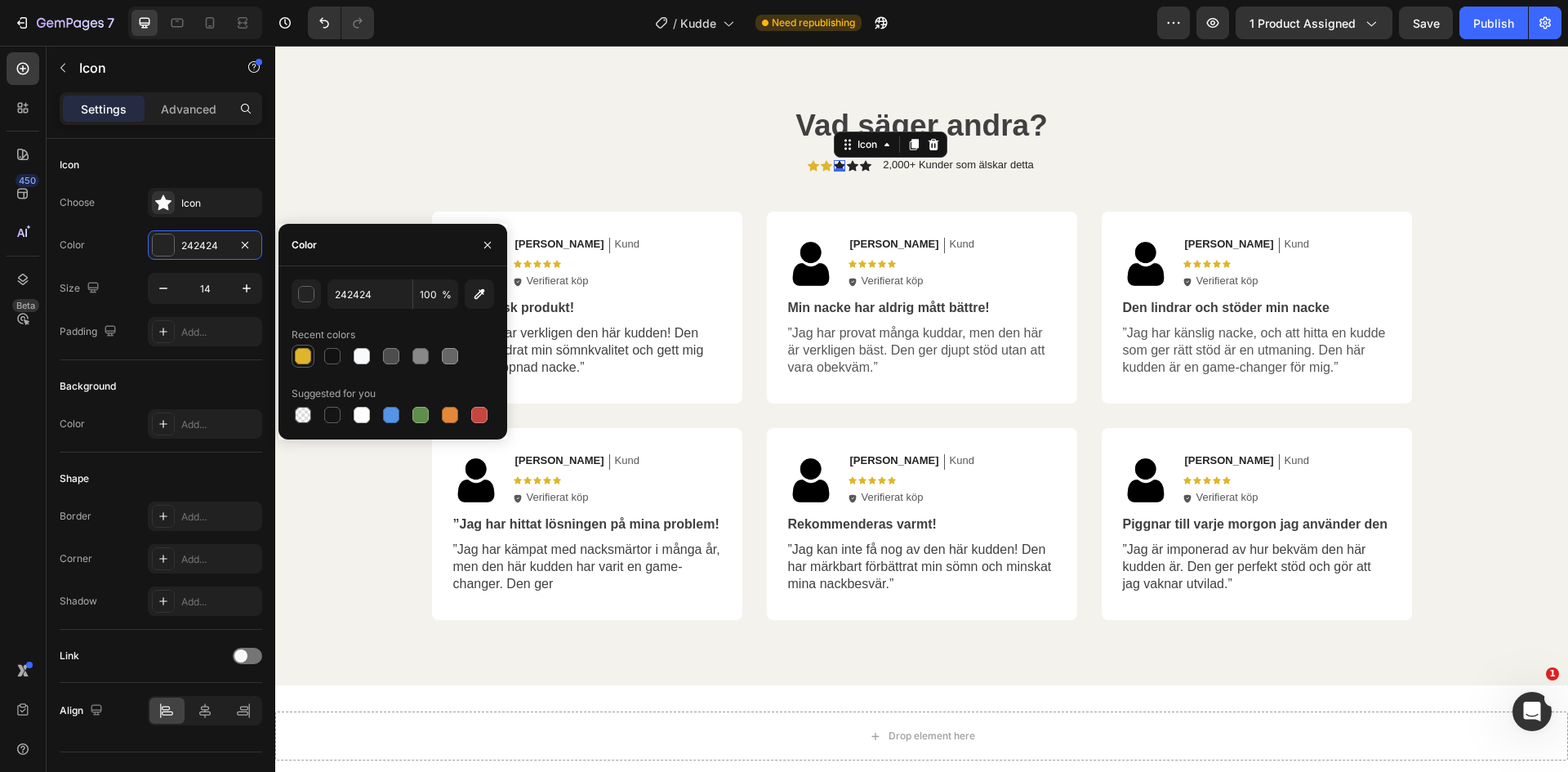
click at [308, 355] on div at bounding box center [303, 356] width 17 height 17
type input "DFB52C"
click at [848, 171] on div "Icon" at bounding box center [852, 165] width 11 height 11
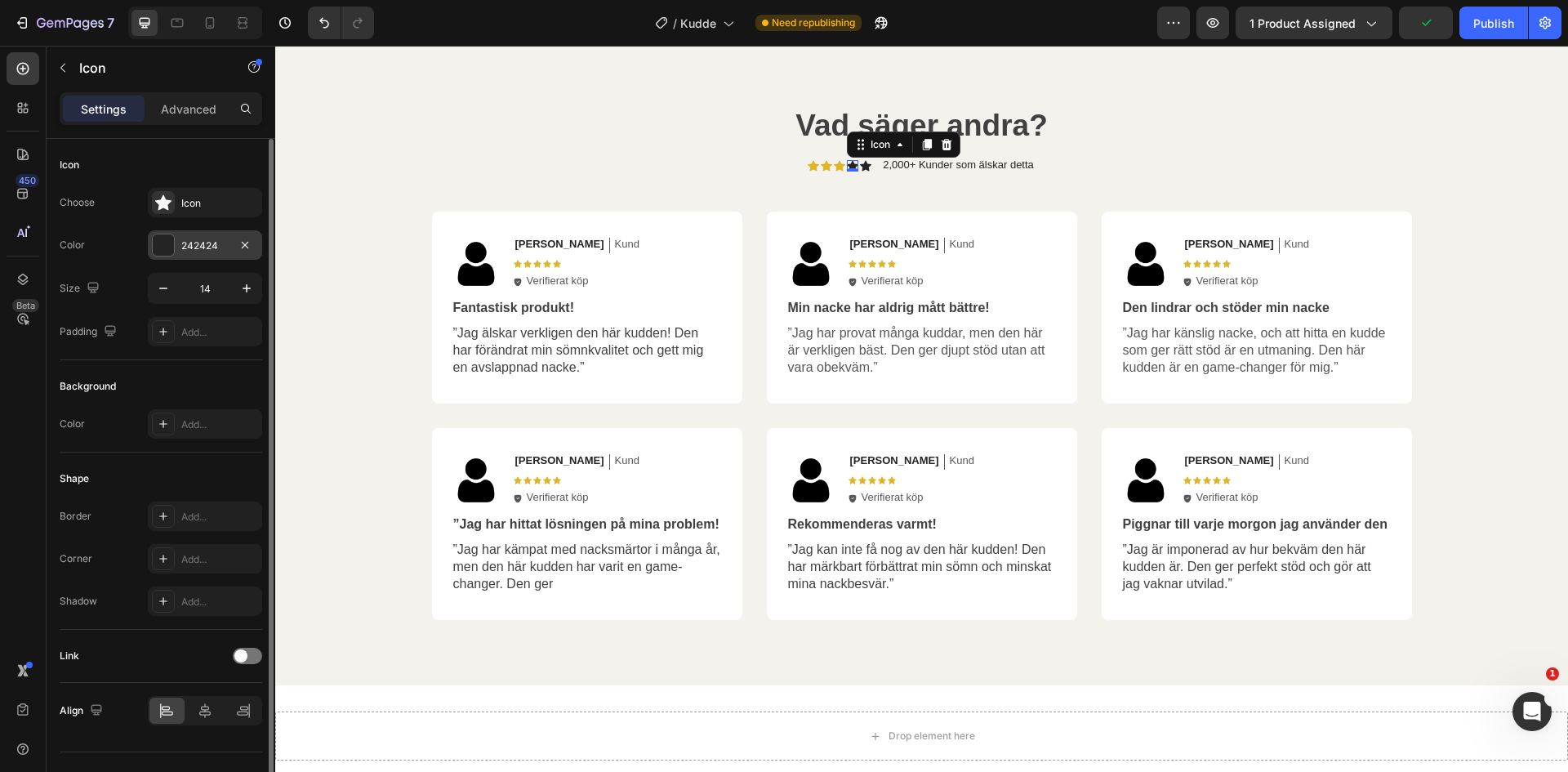
click at [188, 238] on div "242424" at bounding box center [205, 245] width 47 height 15
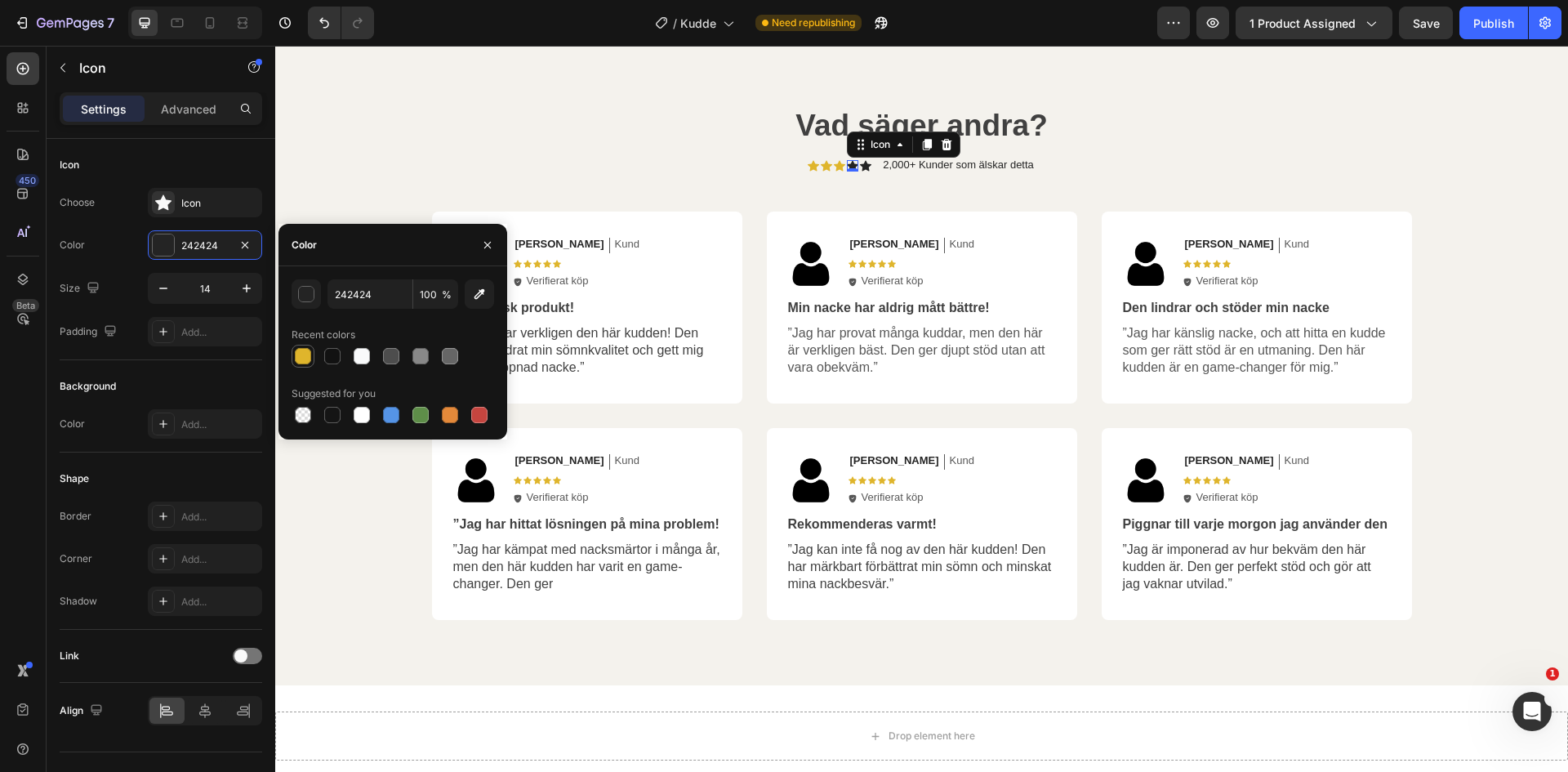
drag, startPoint x: 303, startPoint y: 350, endPoint x: 479, endPoint y: 316, distance: 179.3
click at [304, 350] on div at bounding box center [303, 356] width 17 height 17
type input "DFB52C"
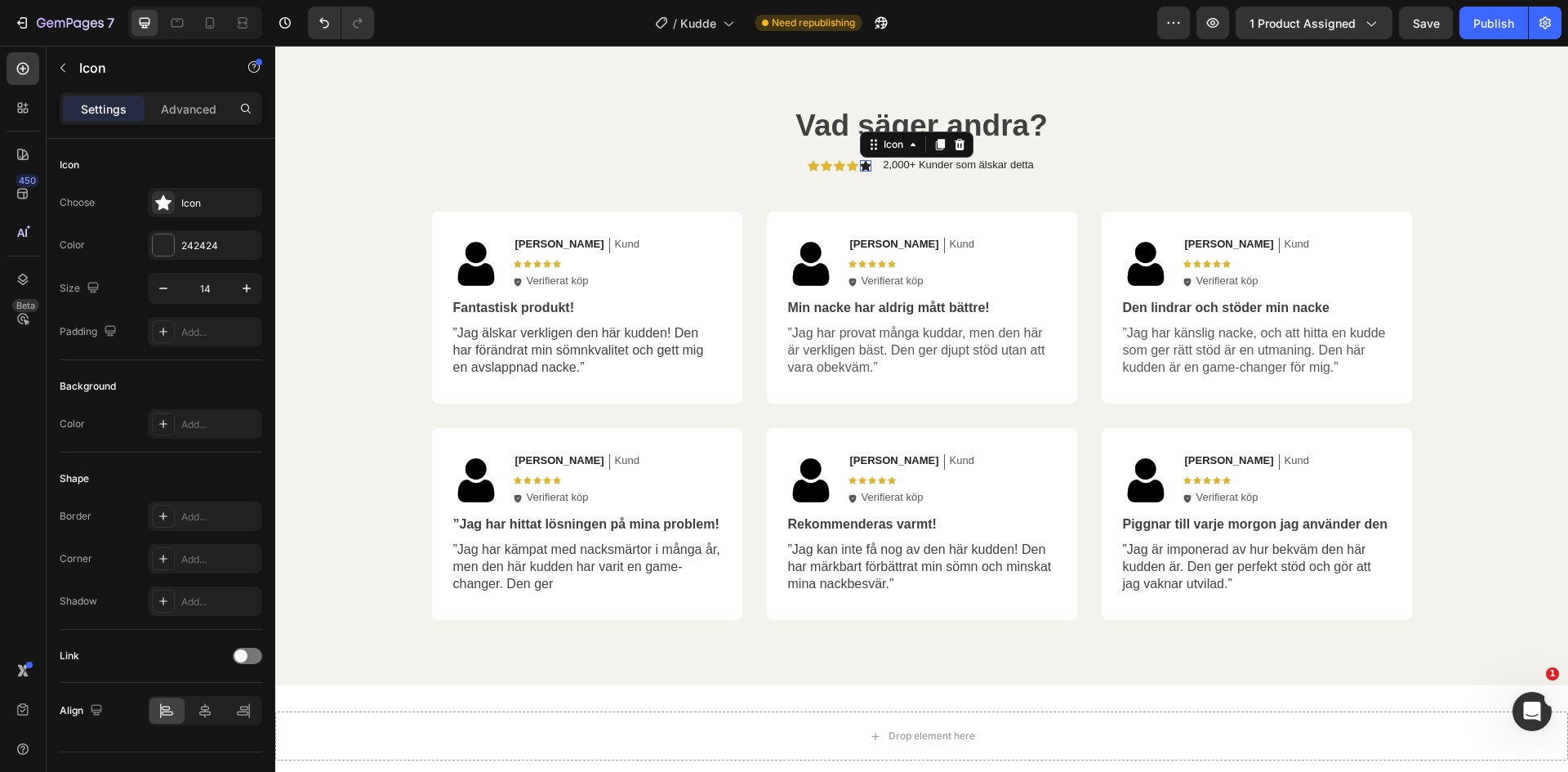
click at [862, 171] on div "Icon 0" at bounding box center [865, 165] width 11 height 11
click at [155, 244] on div at bounding box center [163, 245] width 21 height 21
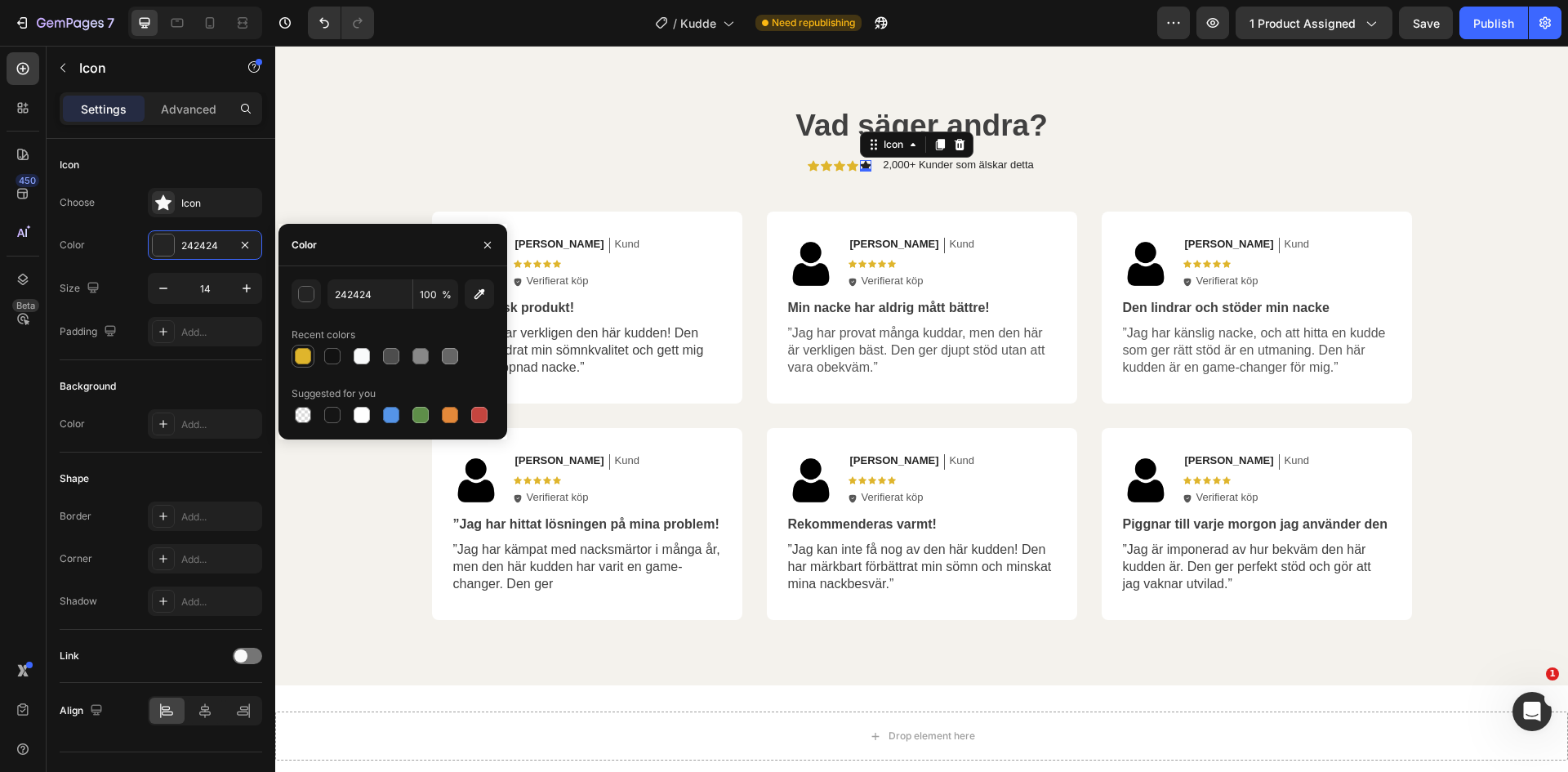
click at [296, 357] on div at bounding box center [303, 356] width 17 height 17
type input "DFB52C"
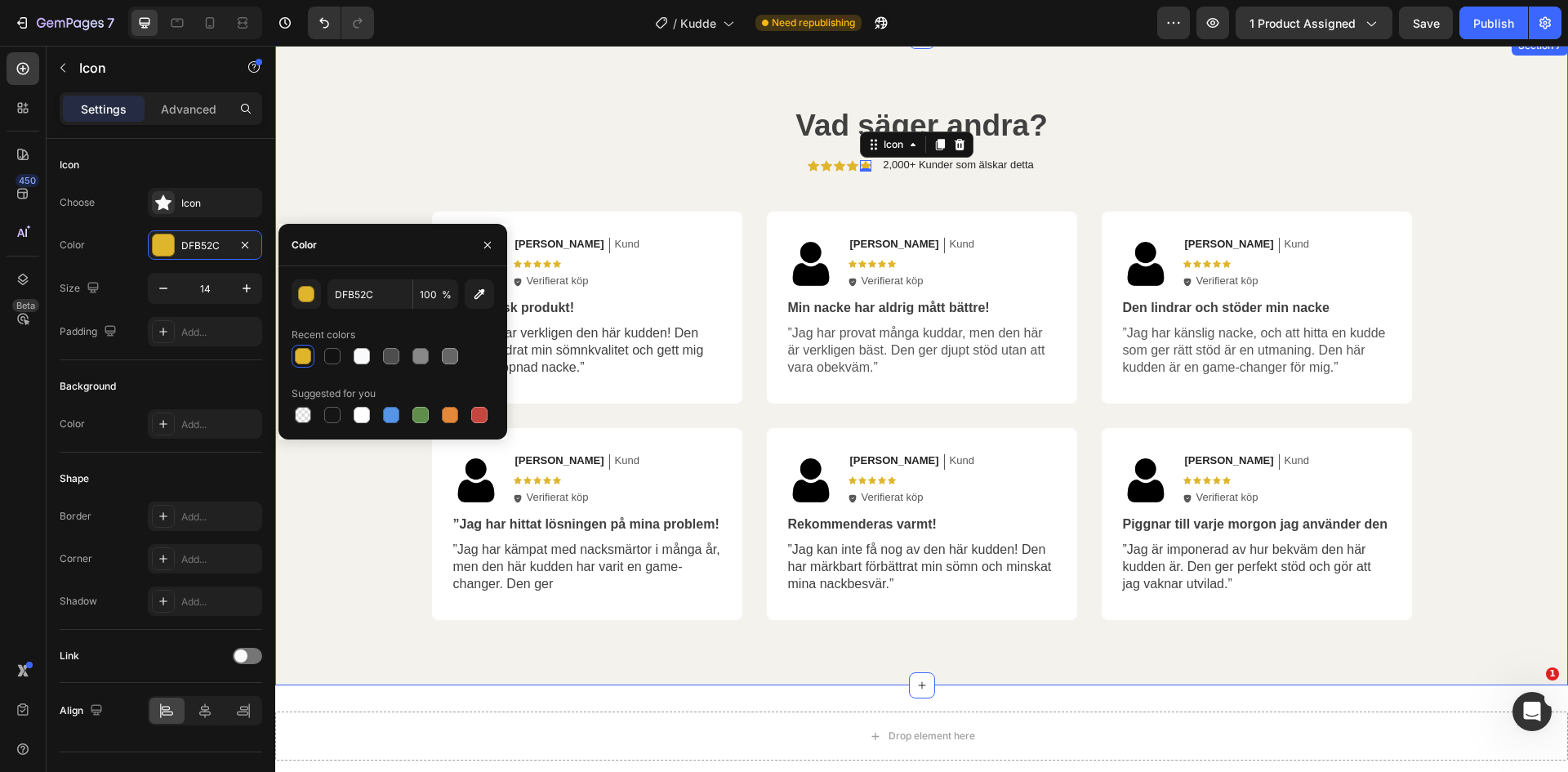
click at [1257, 137] on div "Vad säger andra? Heading Icon Icon Icon Icon Icon 0 Icon List 2,000+ Kunder som…" at bounding box center [921, 361] width 1293 height 650
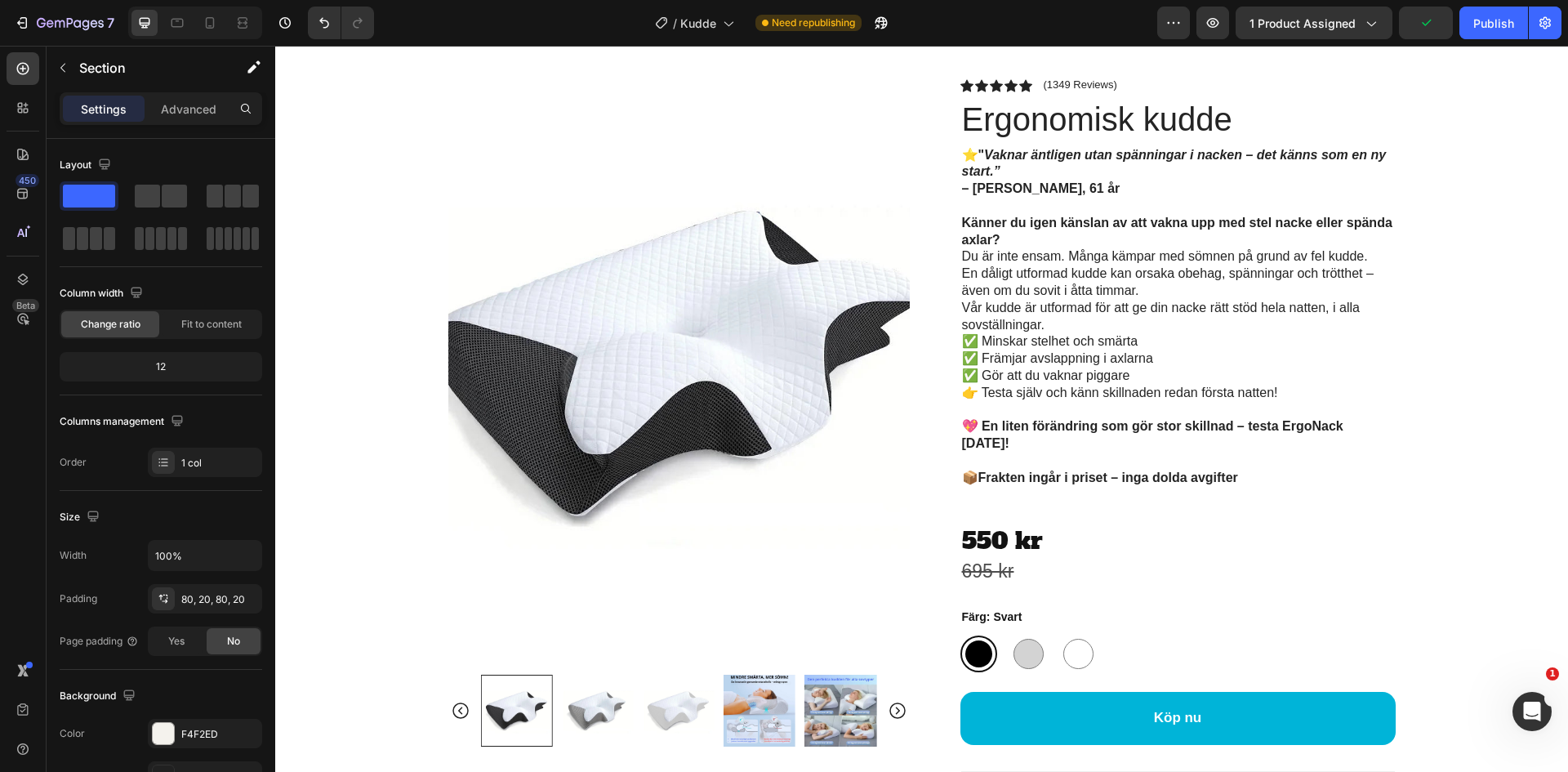
scroll to position [0, 0]
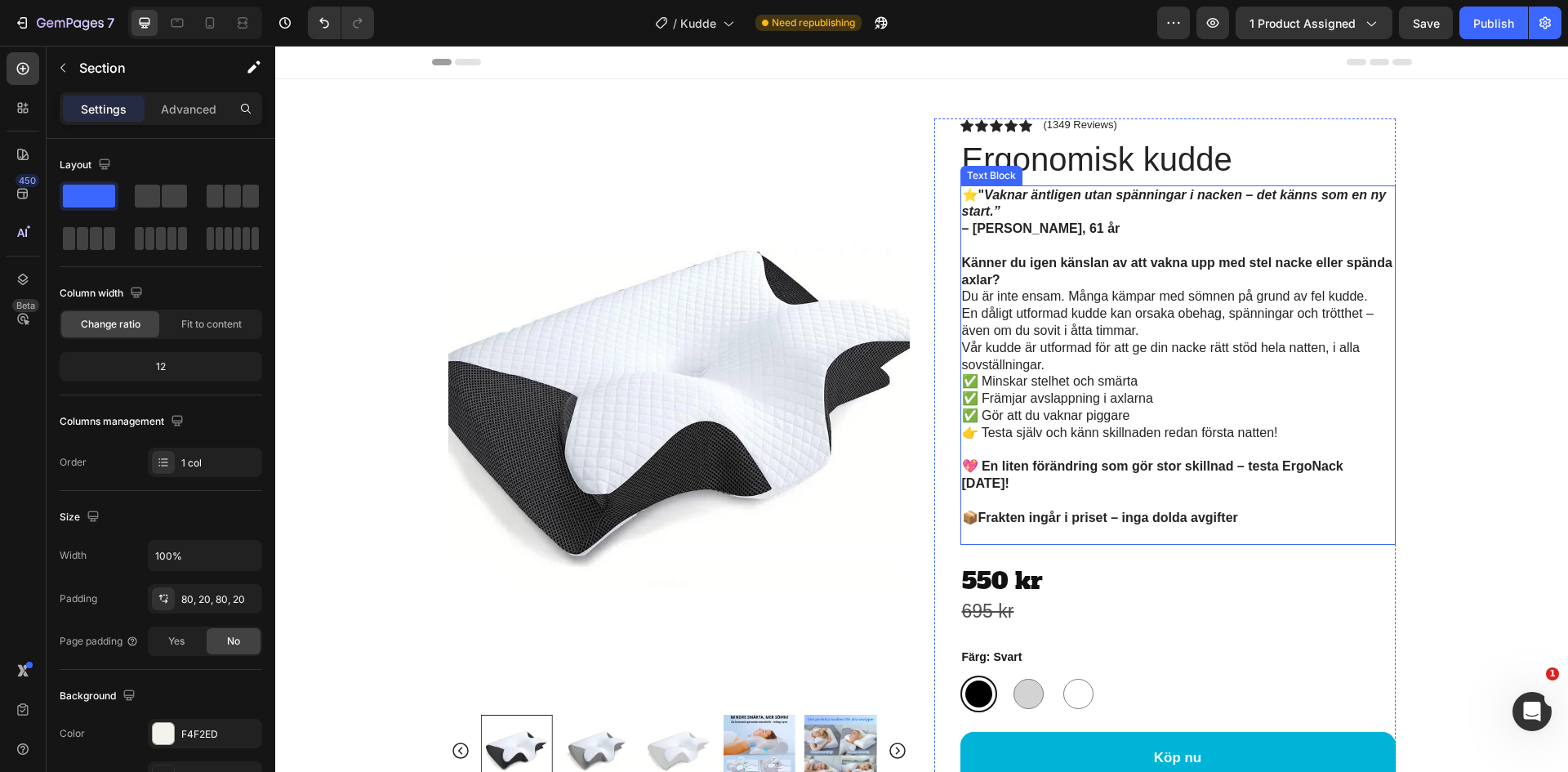
click at [973, 197] on p "⭐️ " Vaknar äntligen utan spänningar i nacken – det känns som en ny start.” – […" at bounding box center [1178, 213] width 432 height 51
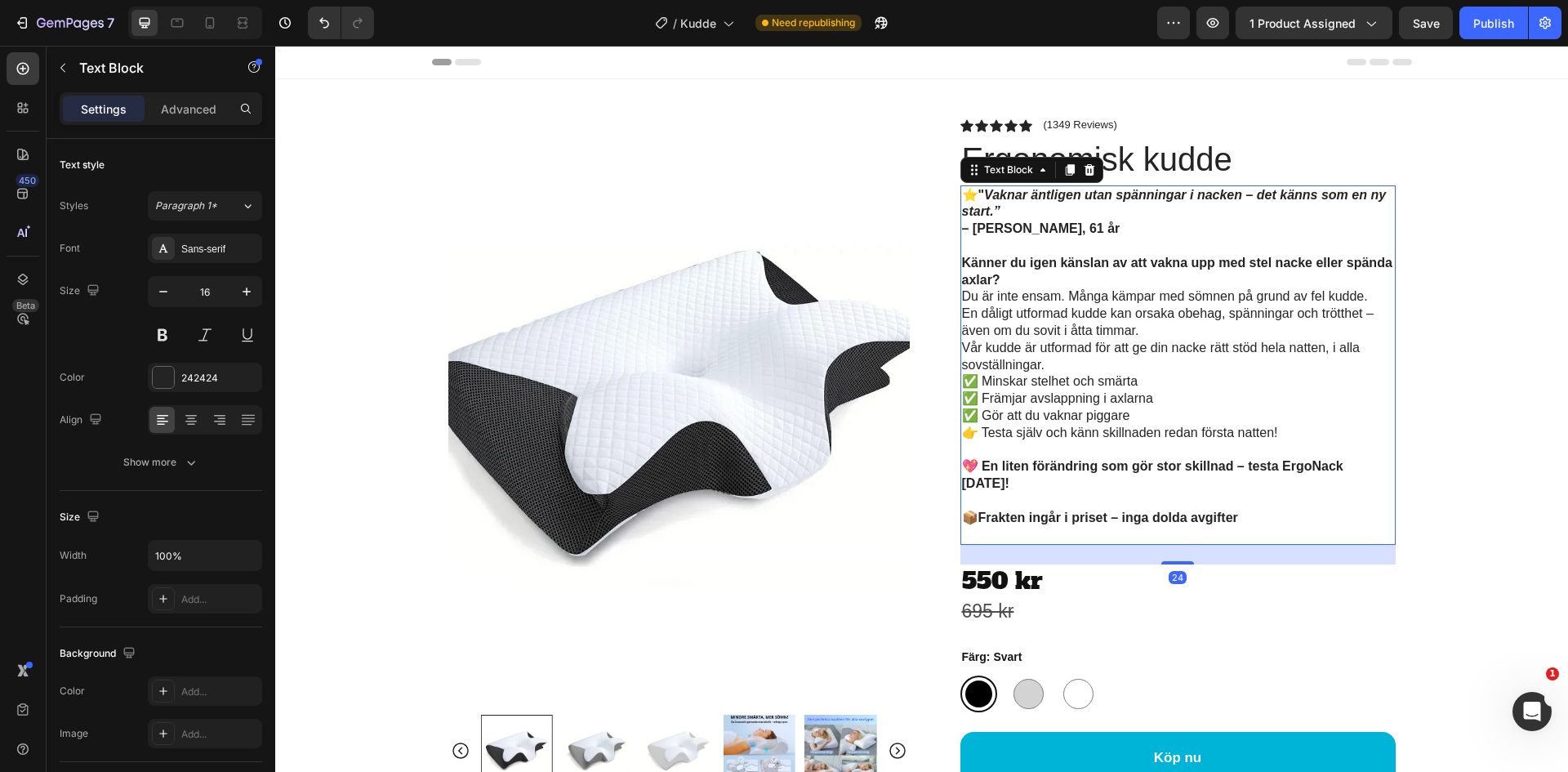
click at [969, 195] on p "⭐️ " Vaknar äntligen utan spänningar i nacken – det känns som en ny start.” – […" at bounding box center [1178, 213] width 432 height 51
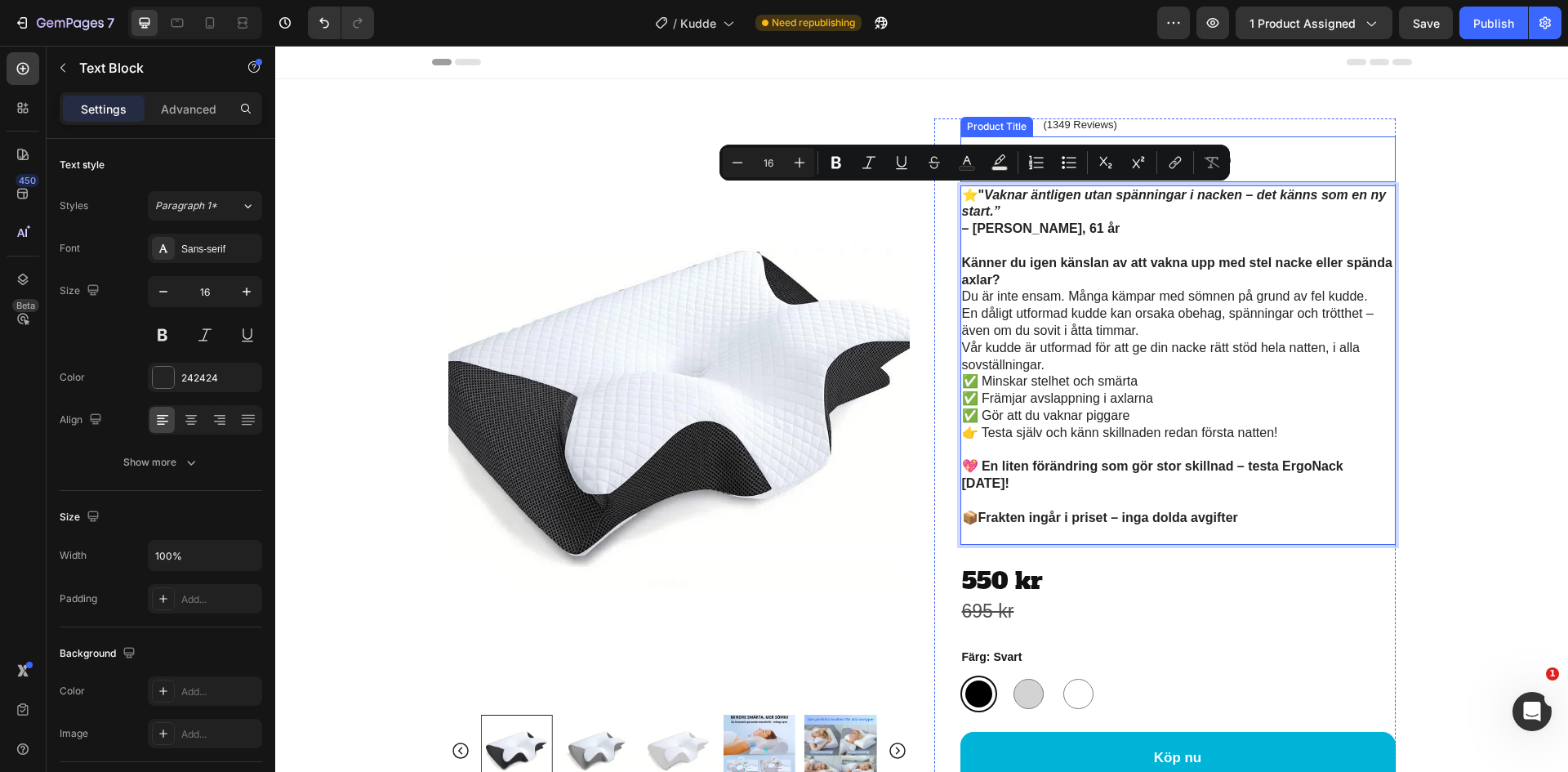
click at [1335, 125] on div "Icon Icon Icon Icon Icon Icon List (1349 Reviews) Text Block Row" at bounding box center [1178, 126] width 436 height 15
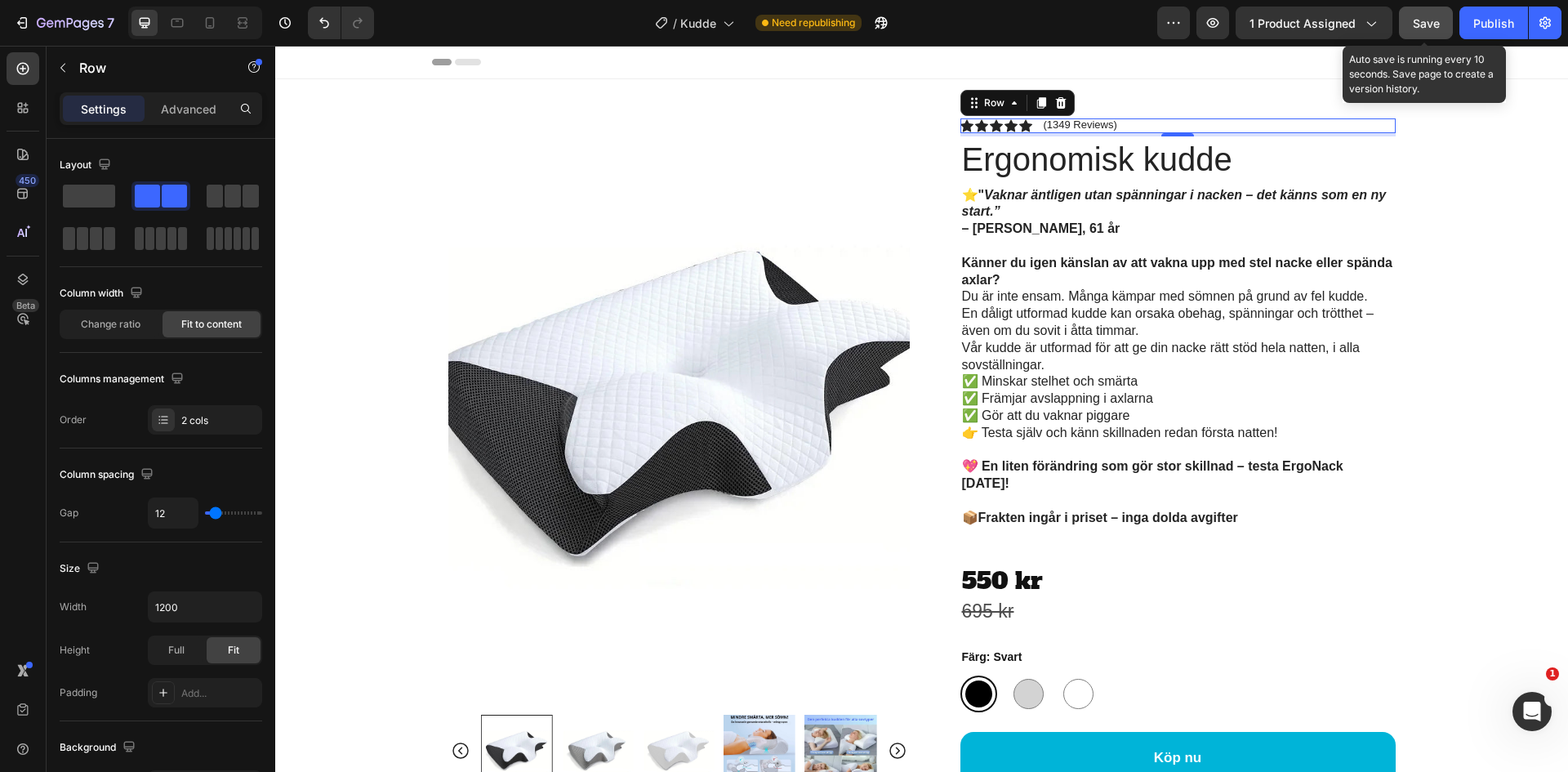
click at [1415, 27] on span "Save" at bounding box center [1426, 24] width 27 height 14
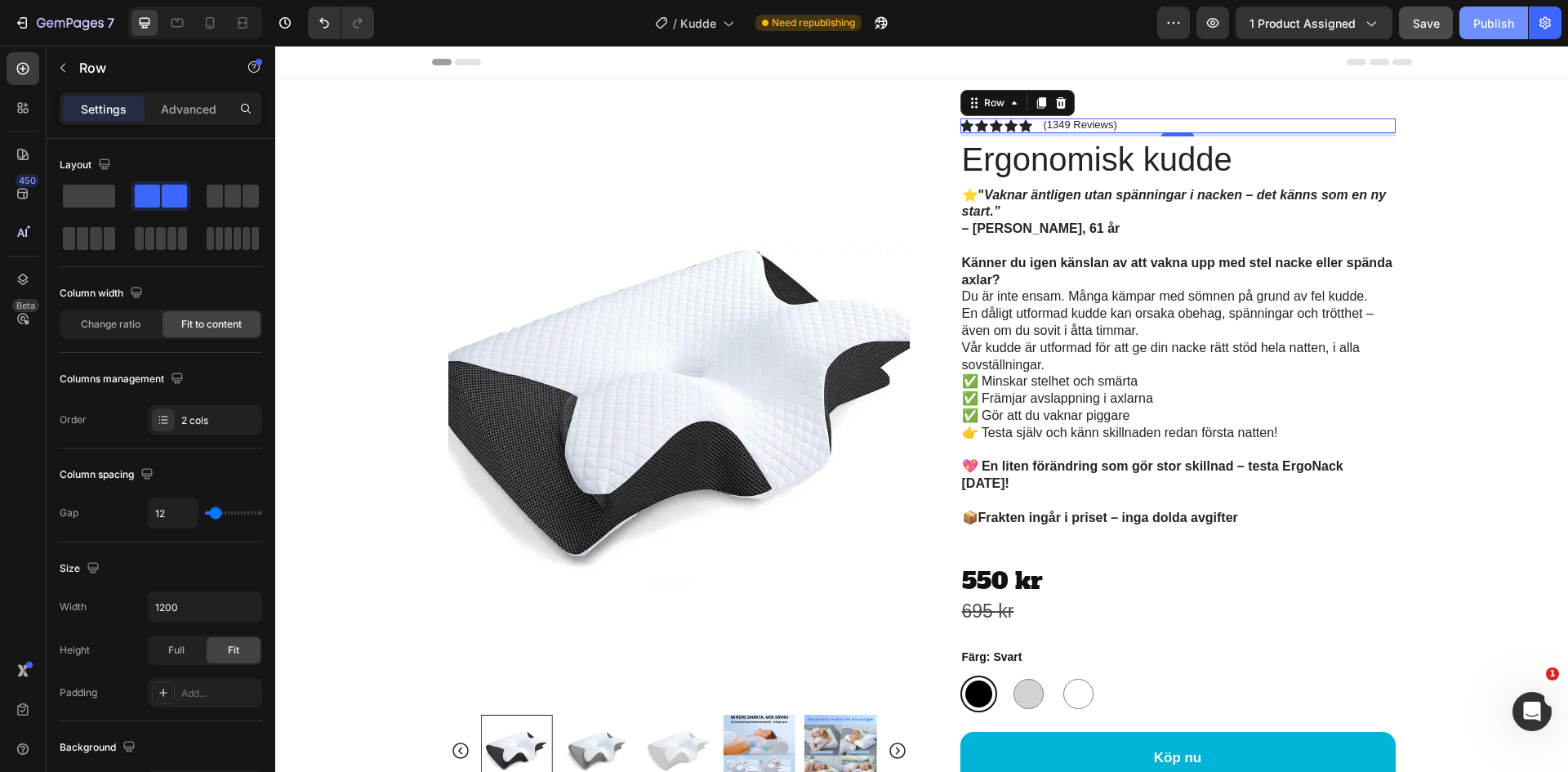
click at [1479, 25] on div "Publish" at bounding box center [1493, 24] width 40 height 18
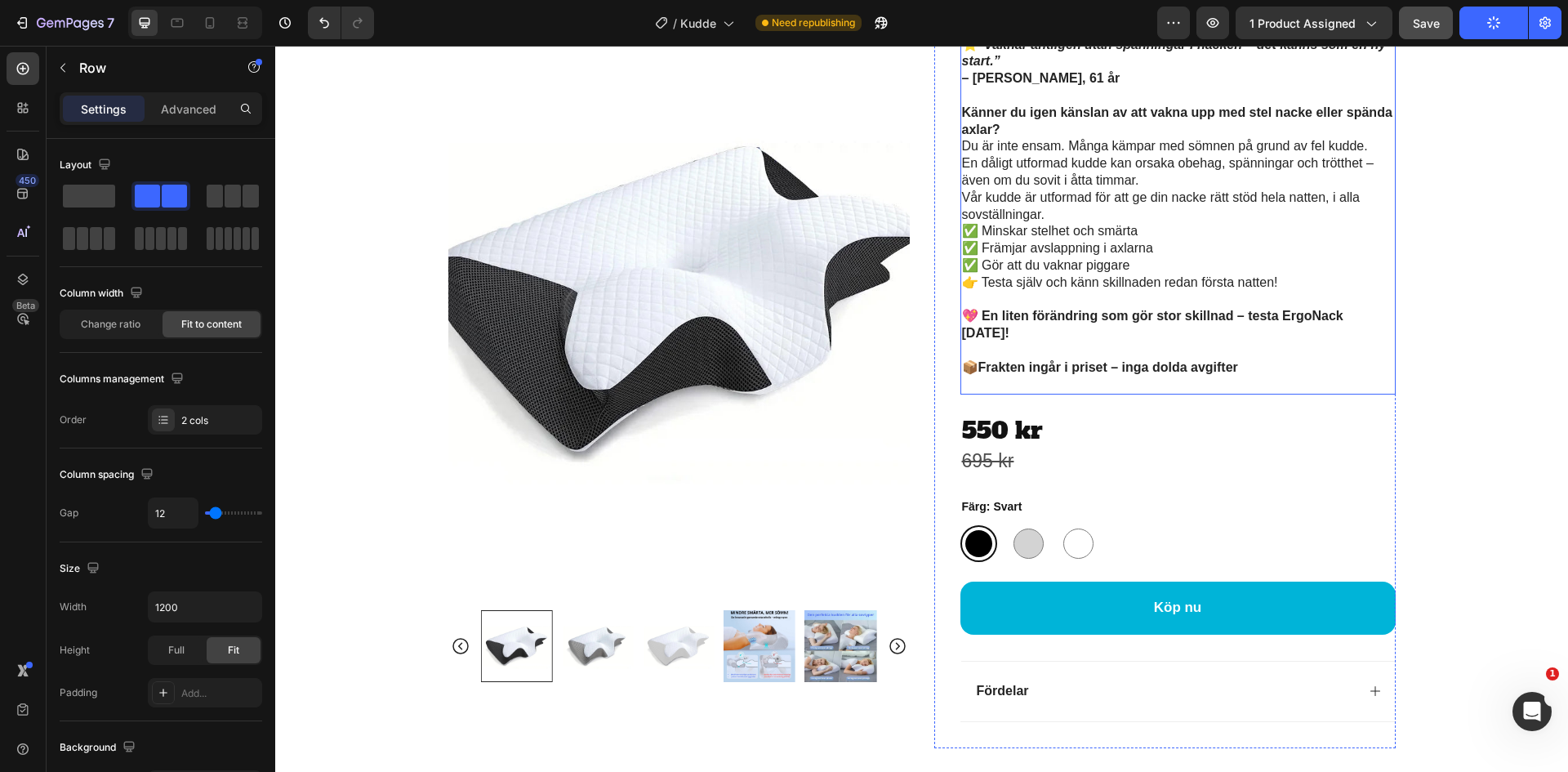
scroll to position [327, 0]
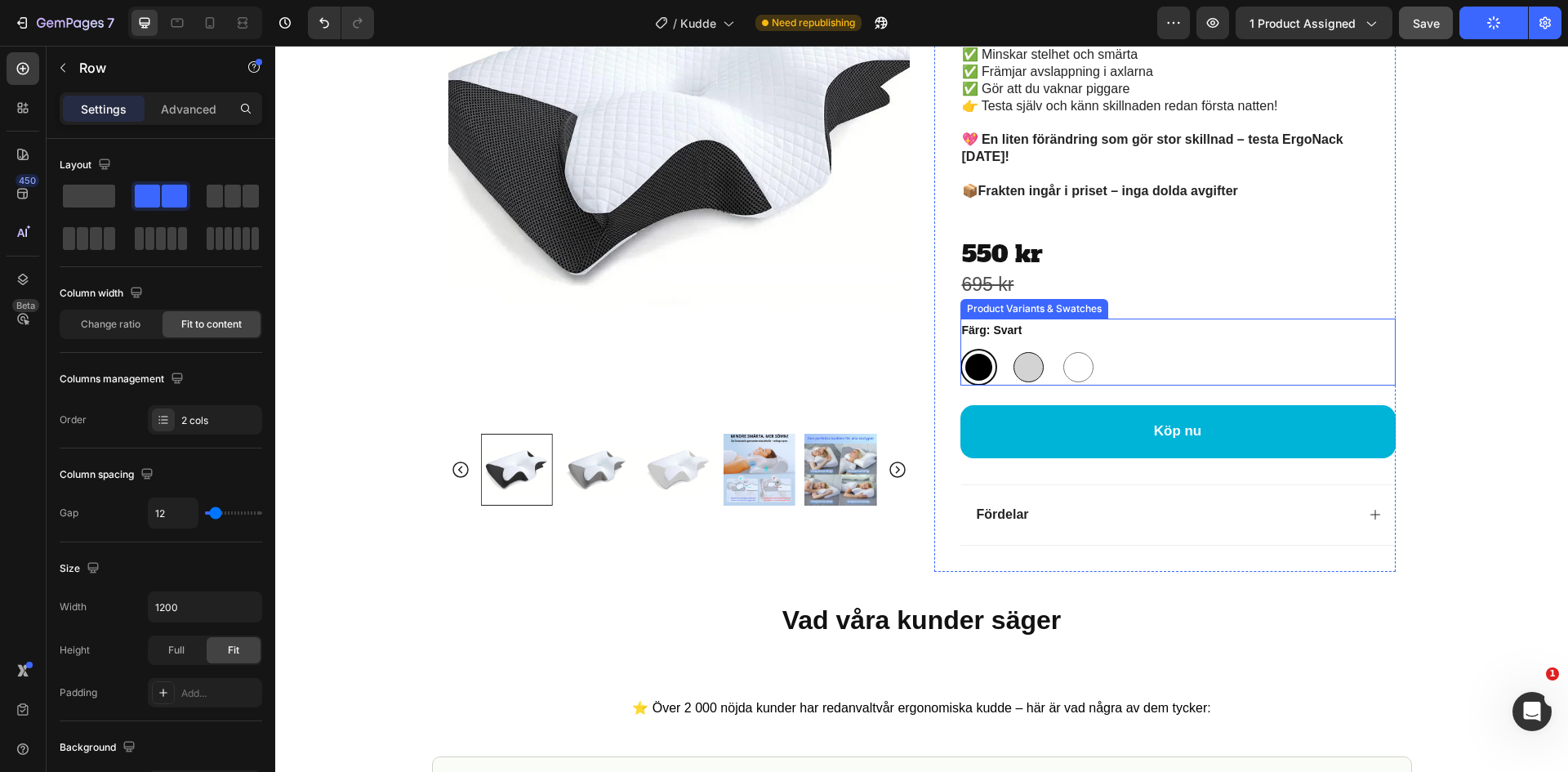
click at [1015, 359] on div at bounding box center [1029, 367] width 30 height 30
click at [1010, 349] on input "Grå Grå" at bounding box center [1009, 348] width 1 height 1
radio input "true"
